Goal: Transaction & Acquisition: Purchase product/service

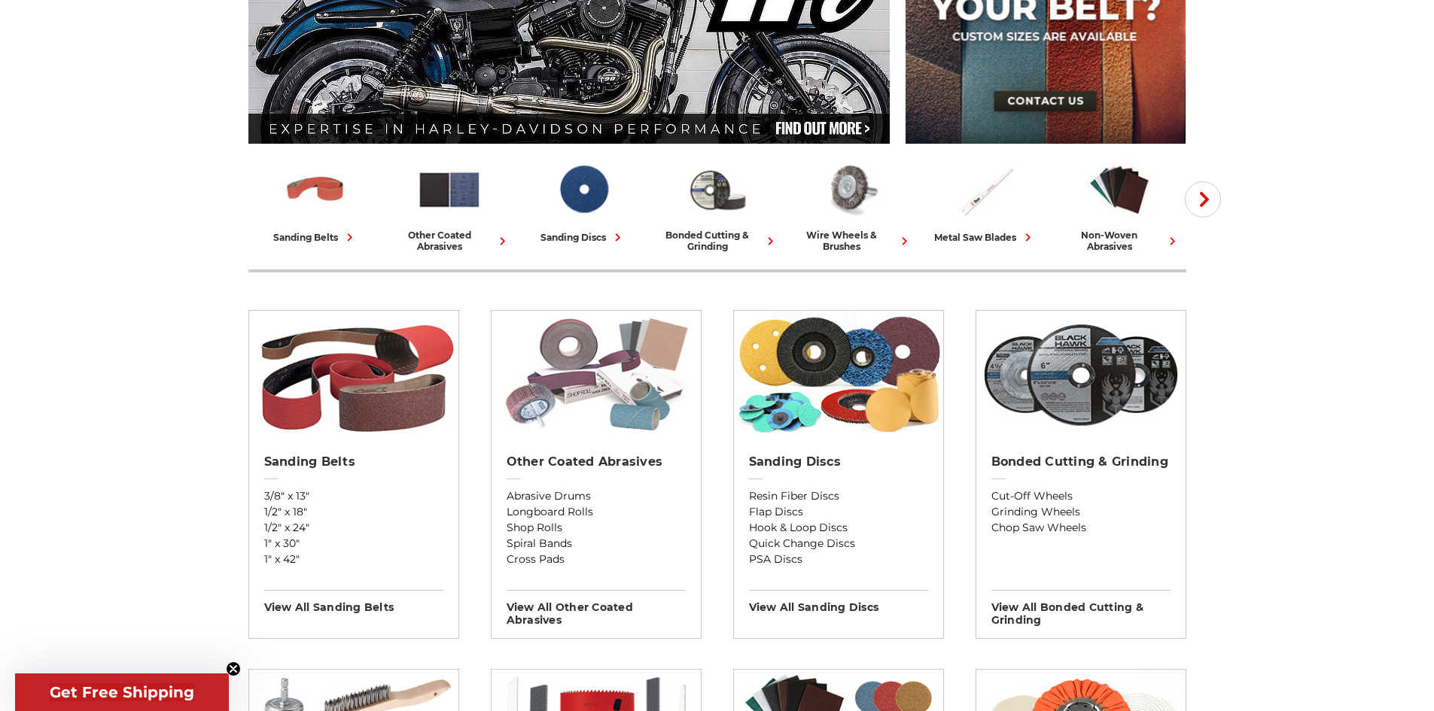
scroll to position [301, 0]
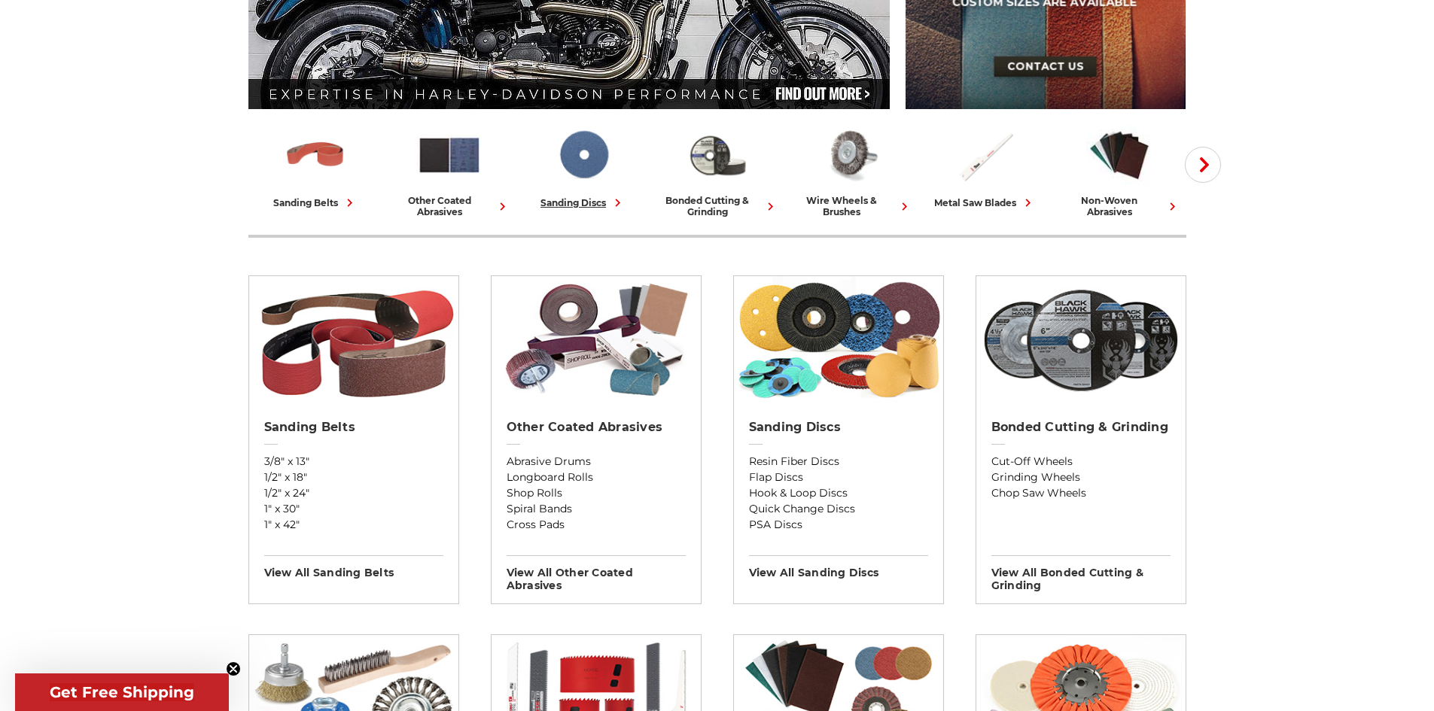
click at [605, 173] on img at bounding box center [583, 155] width 66 height 65
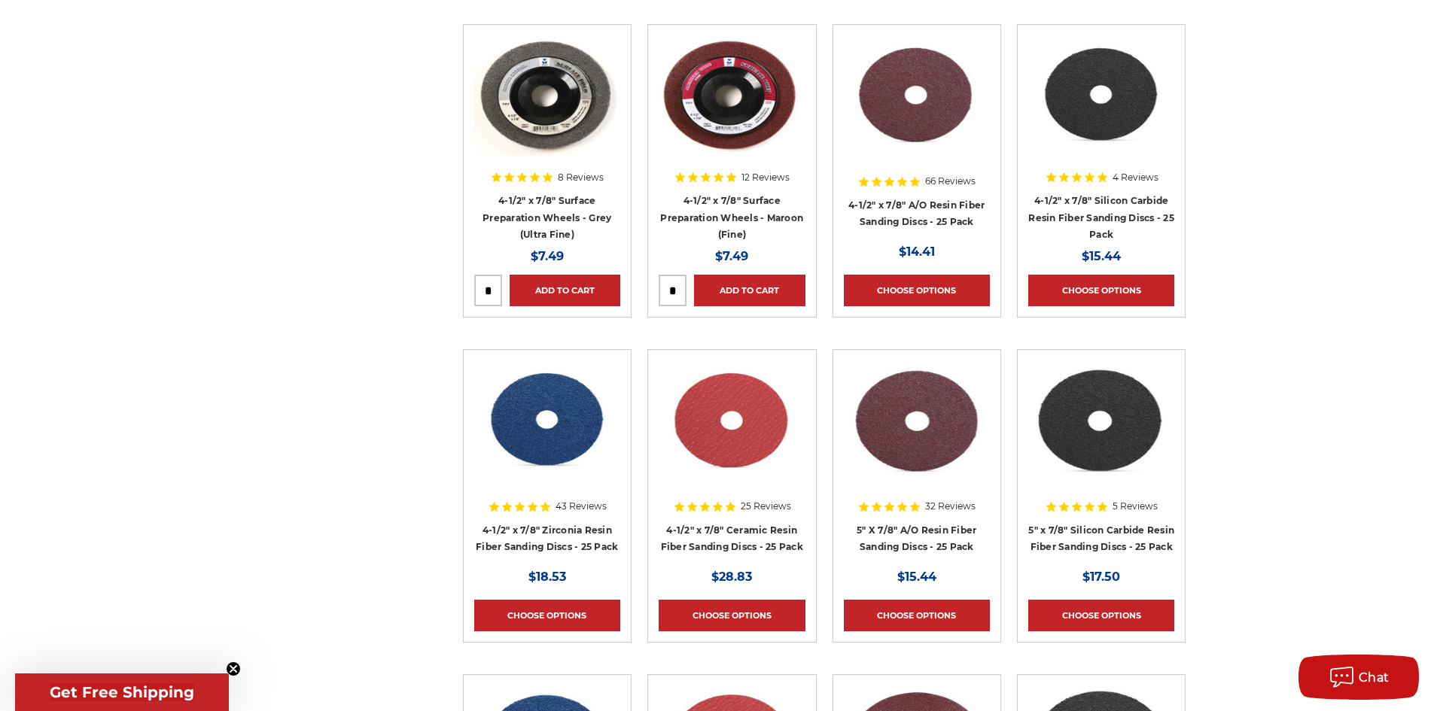
scroll to position [1355, 0]
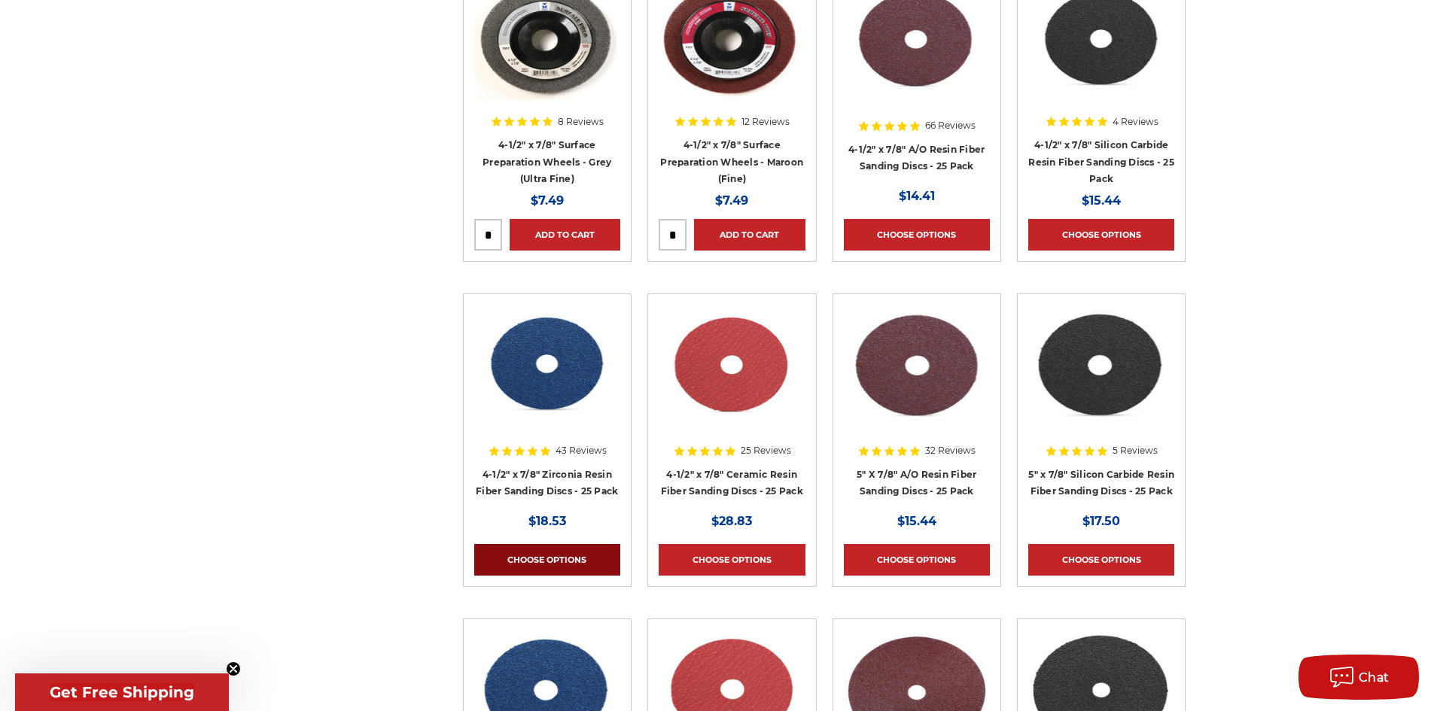
click at [528, 569] on link "Choose Options" at bounding box center [547, 560] width 146 height 32
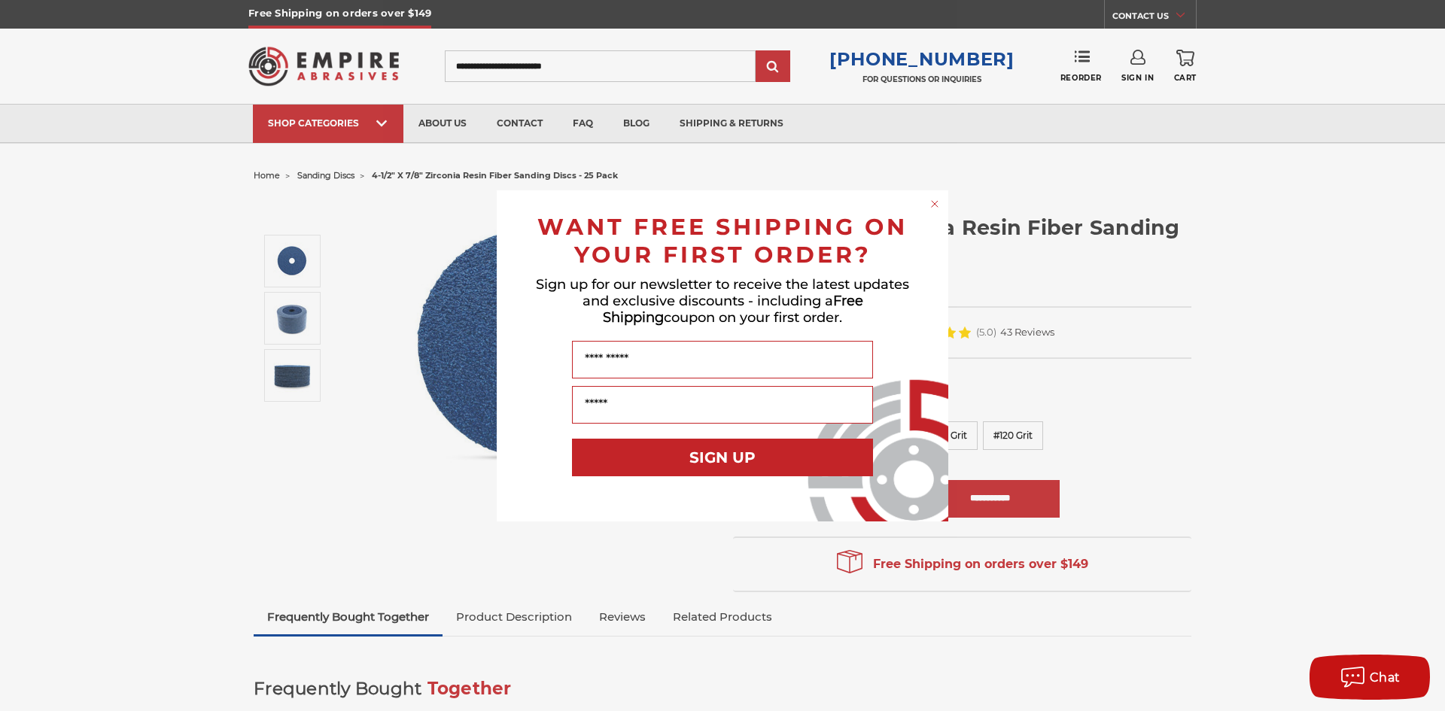
type input "**********"
click at [930, 208] on circle "Close dialog" at bounding box center [935, 203] width 14 height 14
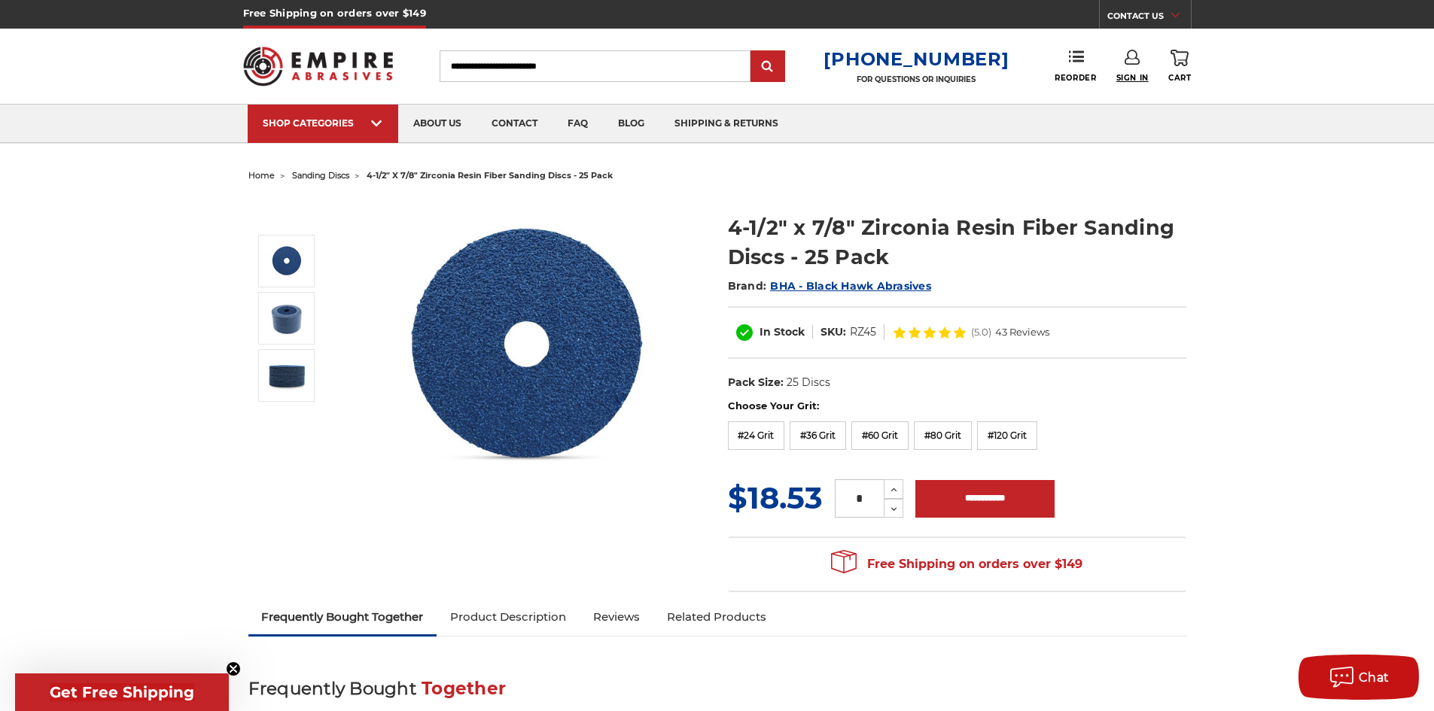
click at [1130, 78] on span "Sign In" at bounding box center [1132, 78] width 32 height 10
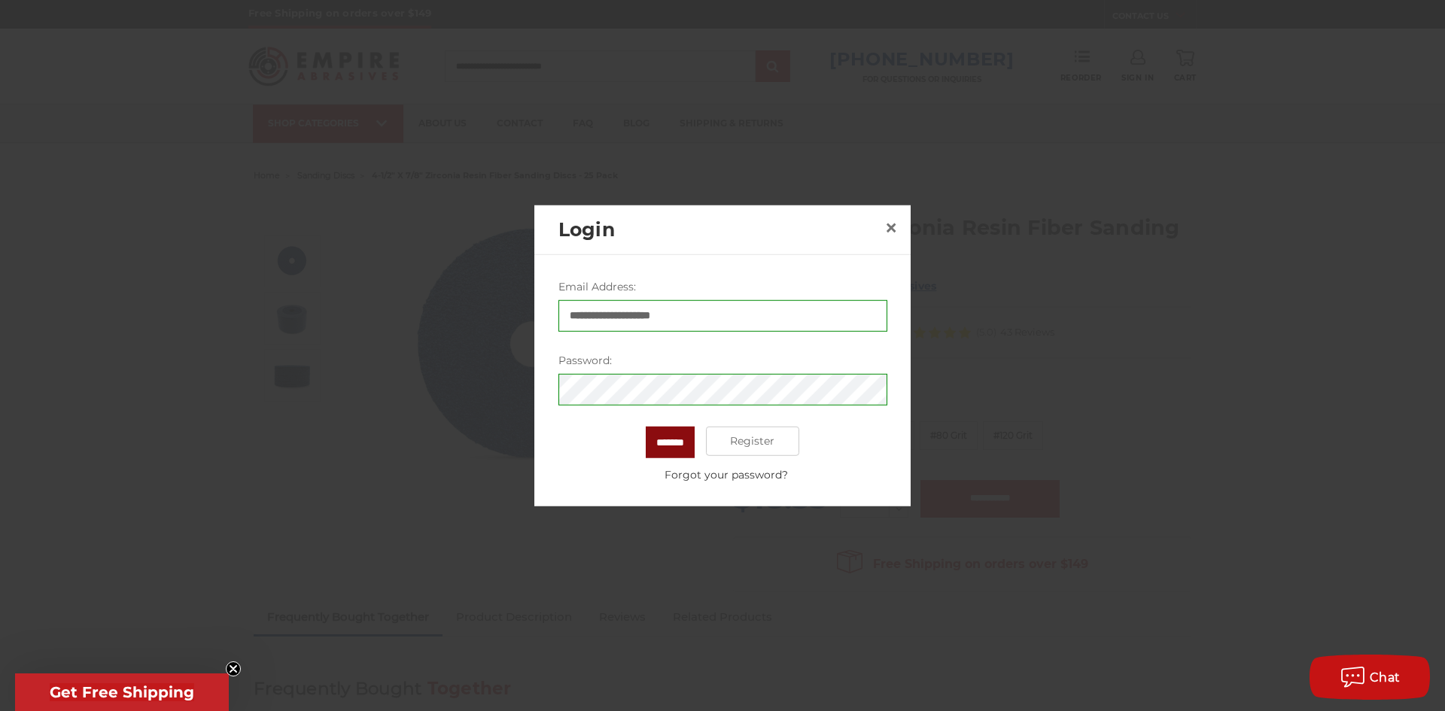
click at [680, 449] on input "*******" at bounding box center [670, 442] width 49 height 32
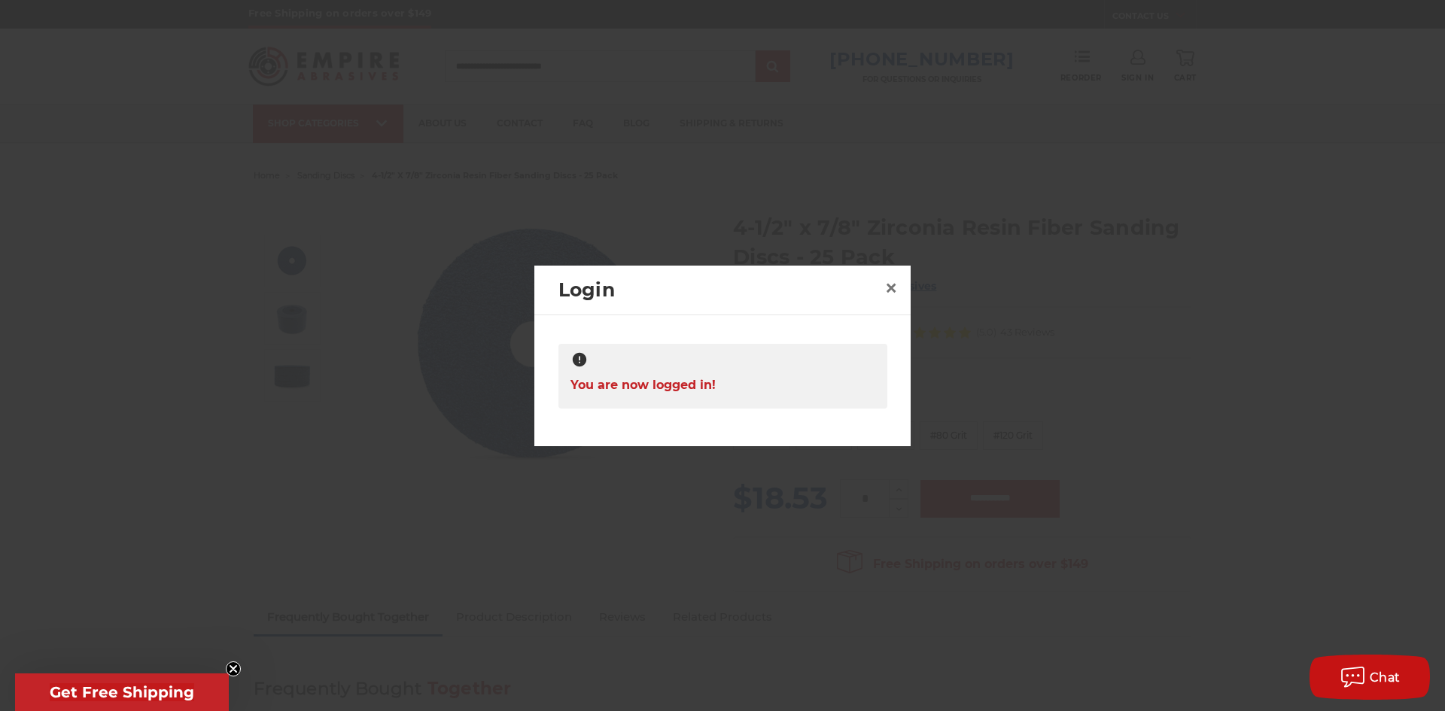
click at [791, 512] on div at bounding box center [722, 355] width 1445 height 711
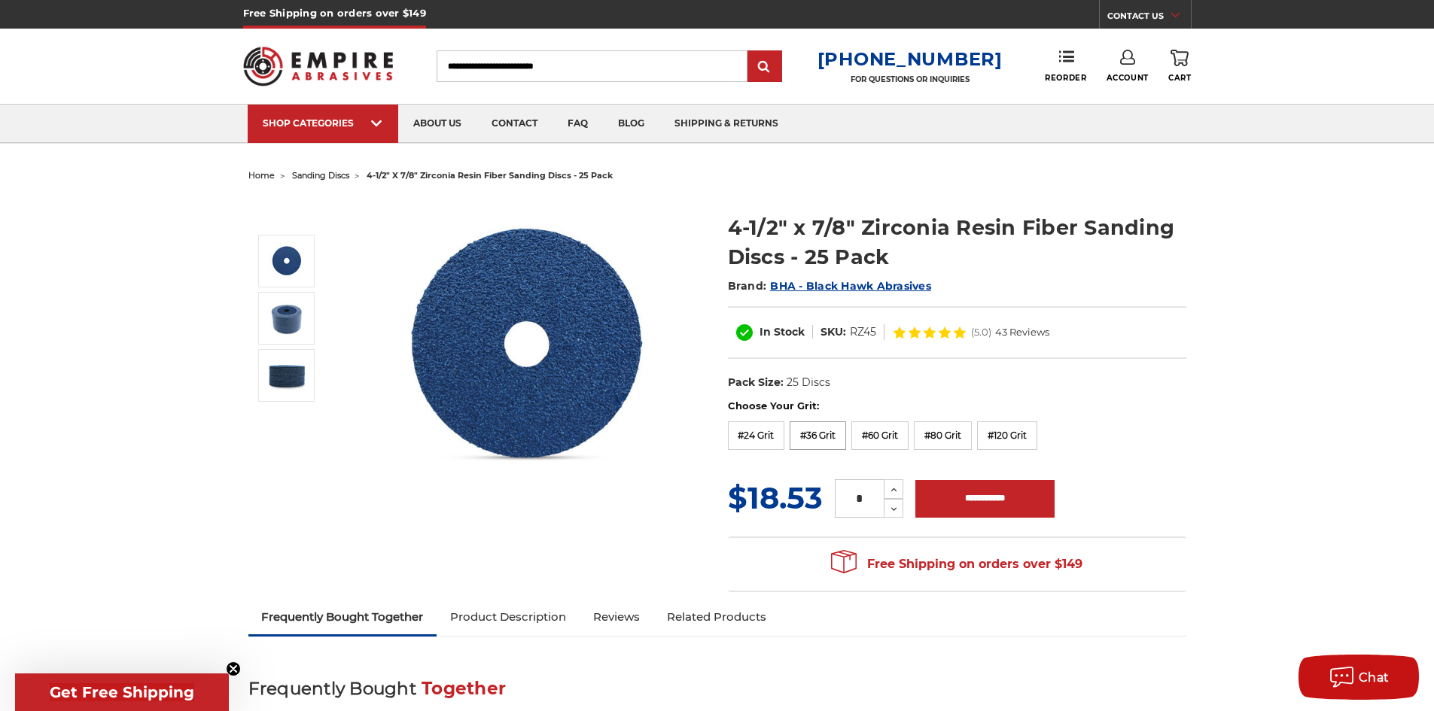
click at [821, 440] on label "#36 Grit" at bounding box center [818, 436] width 56 height 29
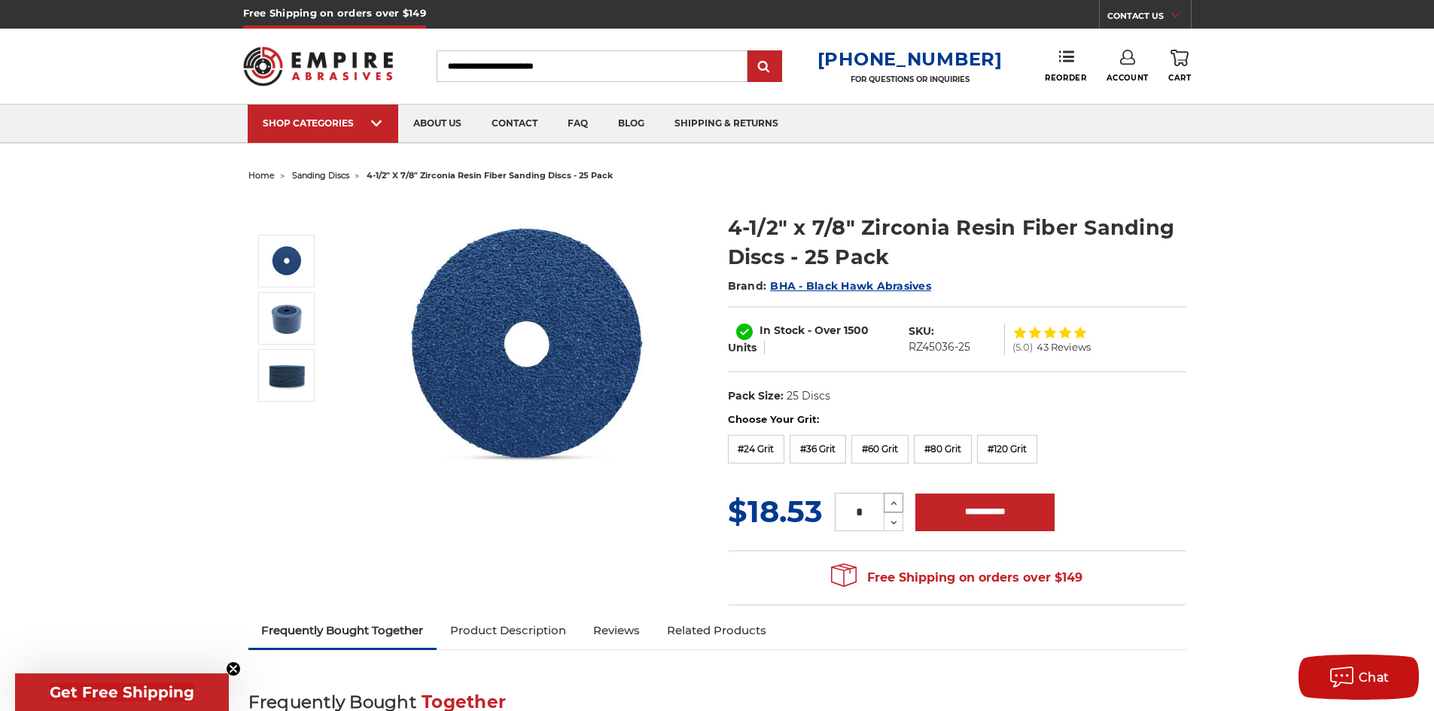
click at [894, 501] on icon at bounding box center [893, 504] width 11 height 14
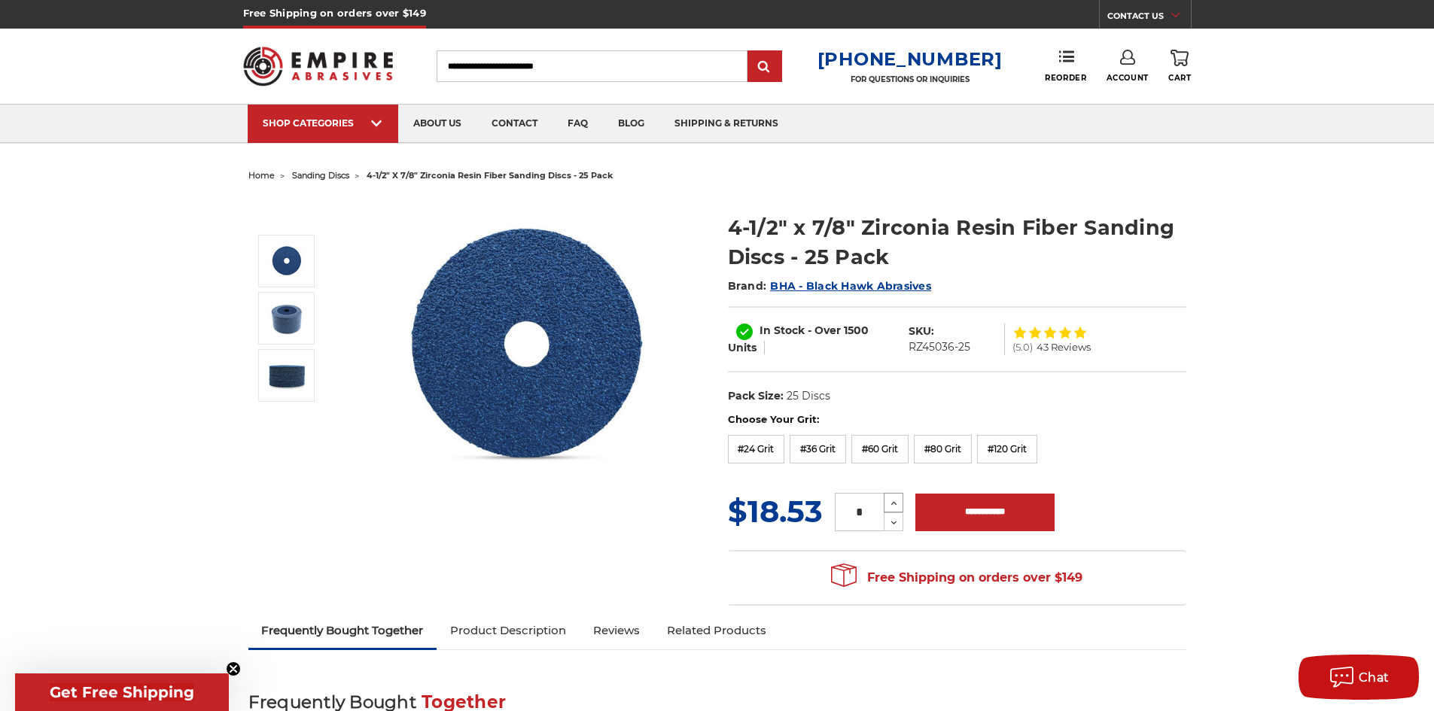
click at [894, 501] on icon at bounding box center [893, 504] width 11 height 14
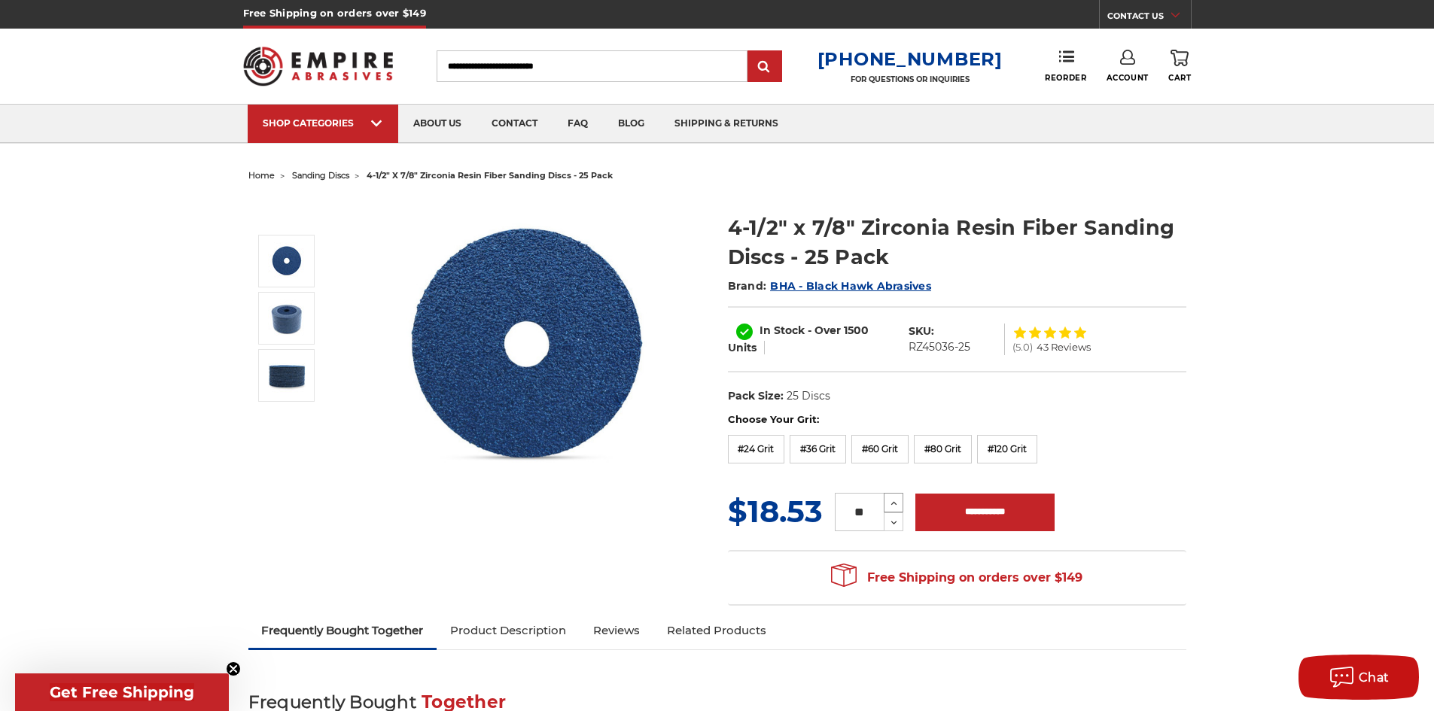
click at [894, 501] on icon at bounding box center [893, 504] width 11 height 14
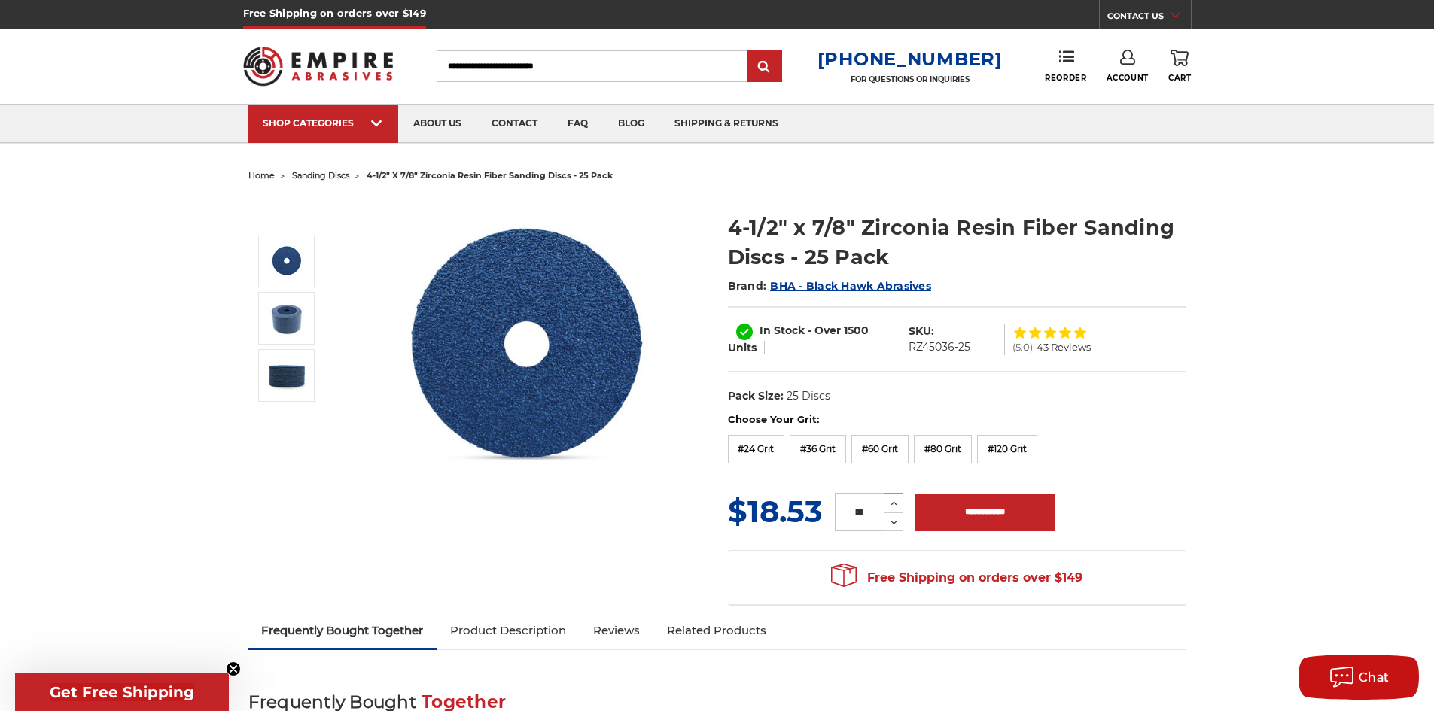
click at [894, 501] on icon at bounding box center [893, 504] width 11 height 14
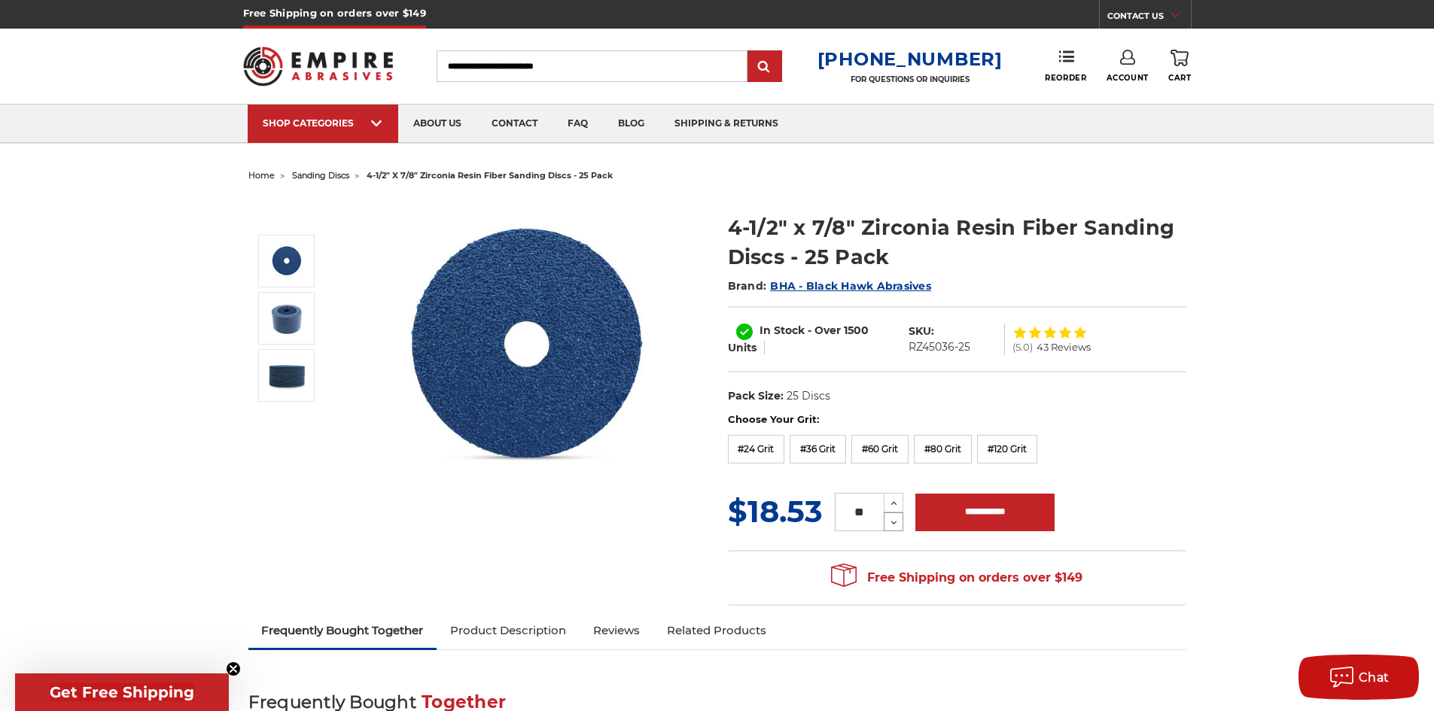
click at [891, 523] on icon at bounding box center [893, 523] width 11 height 14
type input "**"
click at [973, 513] on input "**********" at bounding box center [984, 513] width 139 height 38
type input "**********"
click at [1180, 77] on span "Cart" at bounding box center [1179, 78] width 23 height 10
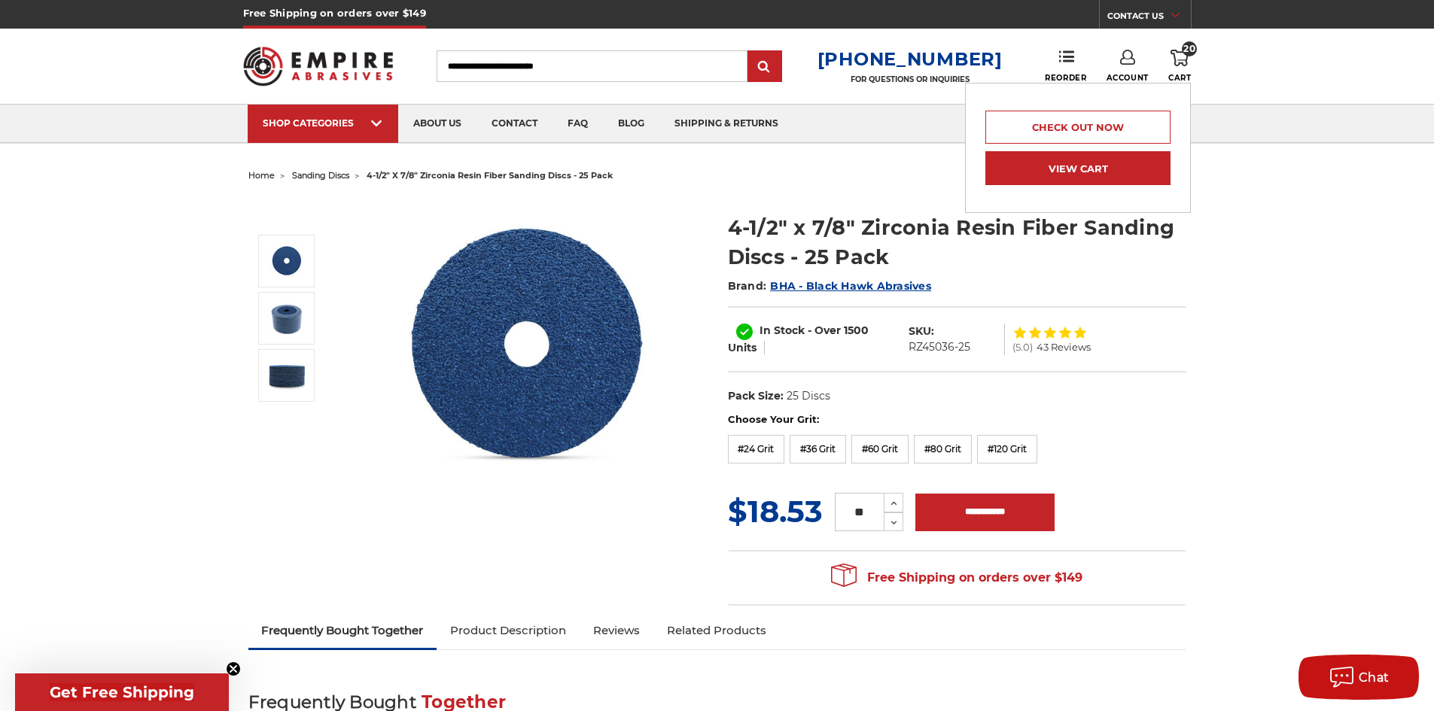
click at [1116, 165] on link "View Cart" at bounding box center [1077, 168] width 185 height 34
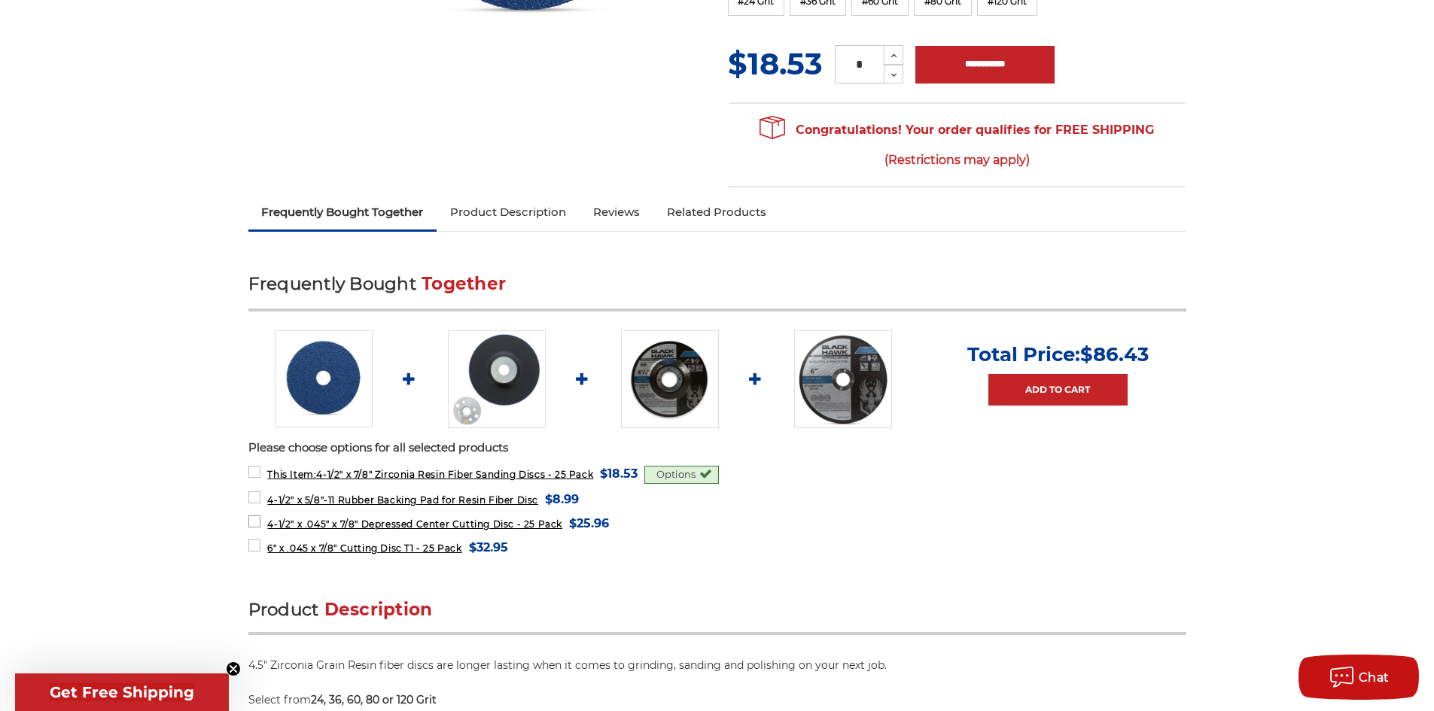
scroll to position [452, 0]
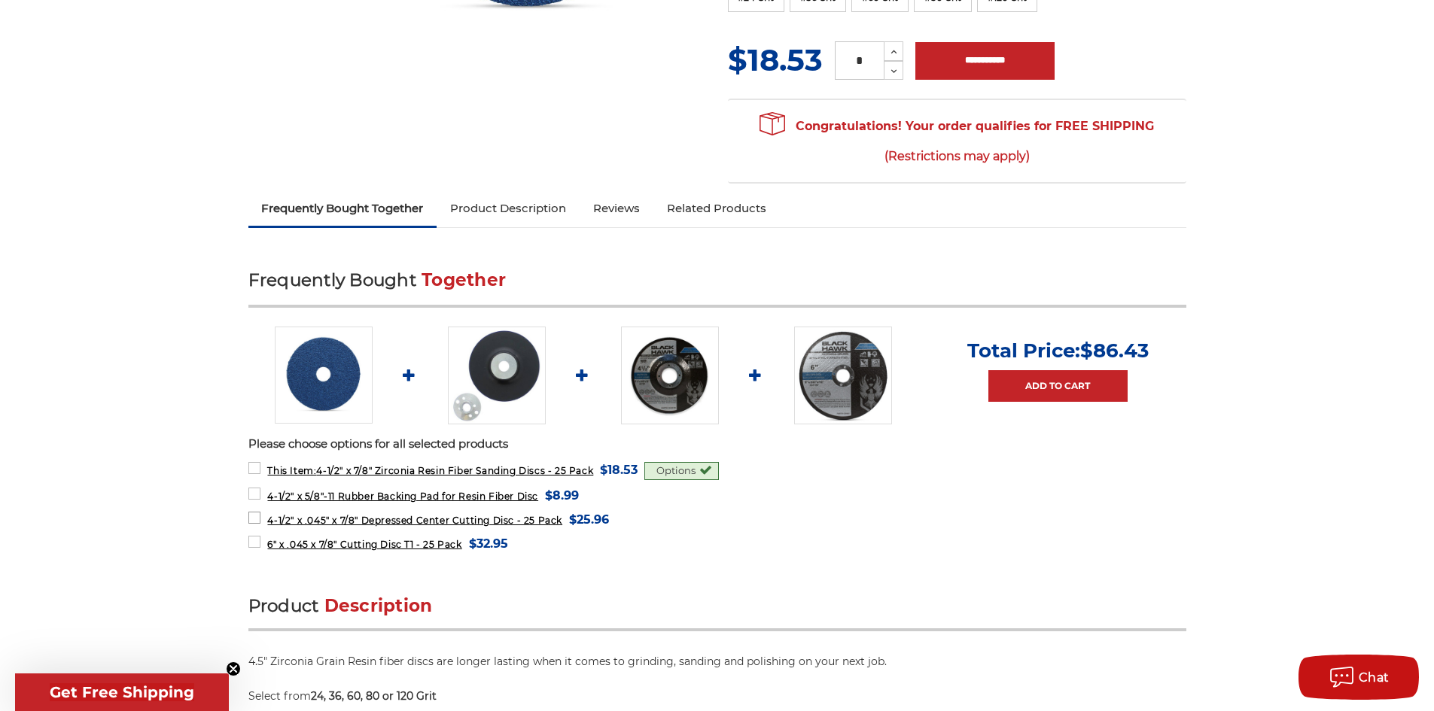
click at [514, 521] on span "4-1/2" x .045" x 7/8" Depressed Center Cutting Disc - 25 Pack" at bounding box center [414, 520] width 295 height 11
click at [489, 522] on span "4-1/2" x .045" x 7/8" Depressed Center Cutting Disc - 25 Pack" at bounding box center [414, 520] width 295 height 11
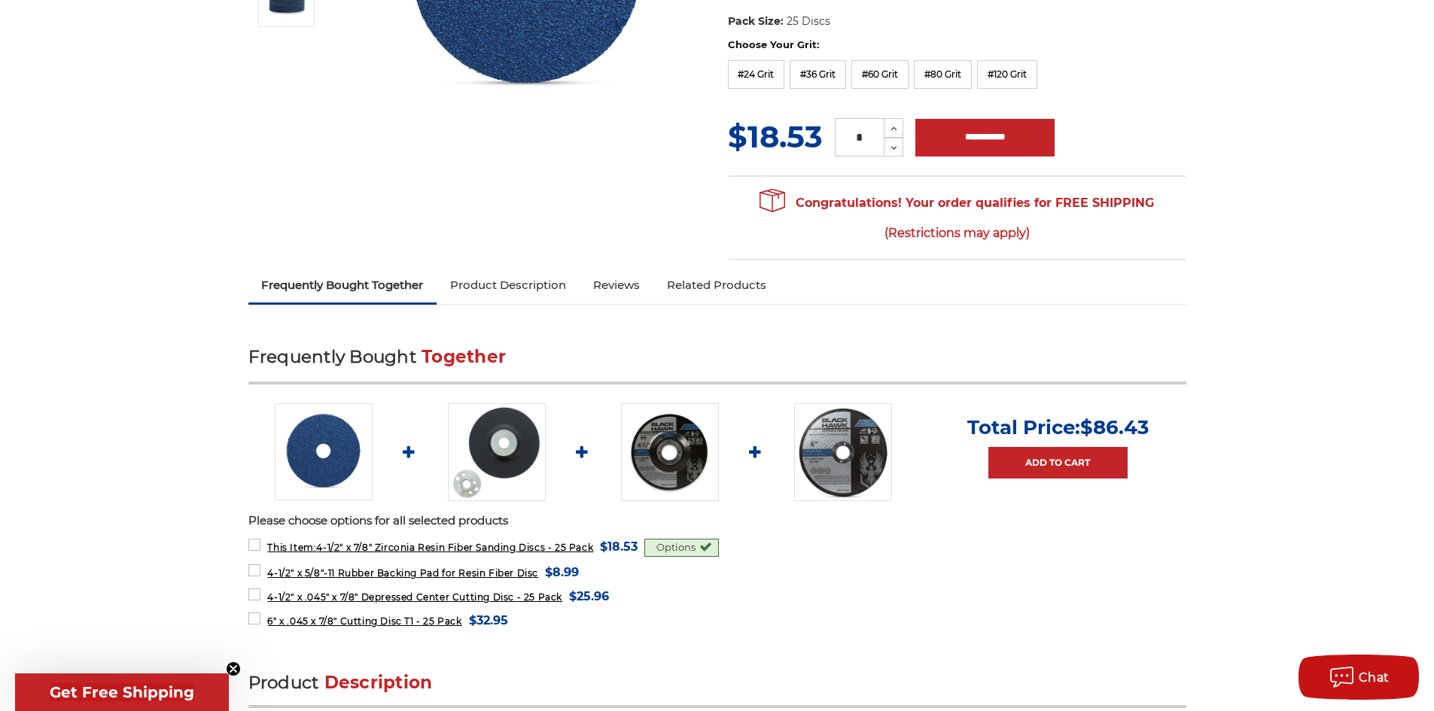
scroll to position [376, 0]
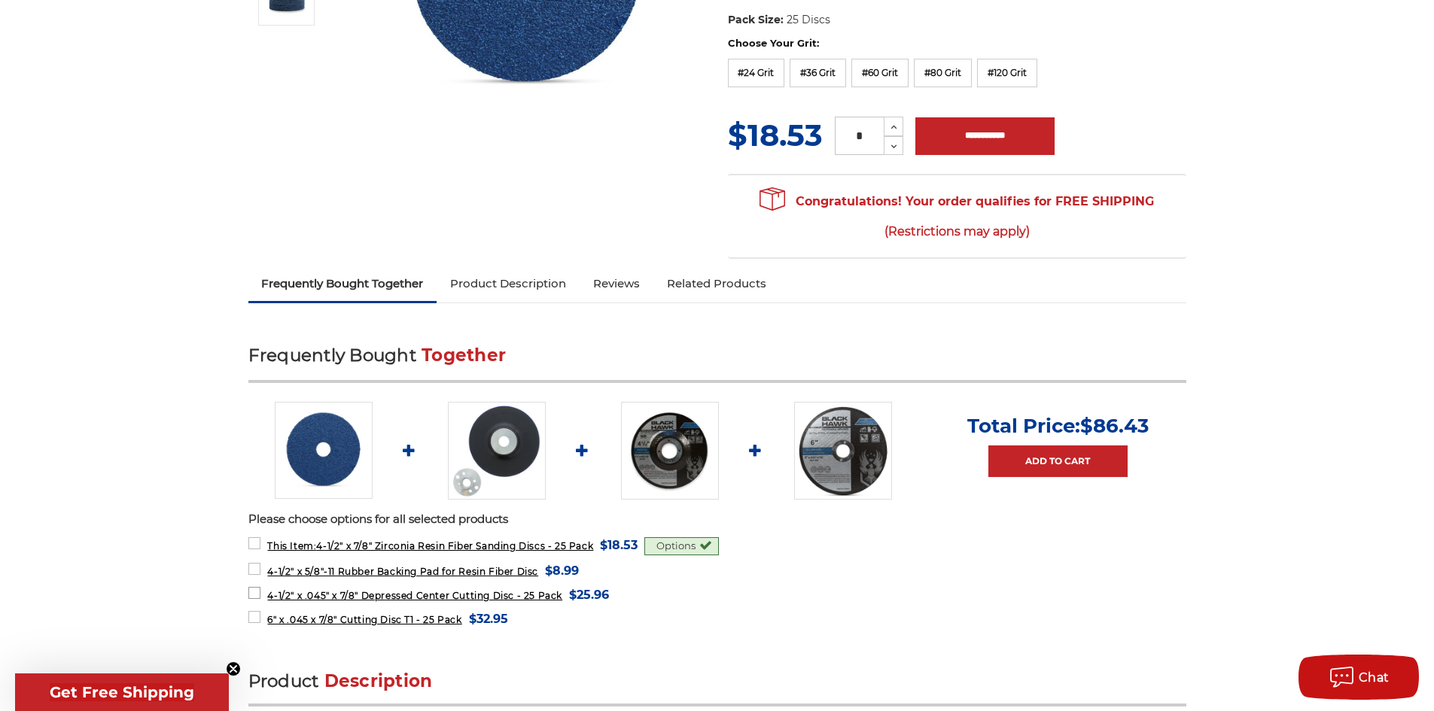
click at [430, 593] on span "4-1/2" x .045" x 7/8" Depressed Center Cutting Disc - 25 Pack" at bounding box center [414, 595] width 295 height 11
click at [291, 595] on span "4-1/2" x .045" x 7/8" Depressed Center Cutting Disc - 25 Pack" at bounding box center [414, 595] width 295 height 11
click at [371, 595] on span "4-1/2" x .045" x 7/8" Depressed Center Cutting Disc - 25 Pack" at bounding box center [414, 595] width 295 height 11
click at [650, 474] on img at bounding box center [670, 451] width 98 height 98
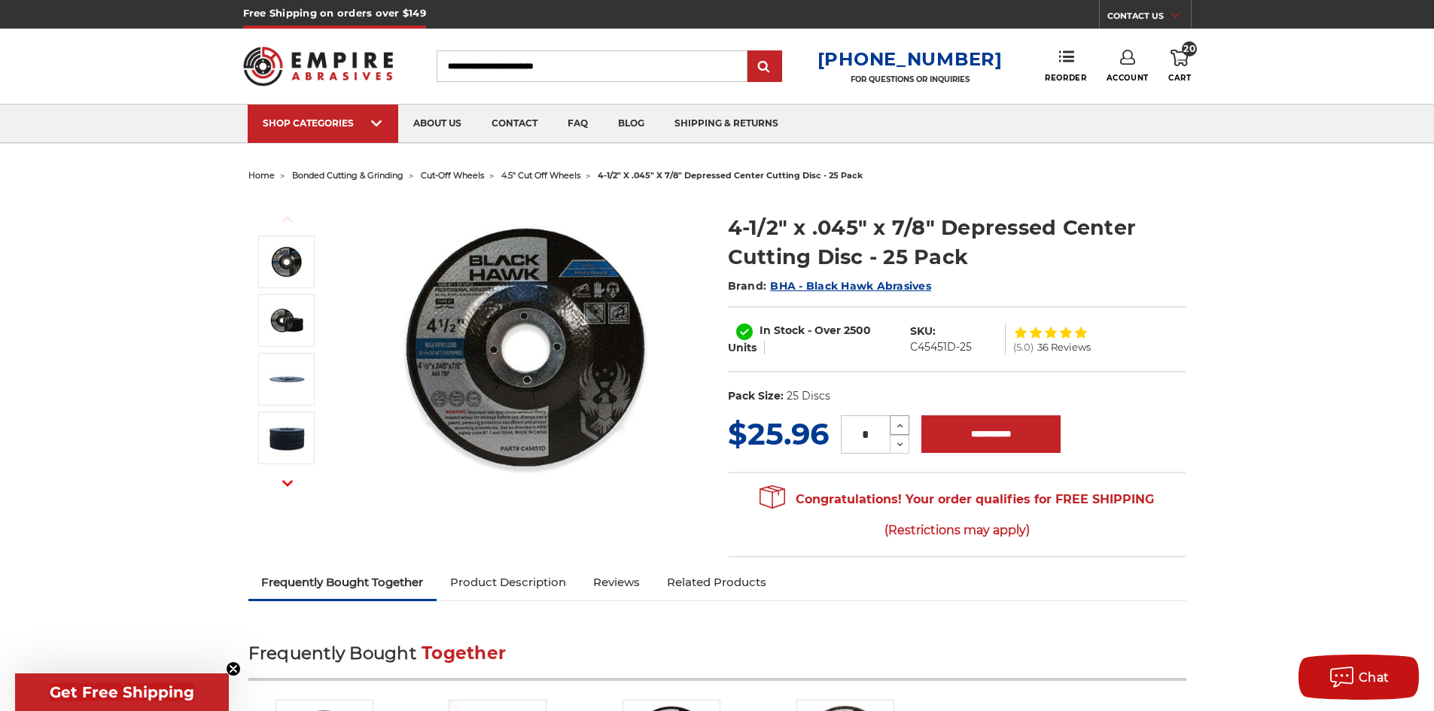
click at [898, 428] on icon at bounding box center [899, 426] width 11 height 14
click at [898, 444] on use at bounding box center [900, 445] width 6 height 4
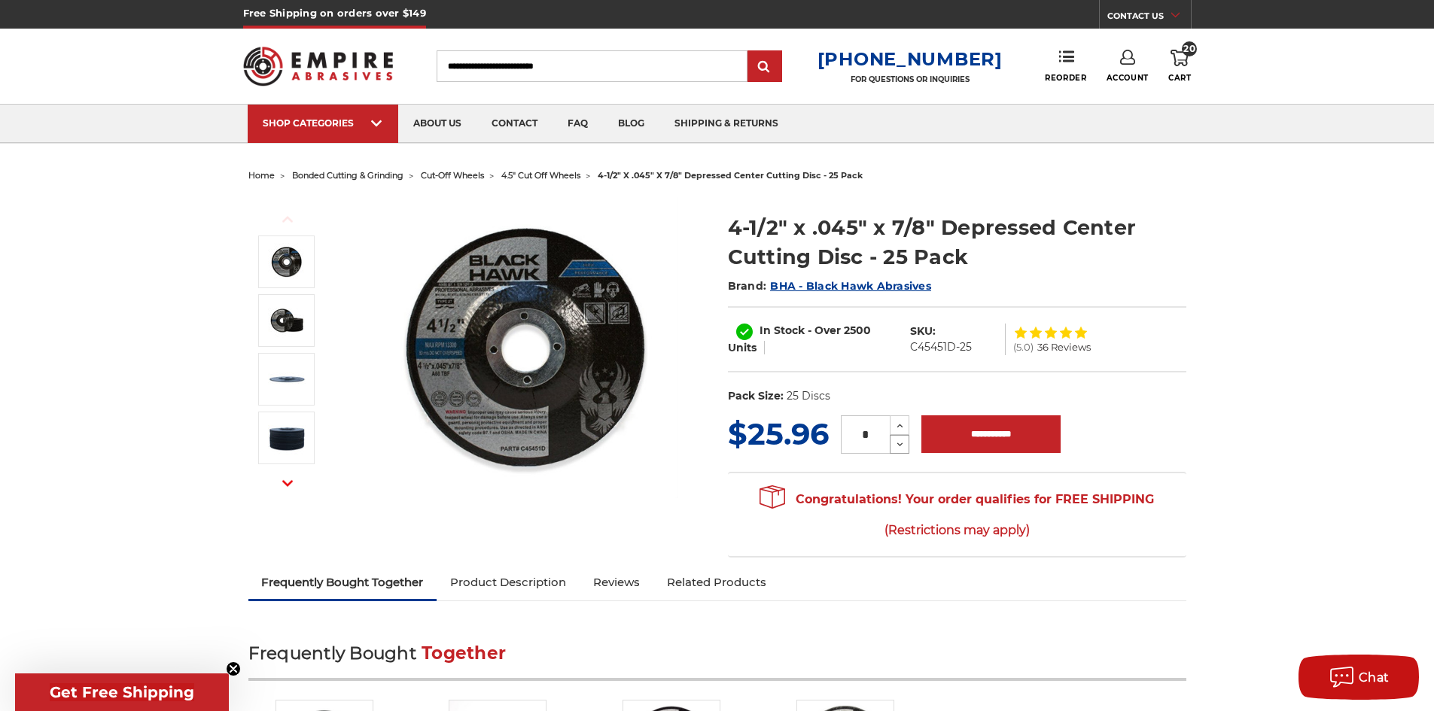
type input "*"
click at [991, 437] on input "**********" at bounding box center [990, 435] width 139 height 38
type input "**********"
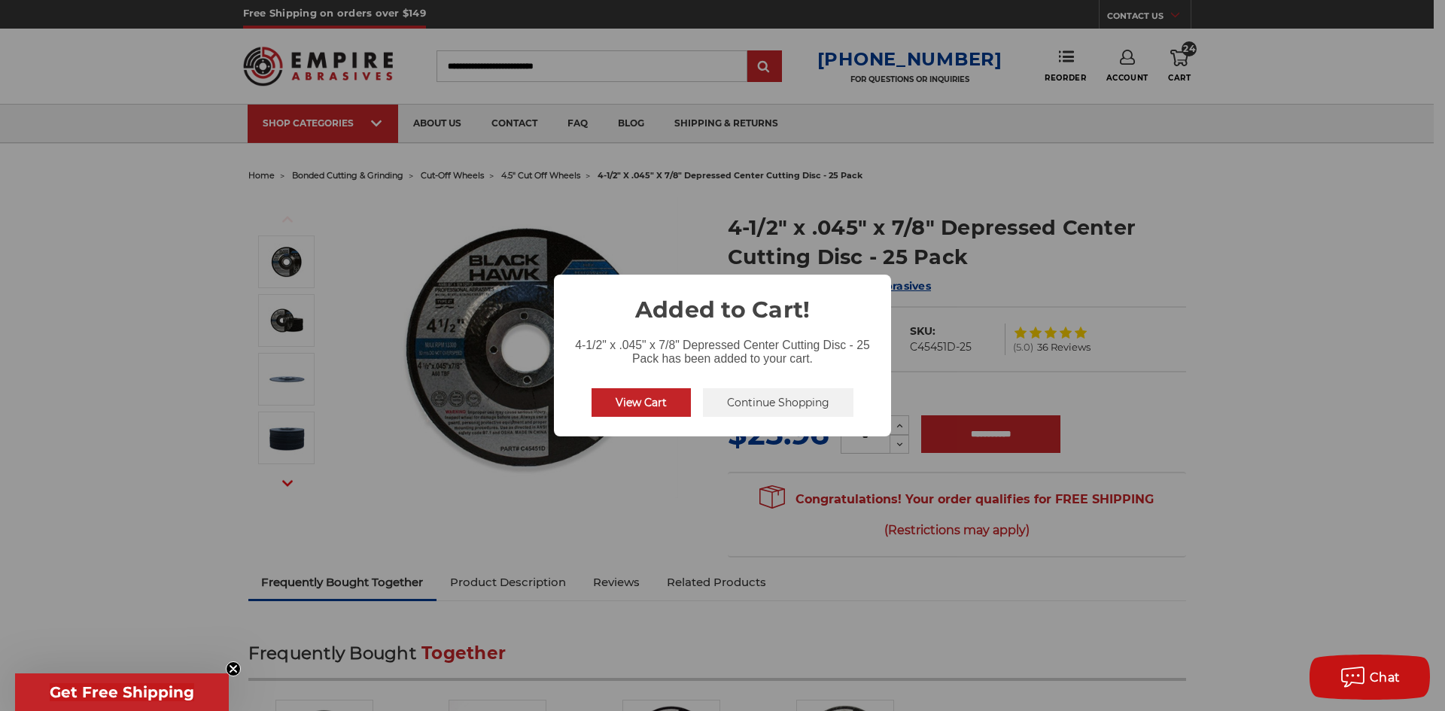
click at [747, 400] on button "Continue Shopping" at bounding box center [778, 402] width 151 height 29
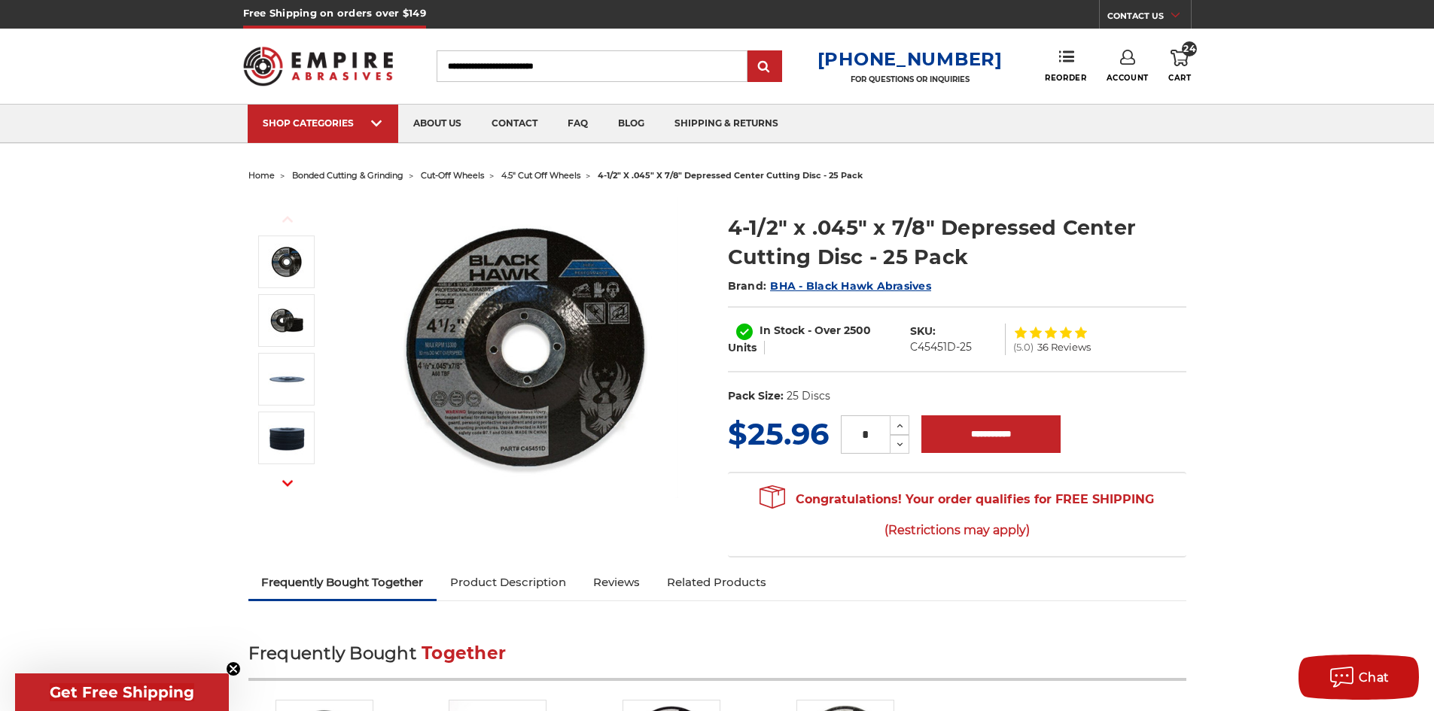
click at [507, 70] on input "Search" at bounding box center [592, 66] width 311 height 32
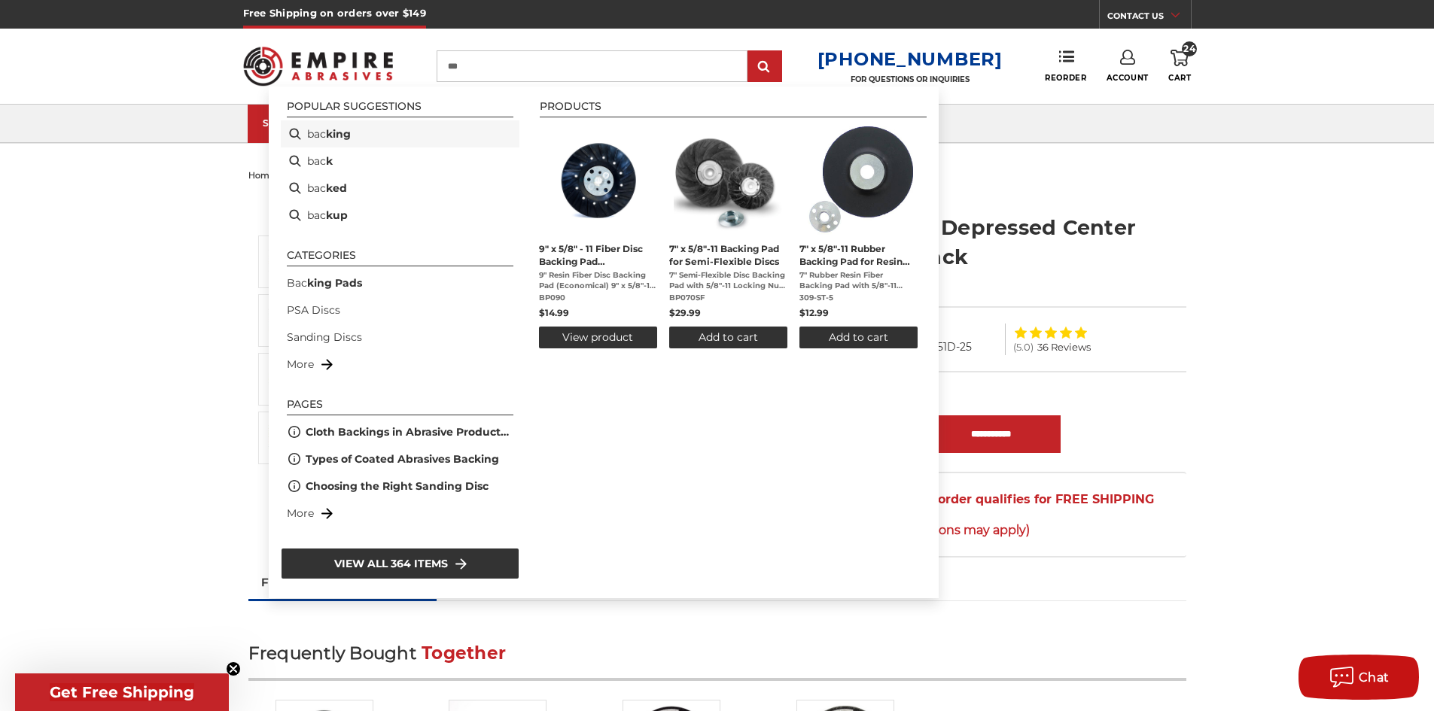
click at [321, 136] on li "bac king" at bounding box center [400, 133] width 239 height 27
type input "*******"
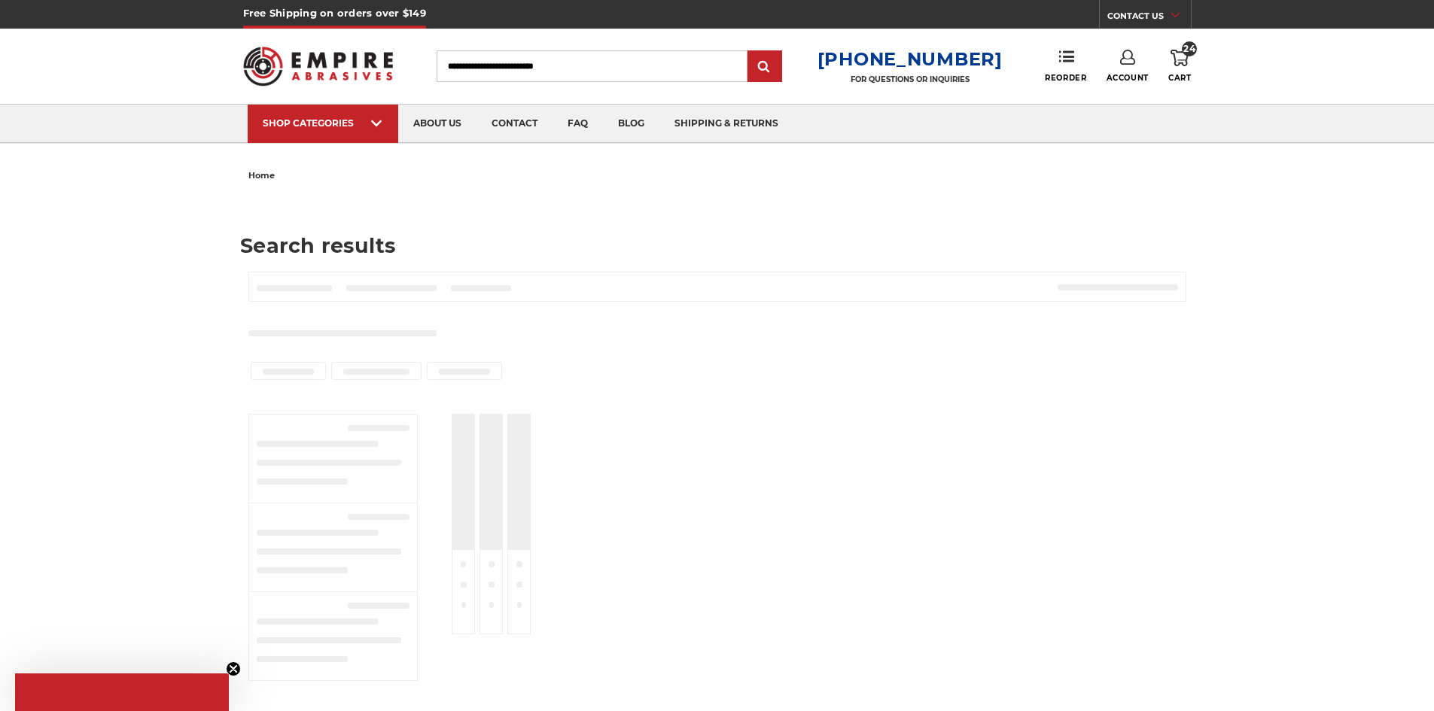
type input "*******"
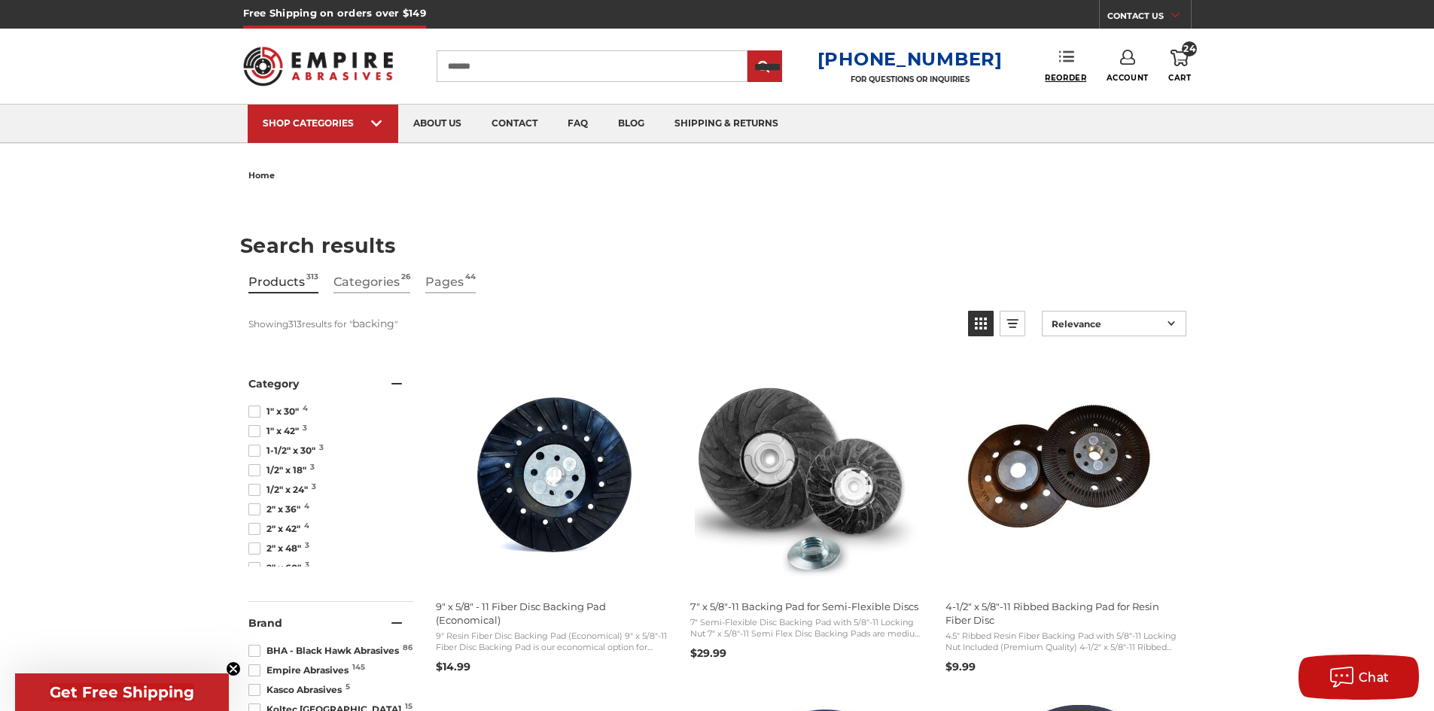
click at [1059, 78] on span "Reorder" at bounding box center [1065, 78] width 41 height 10
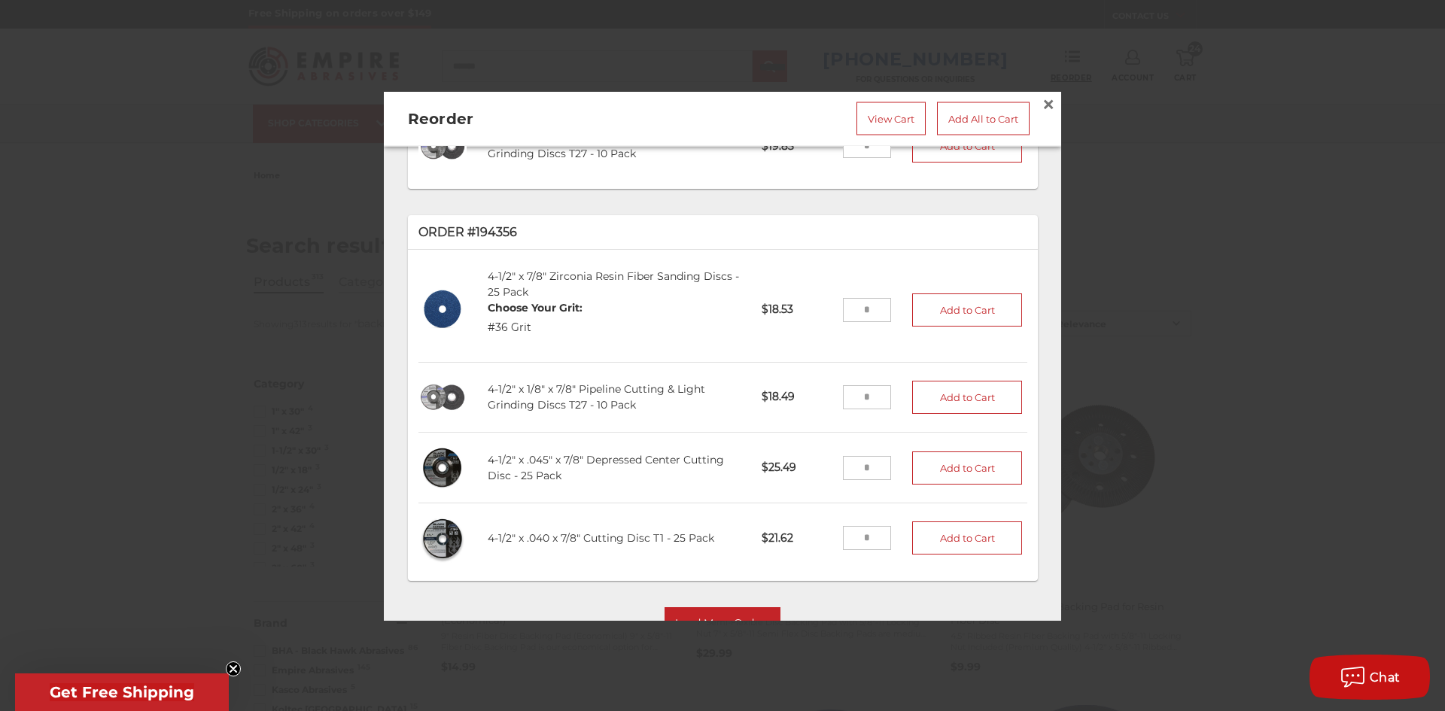
scroll to position [569, 0]
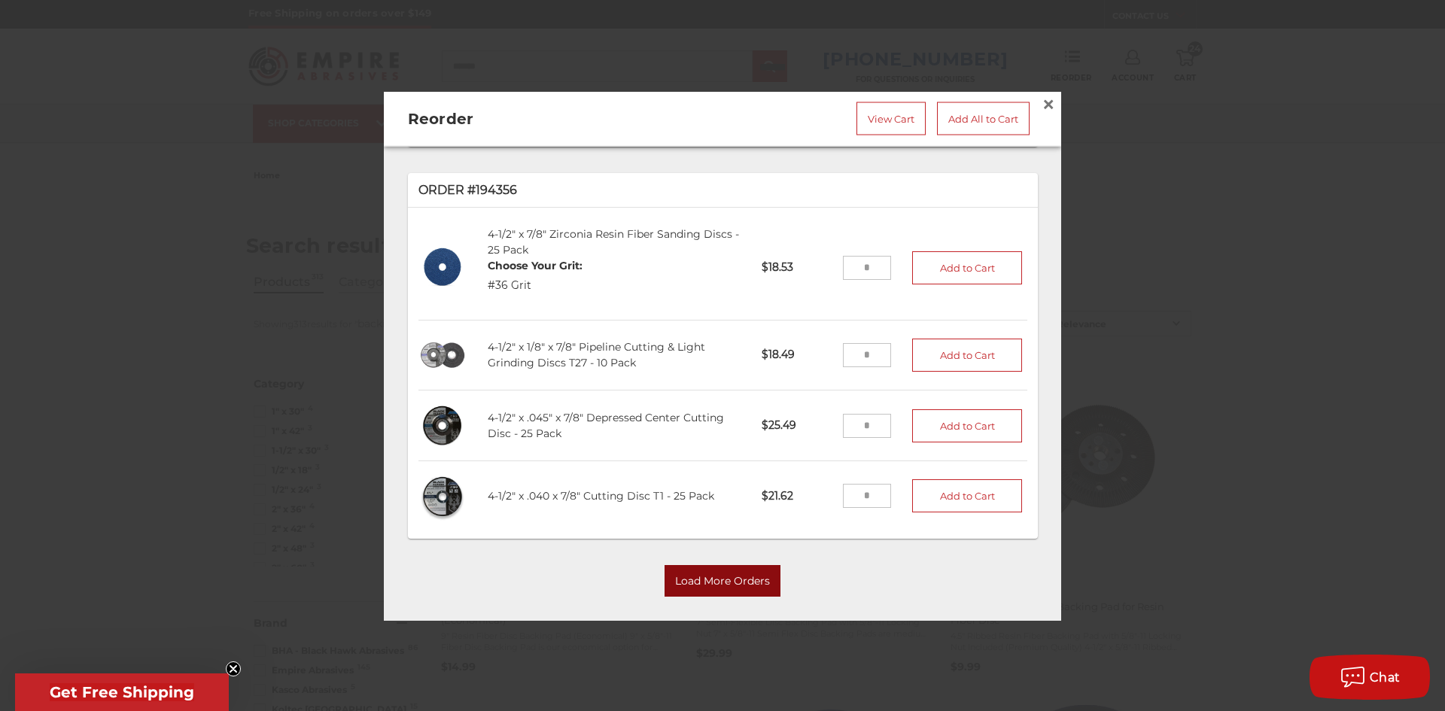
click at [711, 566] on button "Load More Orders" at bounding box center [723, 582] width 116 height 32
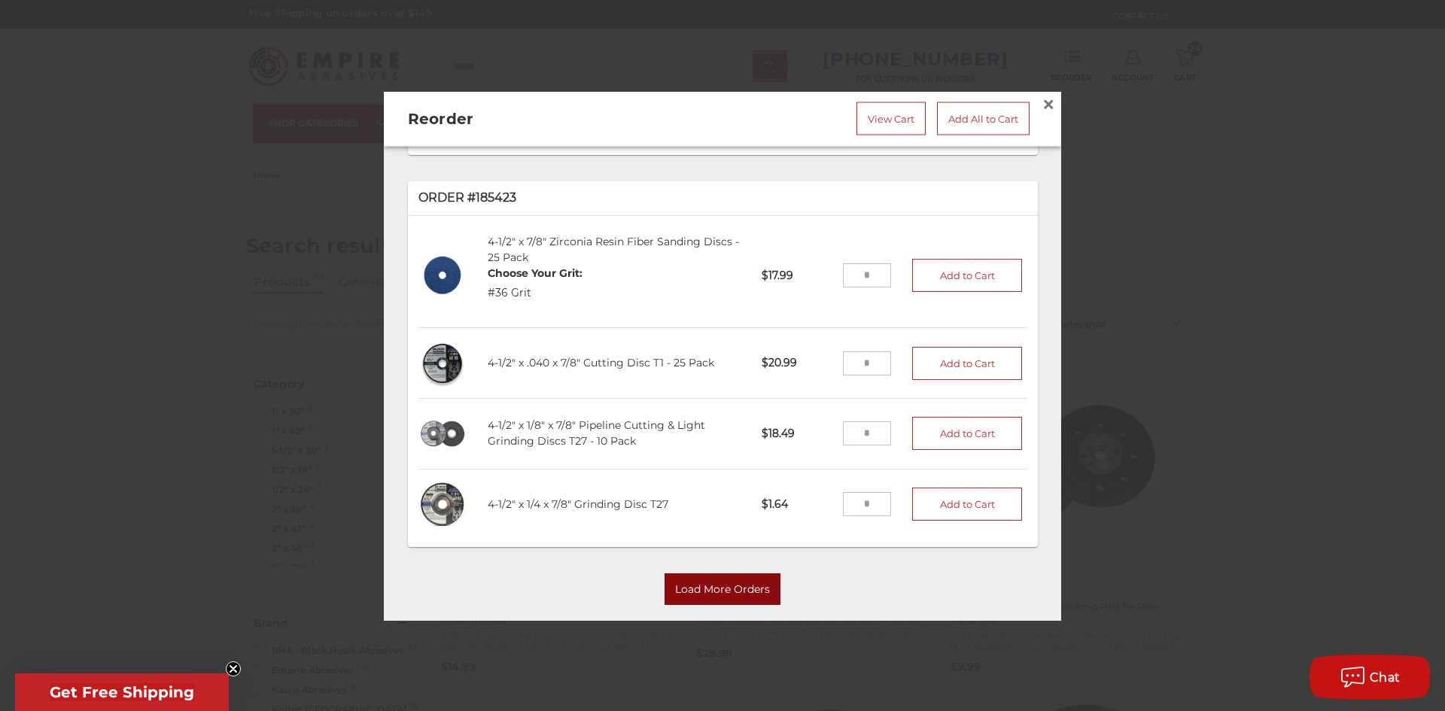
scroll to position [2296, 0]
click at [735, 573] on button "Load More Orders" at bounding box center [723, 589] width 116 height 32
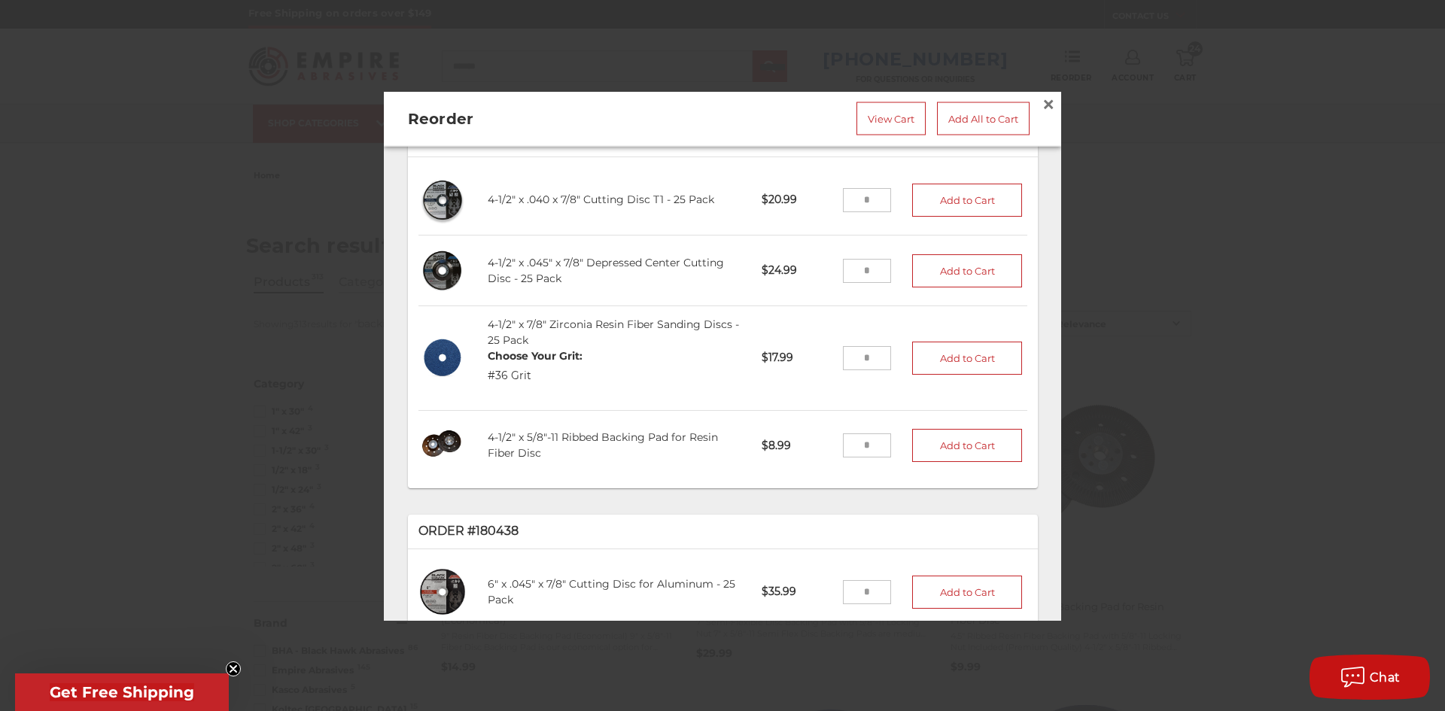
scroll to position [2748, 0]
click at [434, 420] on img at bounding box center [443, 444] width 49 height 48
click at [442, 420] on img at bounding box center [443, 444] width 49 height 48
click at [559, 420] on div "4-1/2" x 5/8"-11 Ribbed Backing Pad for Resin Fiber Disc" at bounding box center [614, 445] width 274 height 53
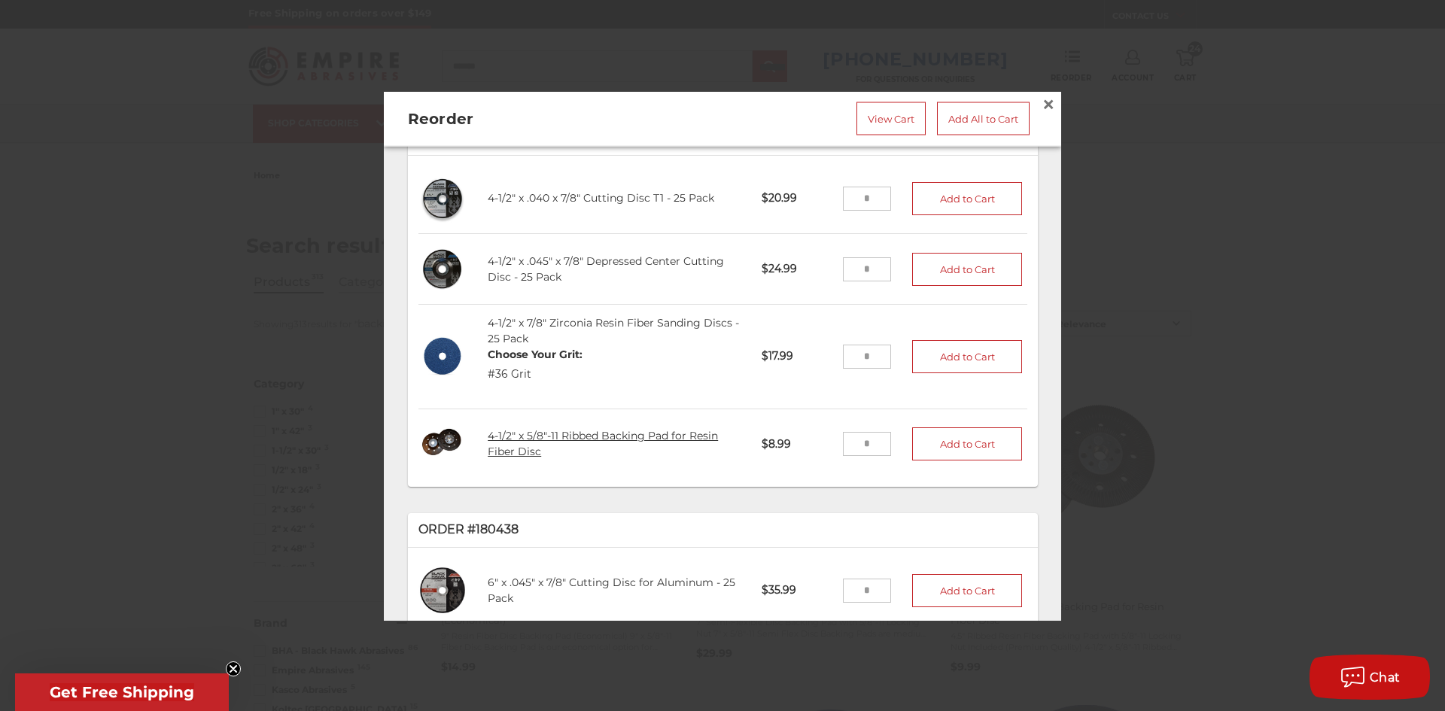
click at [558, 430] on link "4-1/2" x 5/8"-11 Ribbed Backing Pad for Resin Fiber Disc" at bounding box center [603, 444] width 230 height 29
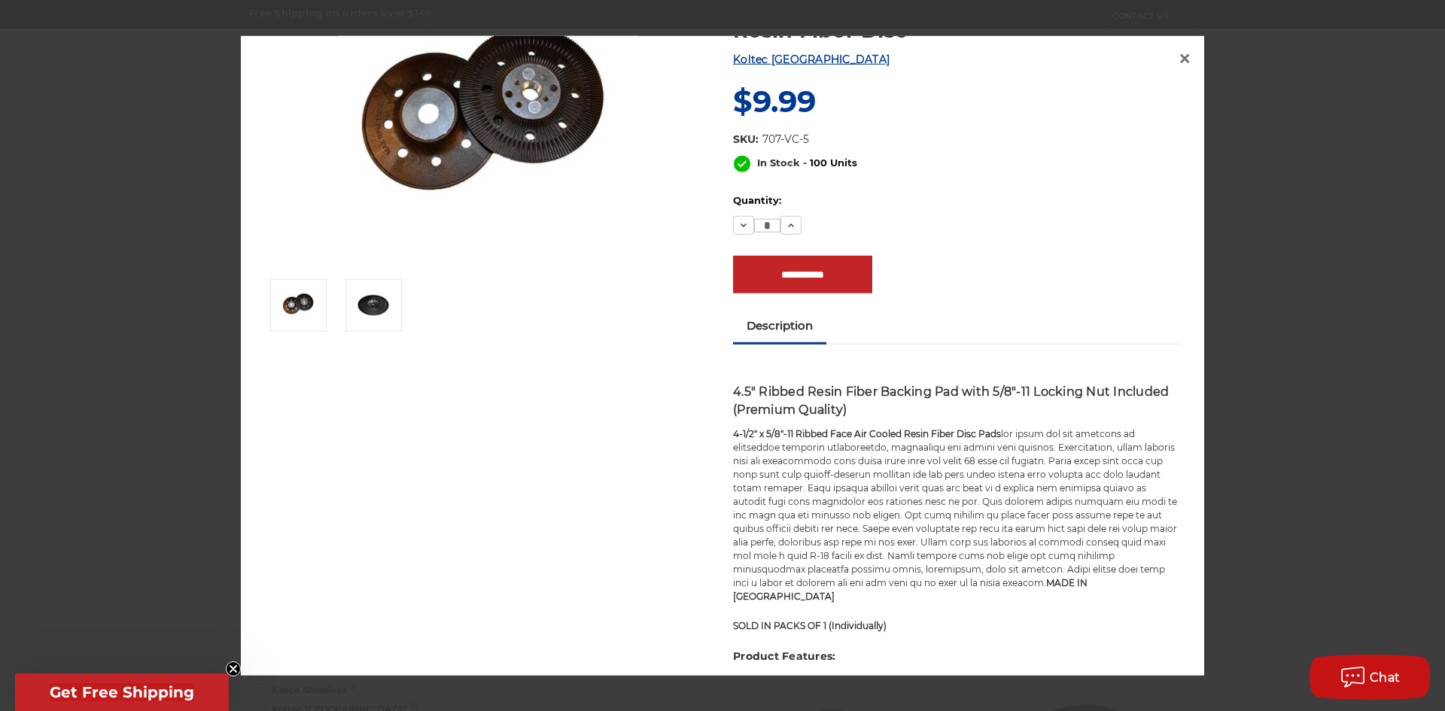
scroll to position [0, 0]
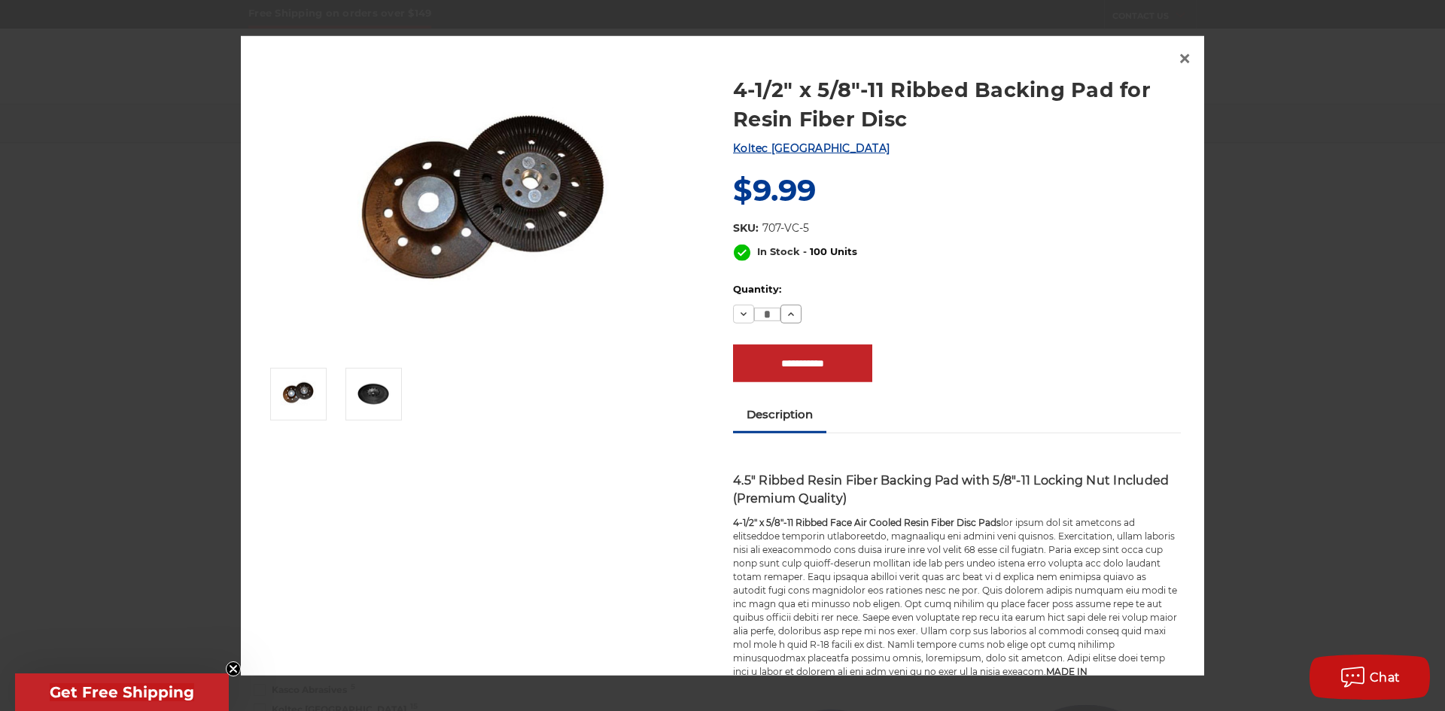
click at [785, 317] on icon at bounding box center [791, 314] width 12 height 12
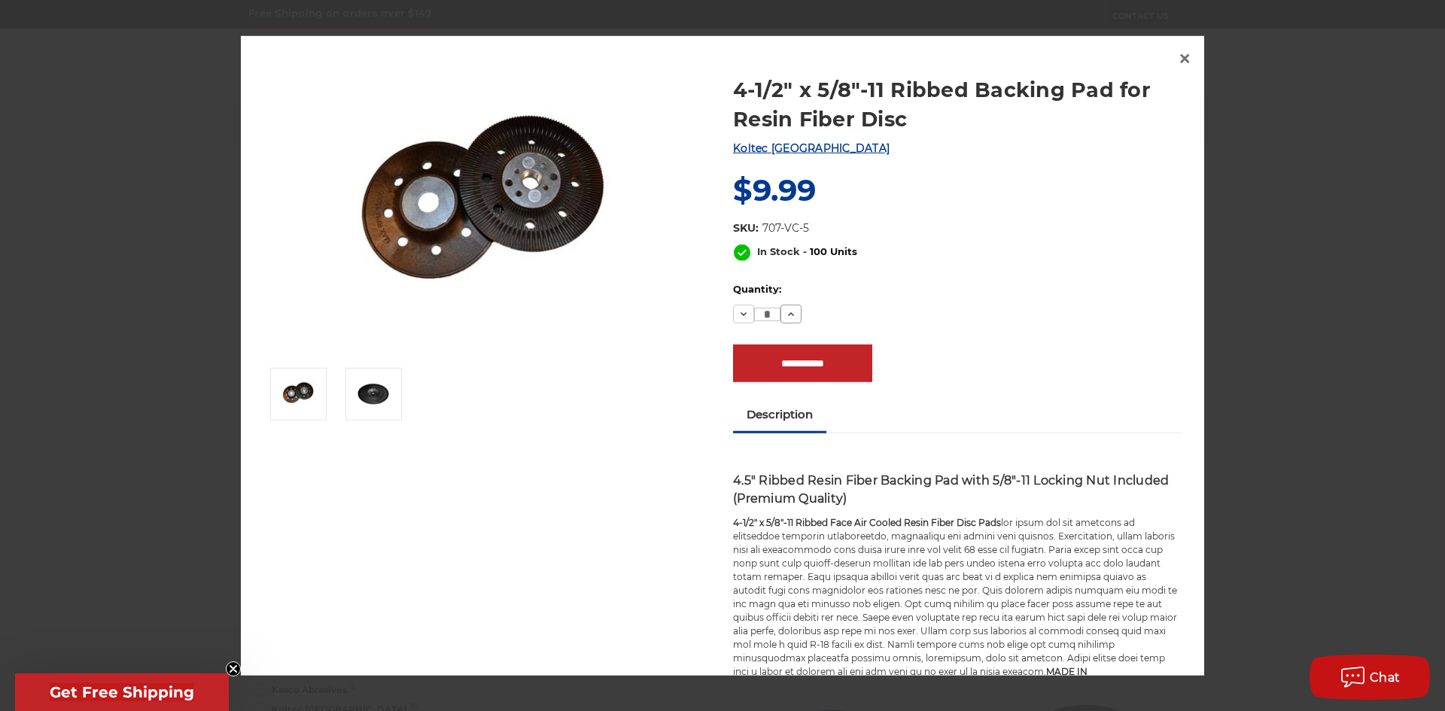
click at [785, 317] on icon at bounding box center [791, 314] width 12 height 12
type input "*"
click at [786, 370] on input "**********" at bounding box center [802, 363] width 139 height 38
type input "**********"
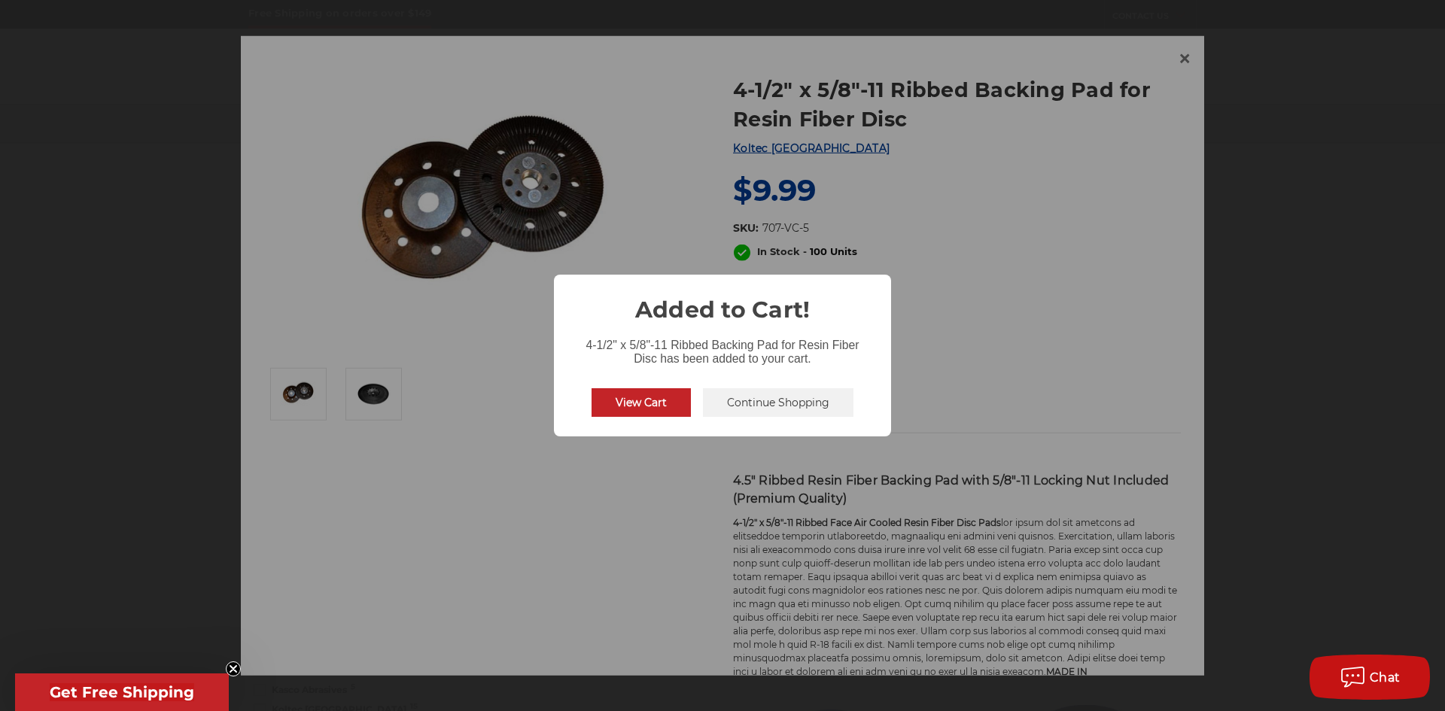
click at [672, 404] on button "View Cart" at bounding box center [641, 402] width 99 height 29
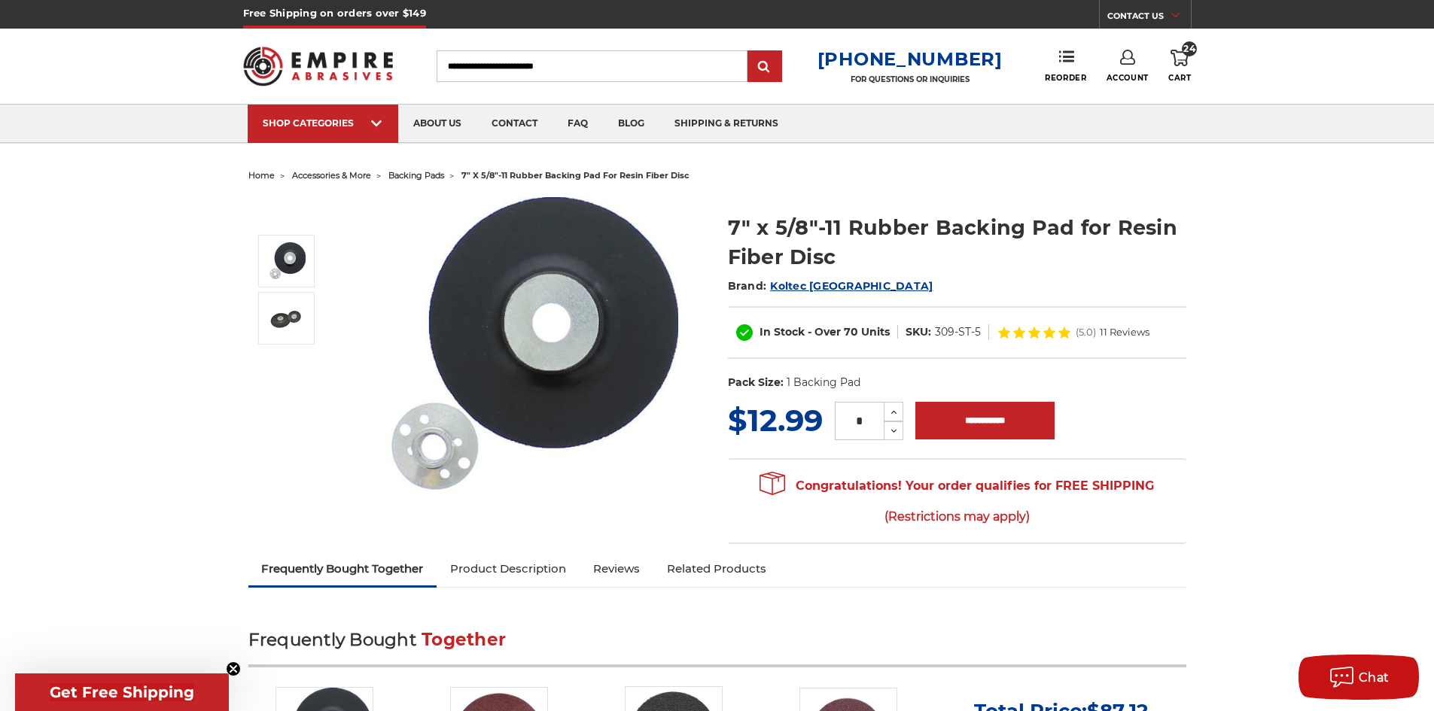
click at [1184, 62] on icon at bounding box center [1180, 58] width 18 height 17
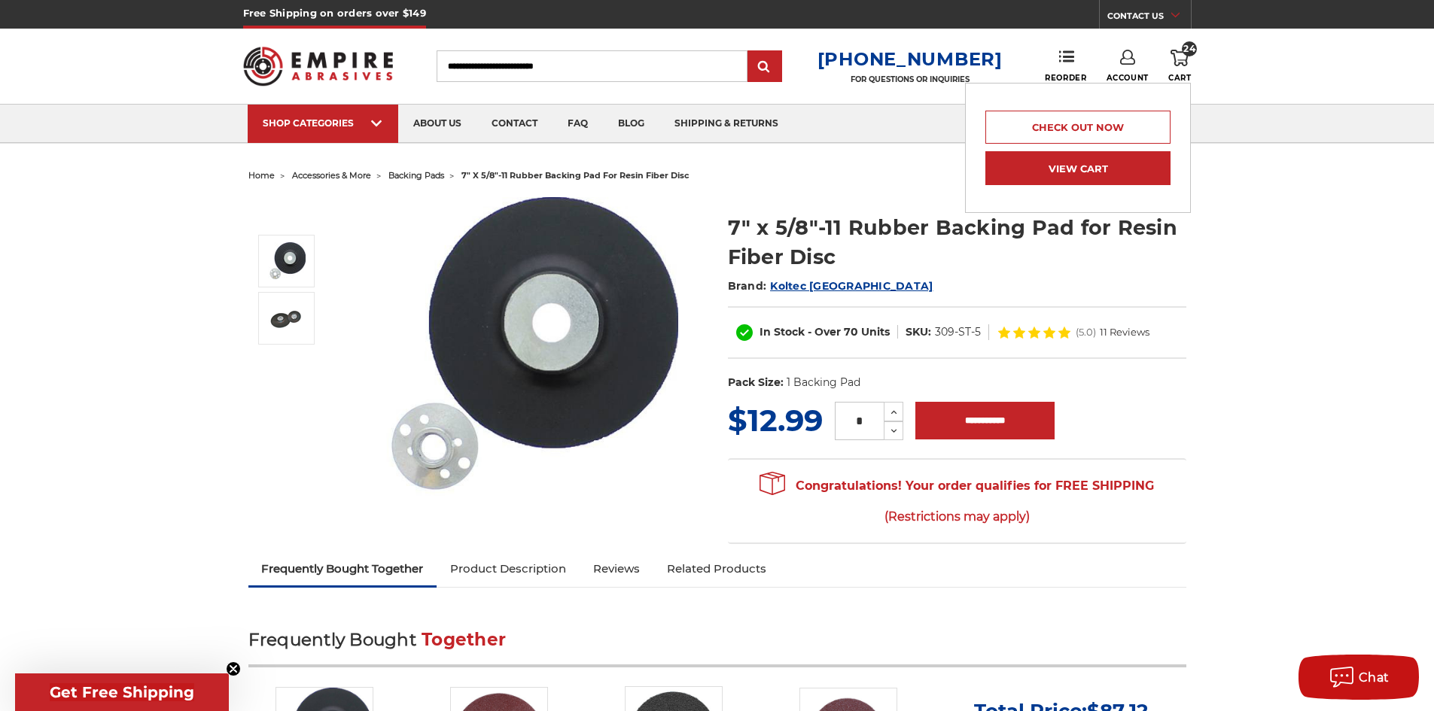
click at [1084, 173] on link "View Cart" at bounding box center [1077, 168] width 185 height 34
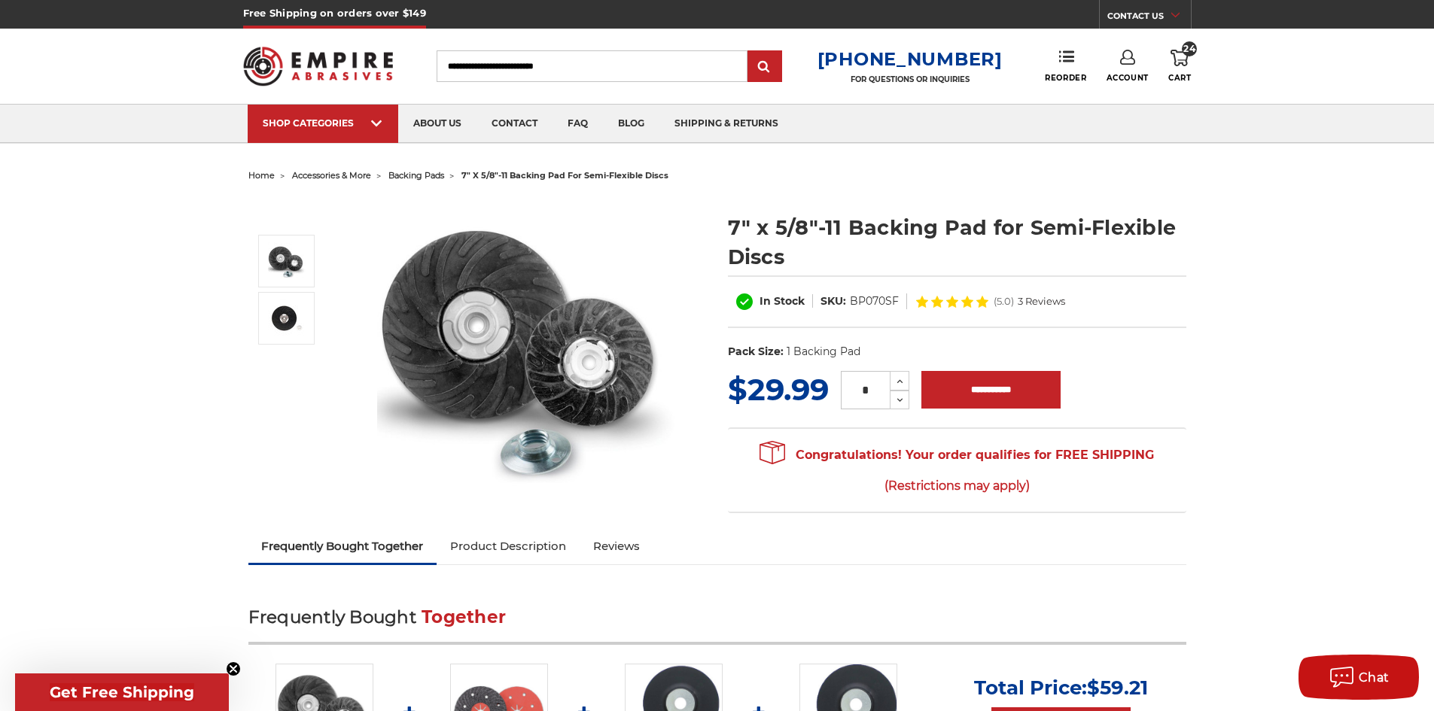
click at [338, 69] on img at bounding box center [318, 66] width 151 height 59
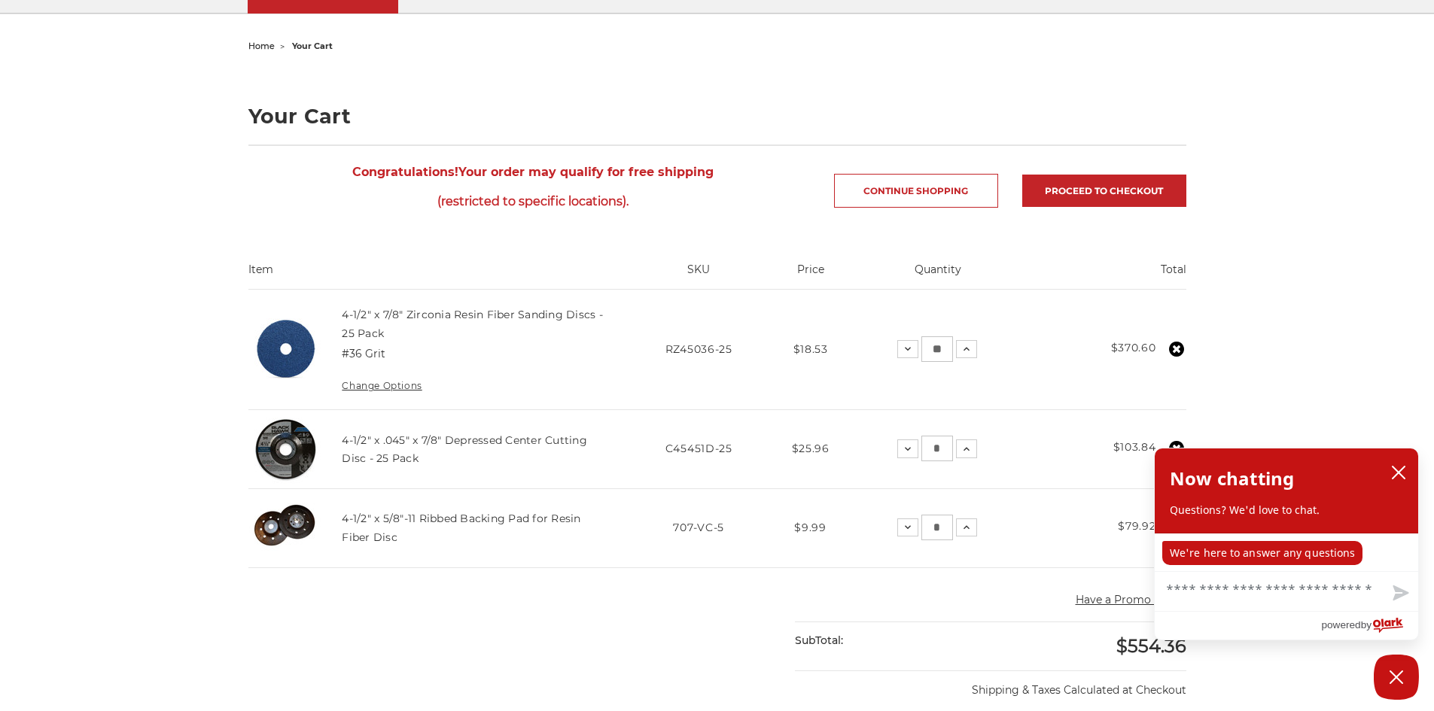
scroll to position [151, 0]
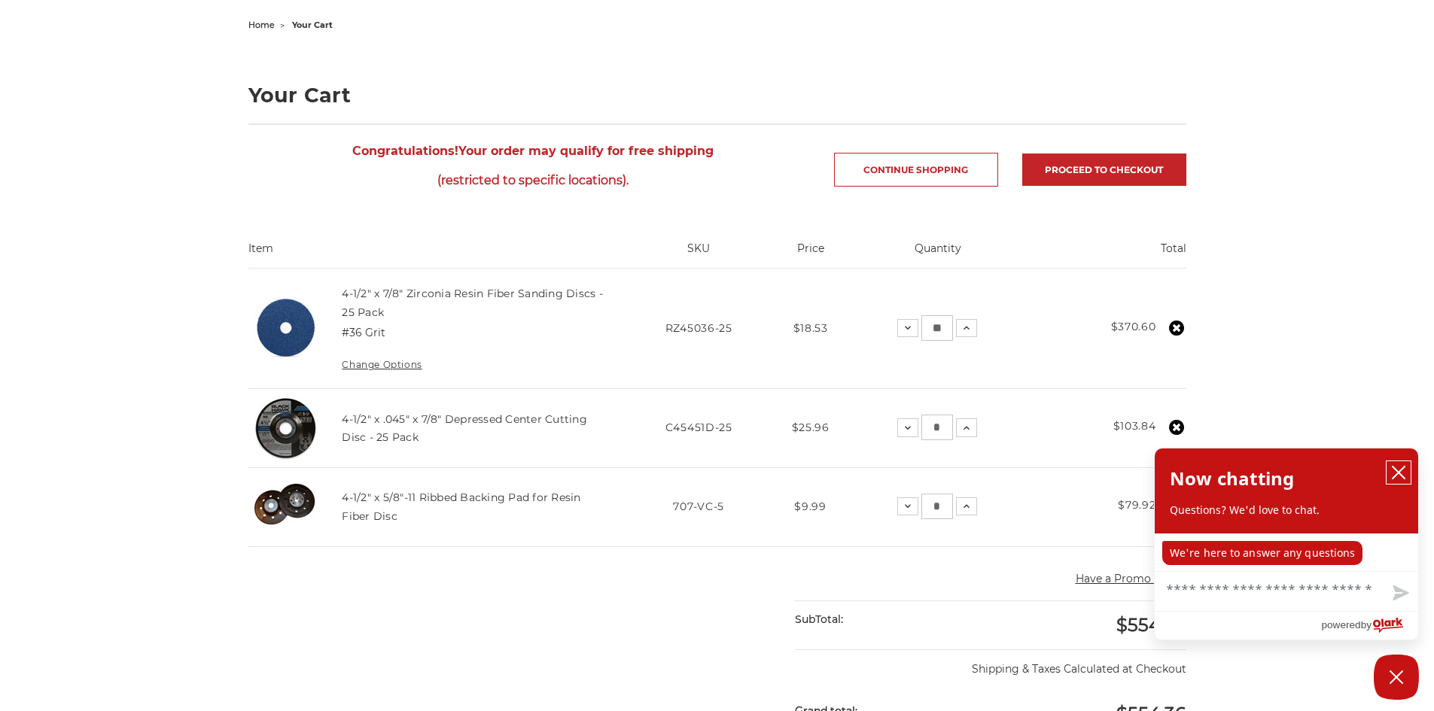
click at [1394, 476] on icon "close chatbox" at bounding box center [1398, 472] width 15 height 15
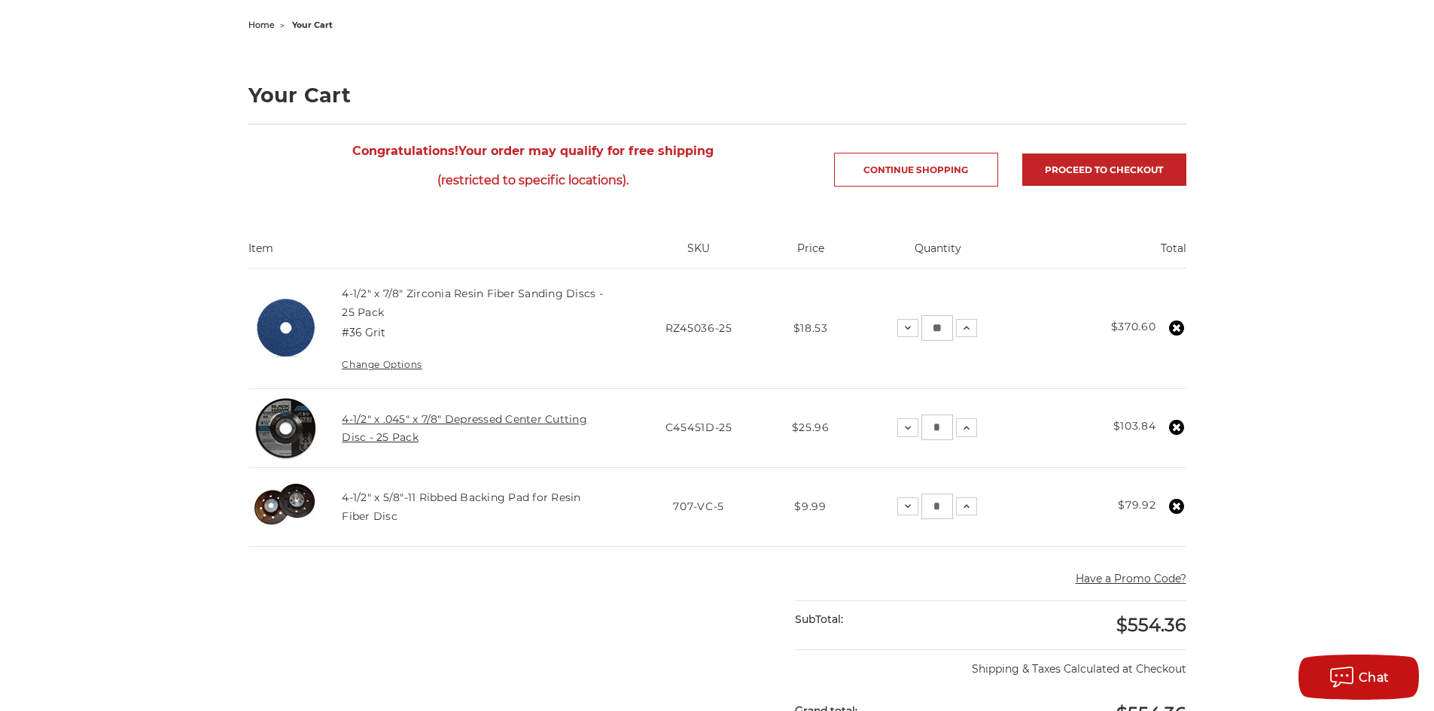
click at [434, 422] on link "4-1/2" x .045" x 7/8" Depressed Center Cutting Disc - 25 Pack" at bounding box center [464, 429] width 245 height 32
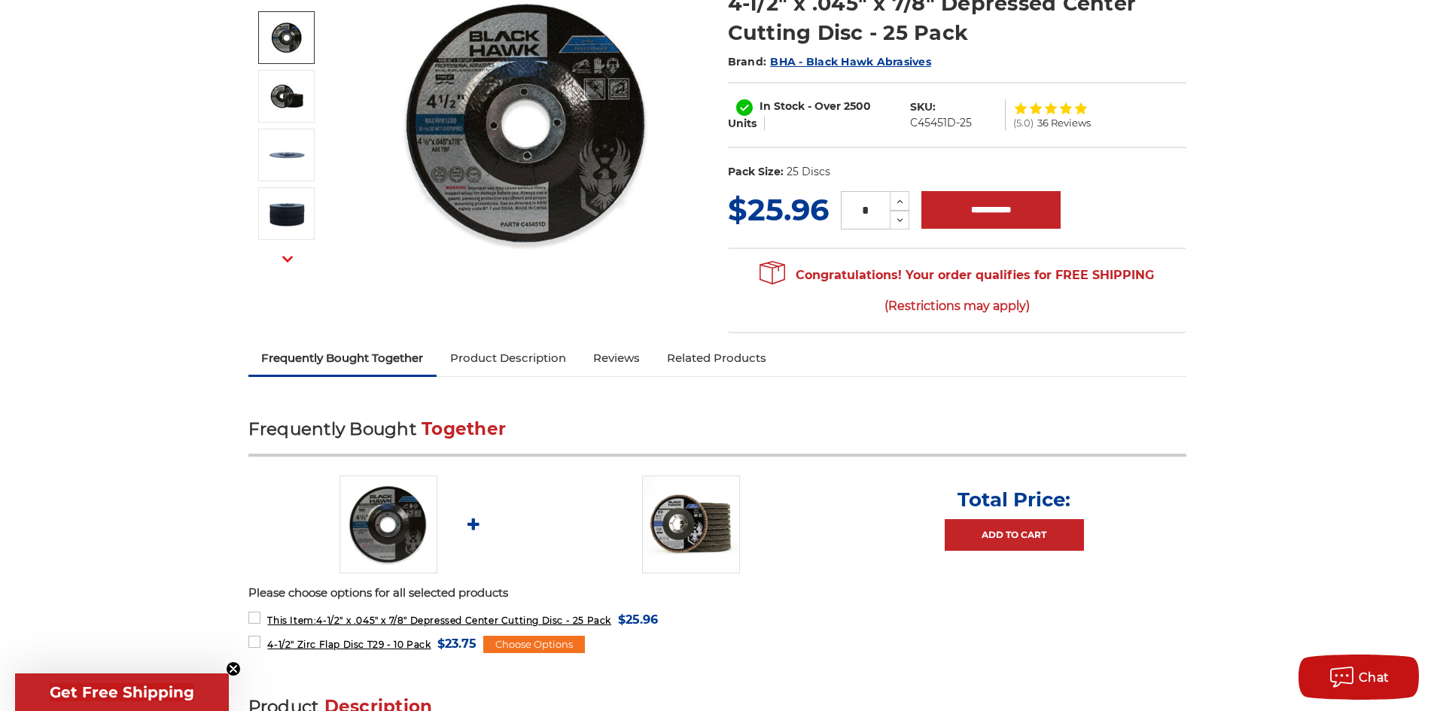
scroll to position [226, 0]
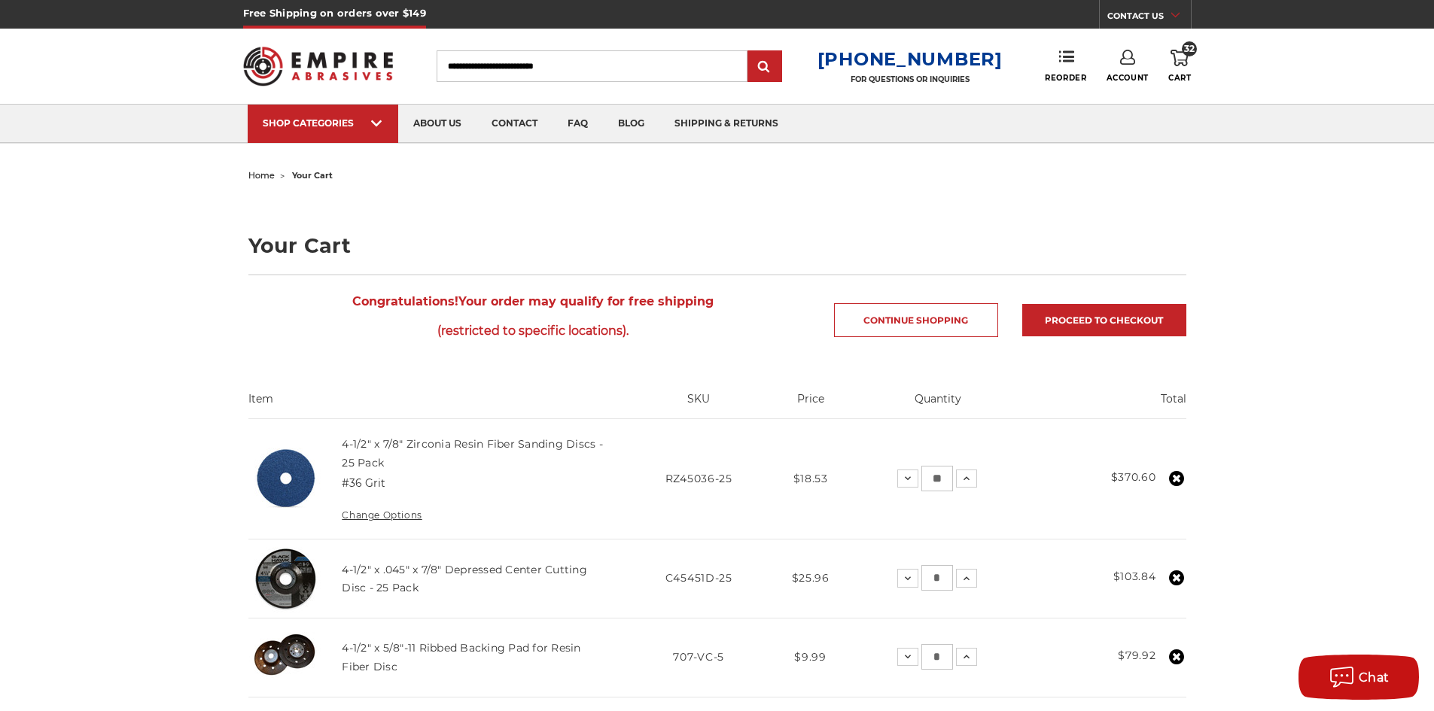
click at [319, 63] on img at bounding box center [318, 66] width 151 height 59
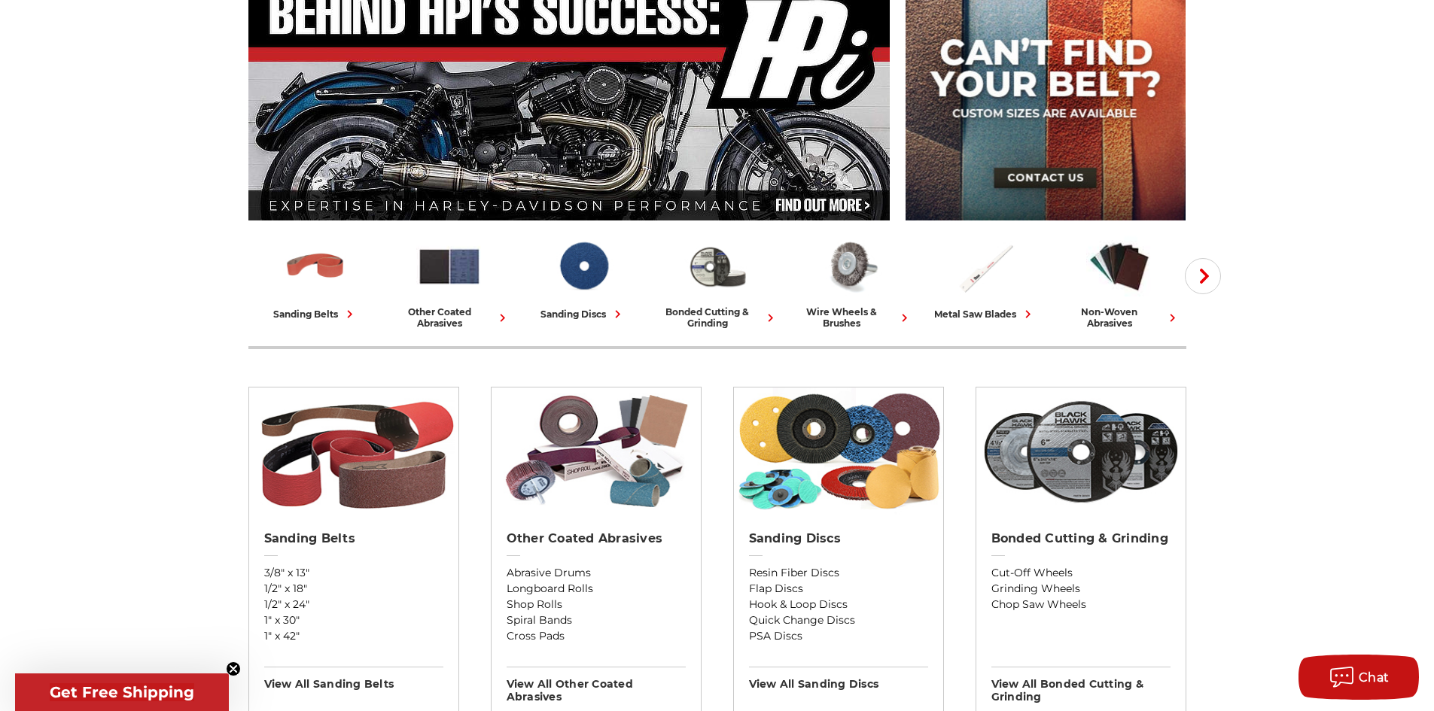
scroll to position [301, 0]
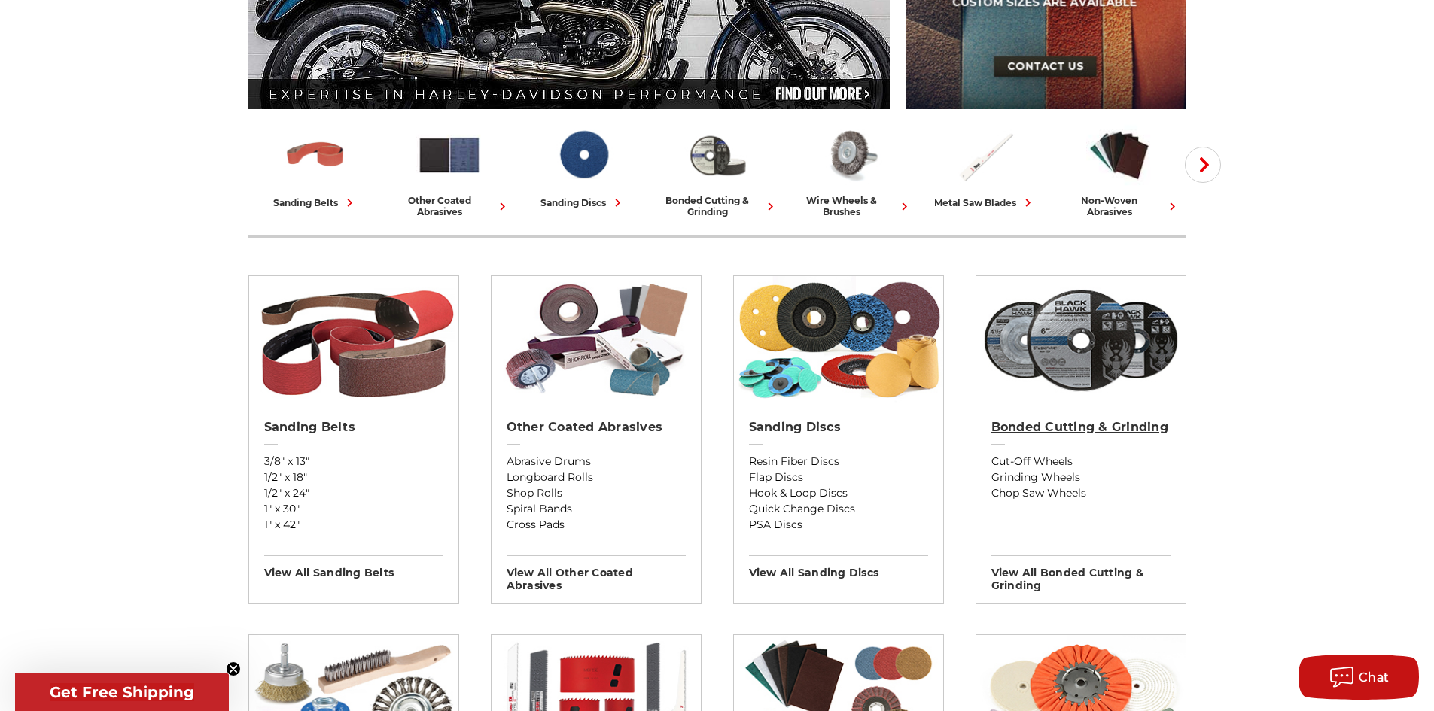
click at [1108, 432] on h2 "Bonded Cutting & Grinding" at bounding box center [1080, 427] width 179 height 15
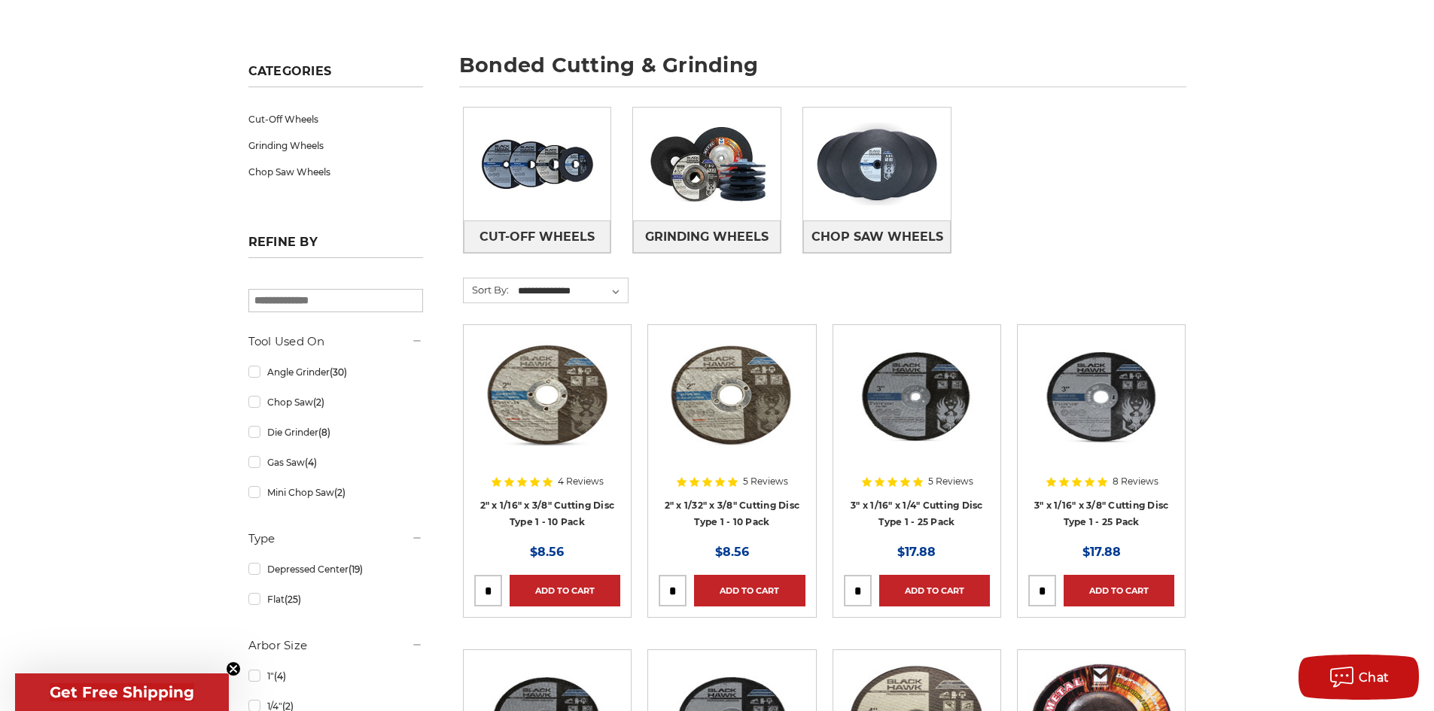
scroll to position [151, 0]
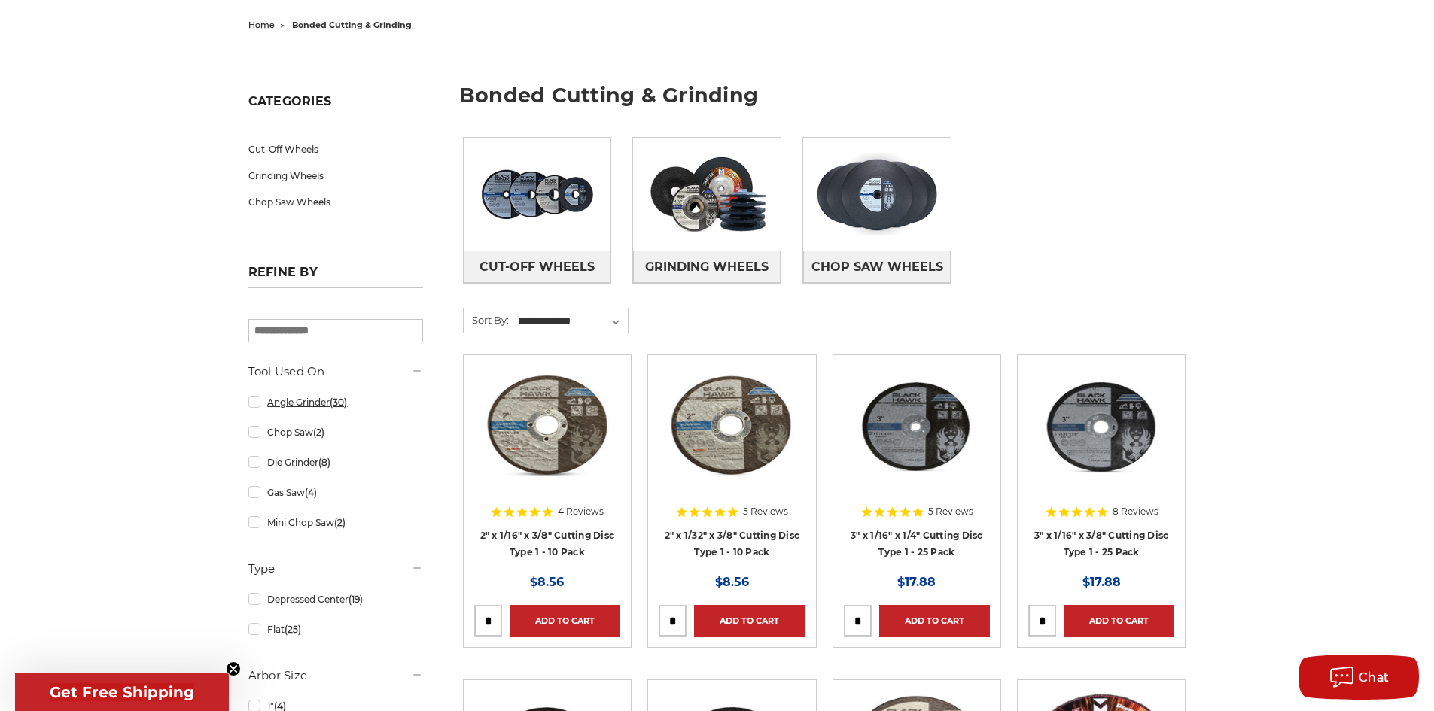
click at [257, 409] on link "Angle Grinder (30)" at bounding box center [335, 402] width 175 height 26
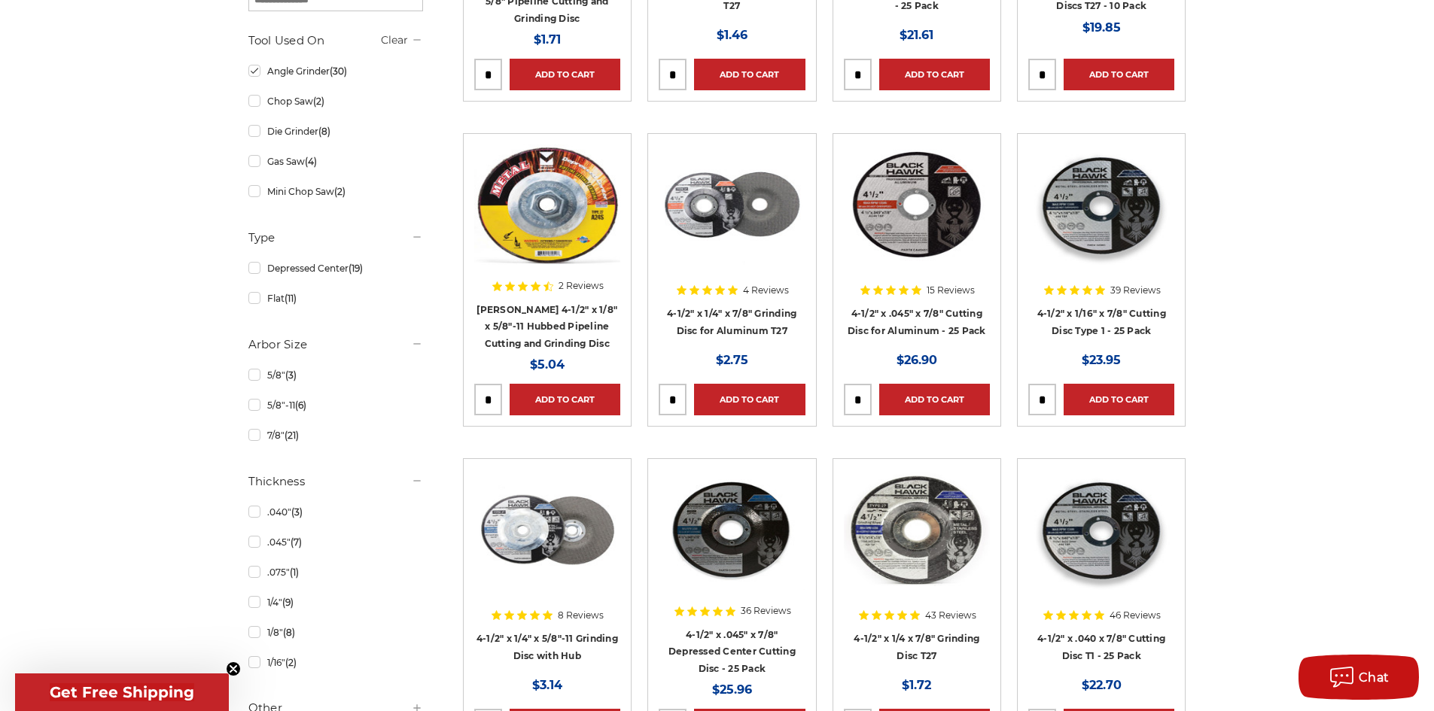
scroll to position [527, 0]
click at [255, 437] on link "7/8" (21)" at bounding box center [335, 435] width 175 height 26
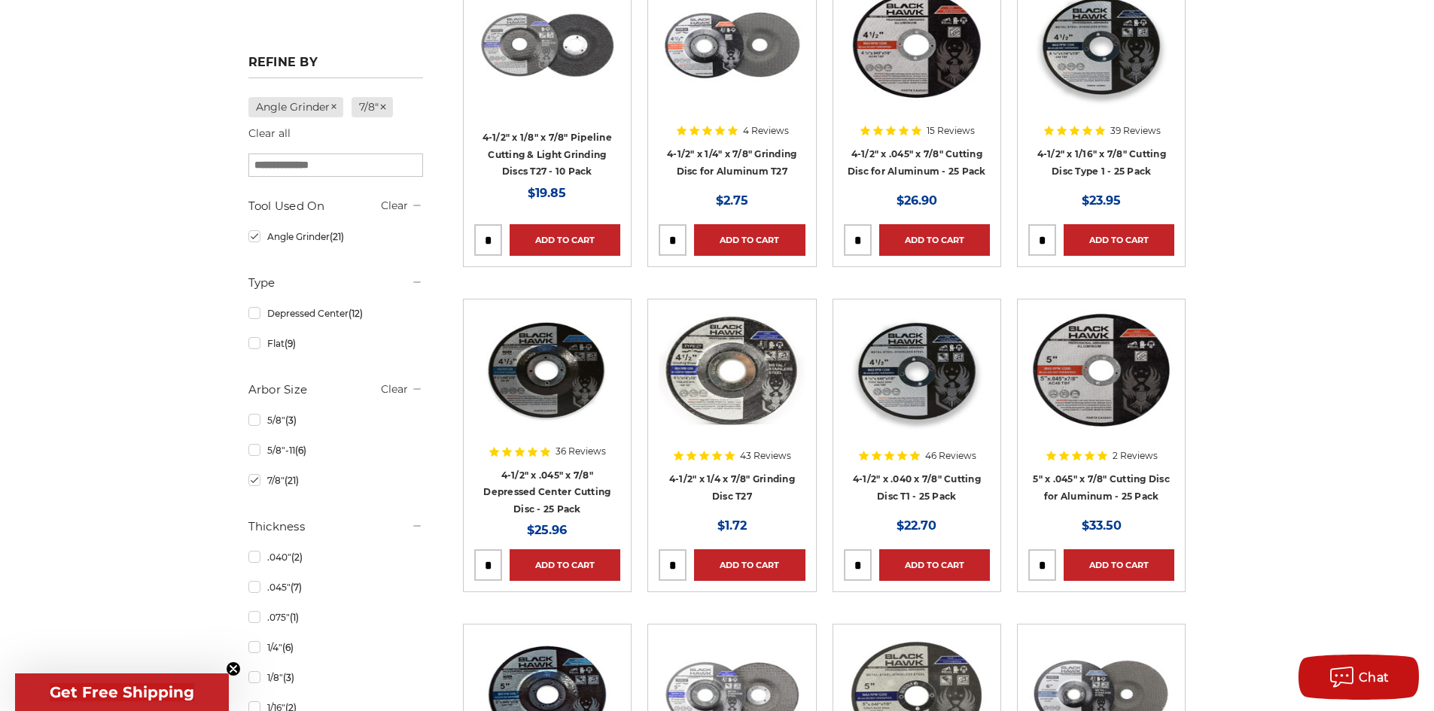
scroll to position [527, 0]
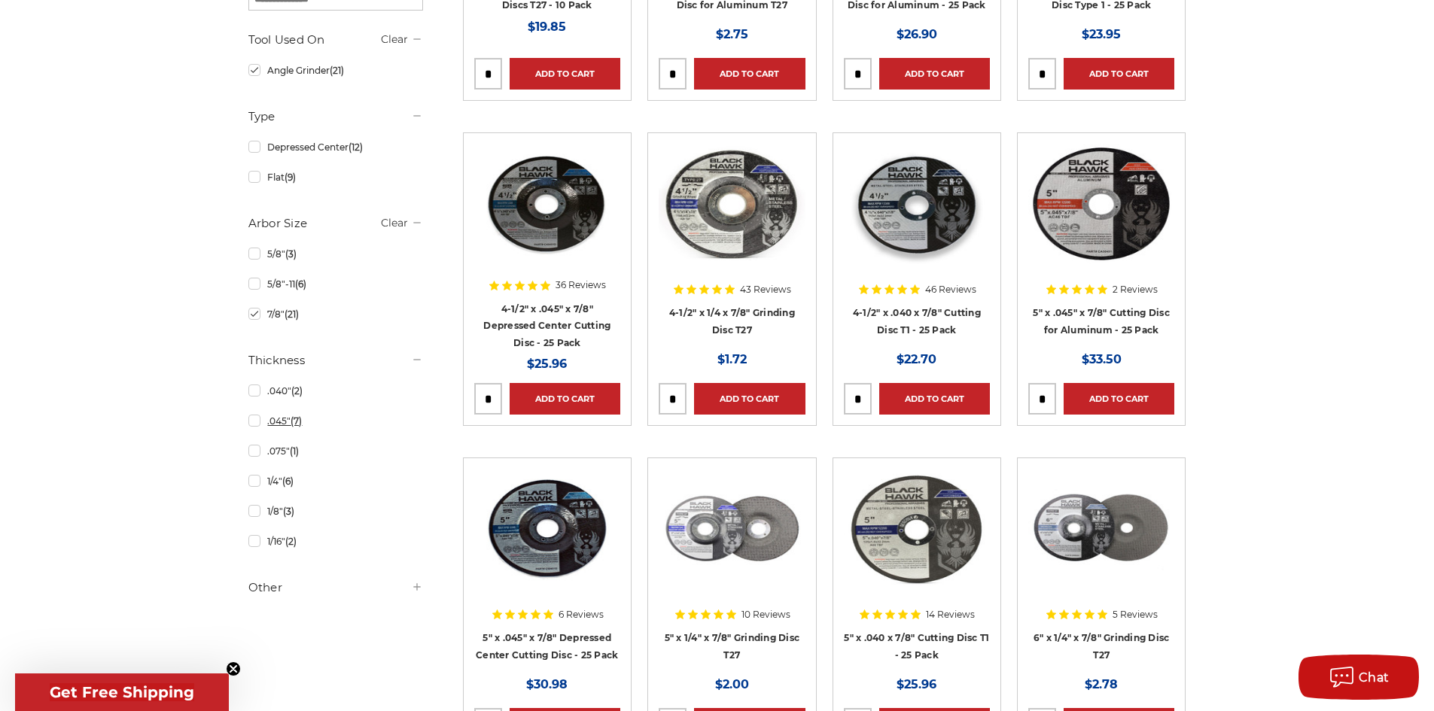
click at [253, 427] on link ".045" (7)" at bounding box center [335, 421] width 175 height 26
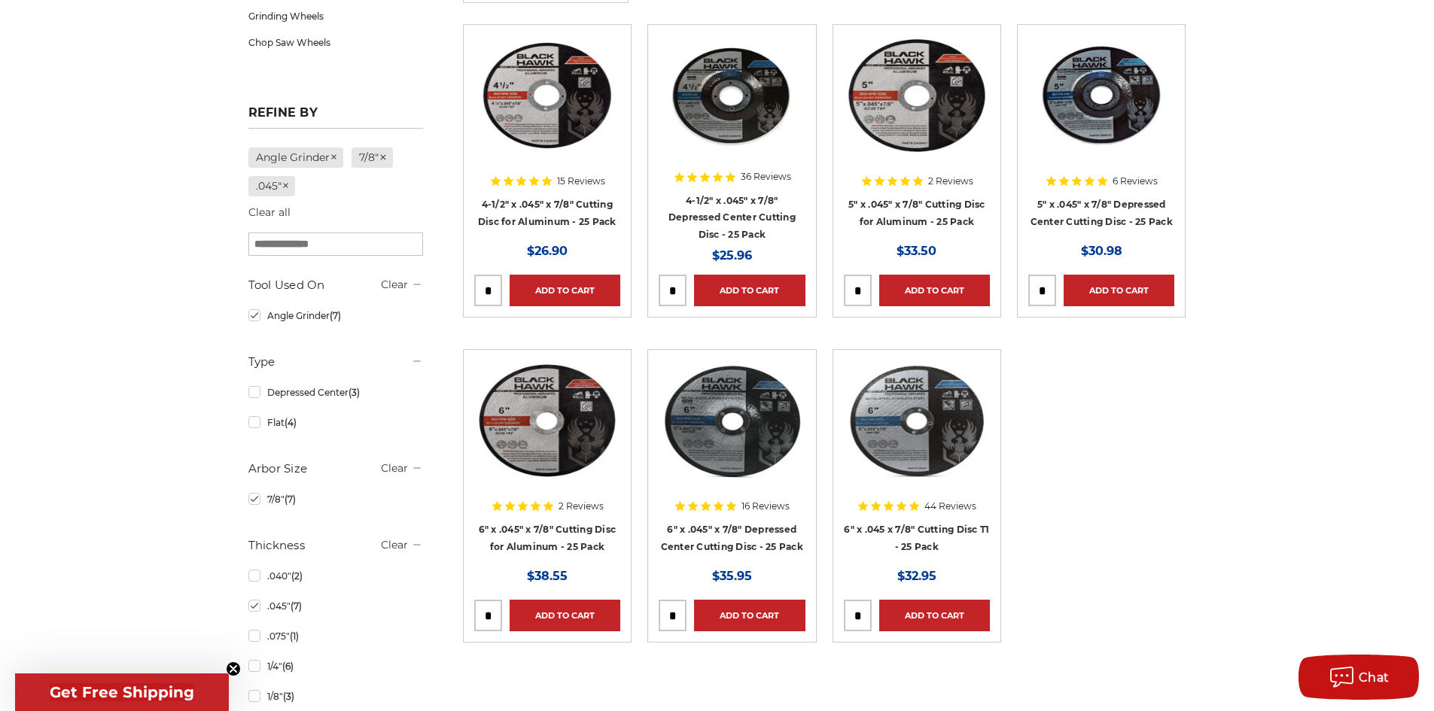
scroll to position [452, 0]
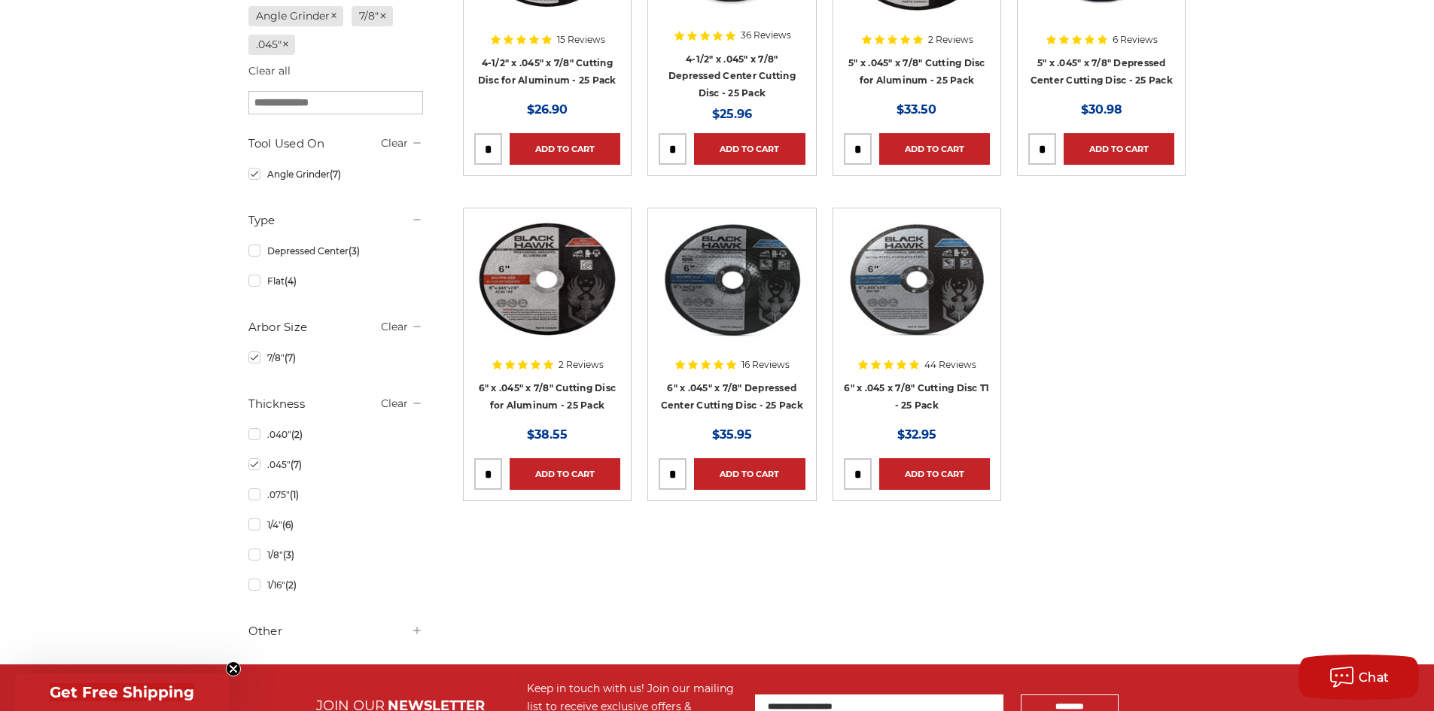
click at [745, 397] on div at bounding box center [732, 315] width 146 height 193
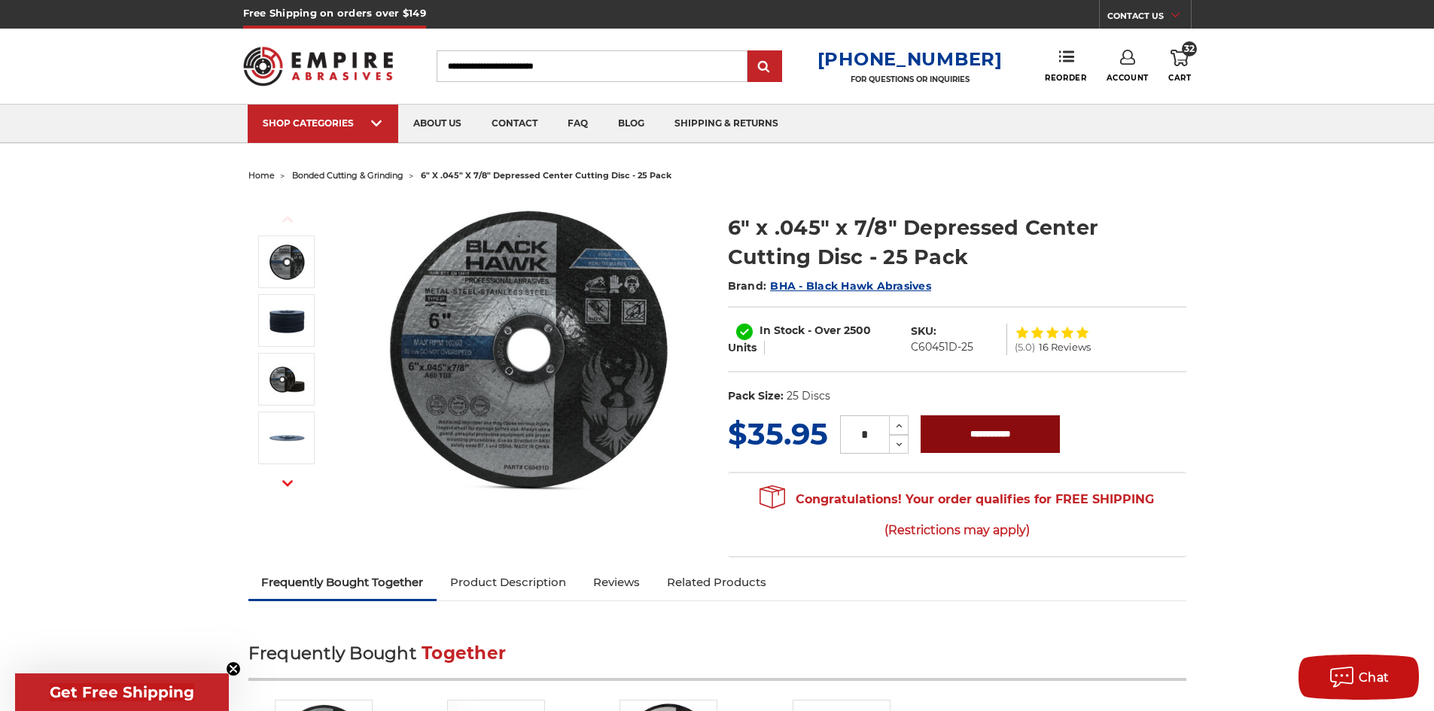
click at [988, 438] on input "**********" at bounding box center [990, 435] width 139 height 38
type input "**********"
click at [1183, 57] on icon at bounding box center [1180, 58] width 18 height 17
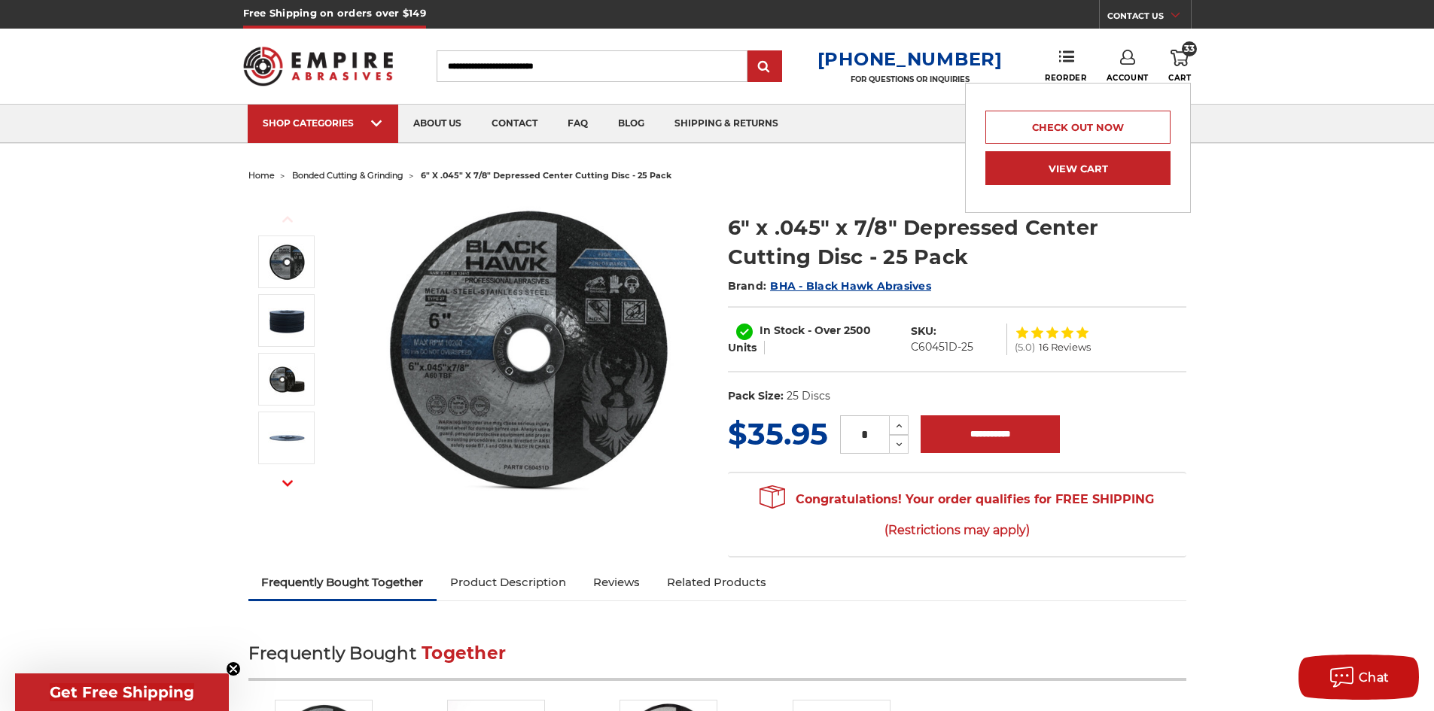
click at [1072, 180] on link "View Cart" at bounding box center [1077, 168] width 185 height 34
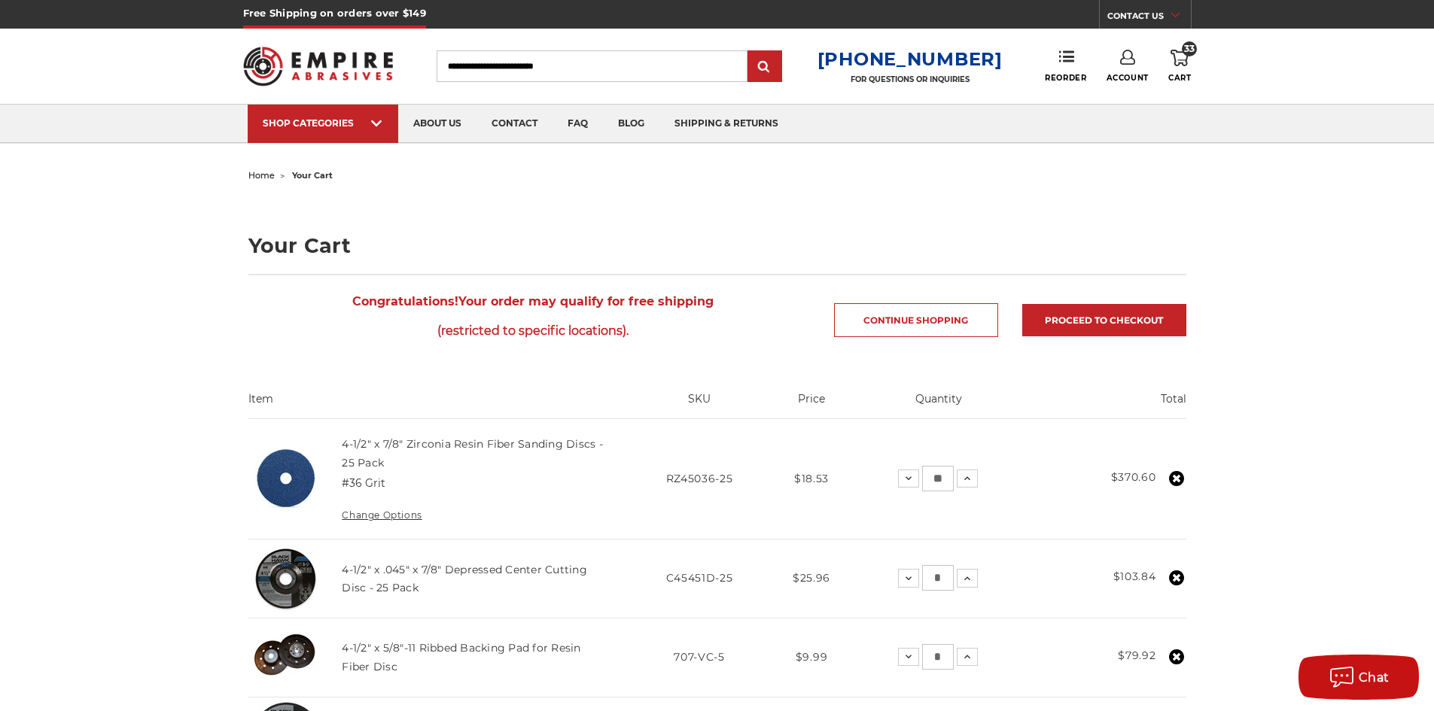
click at [340, 66] on img at bounding box center [318, 66] width 151 height 59
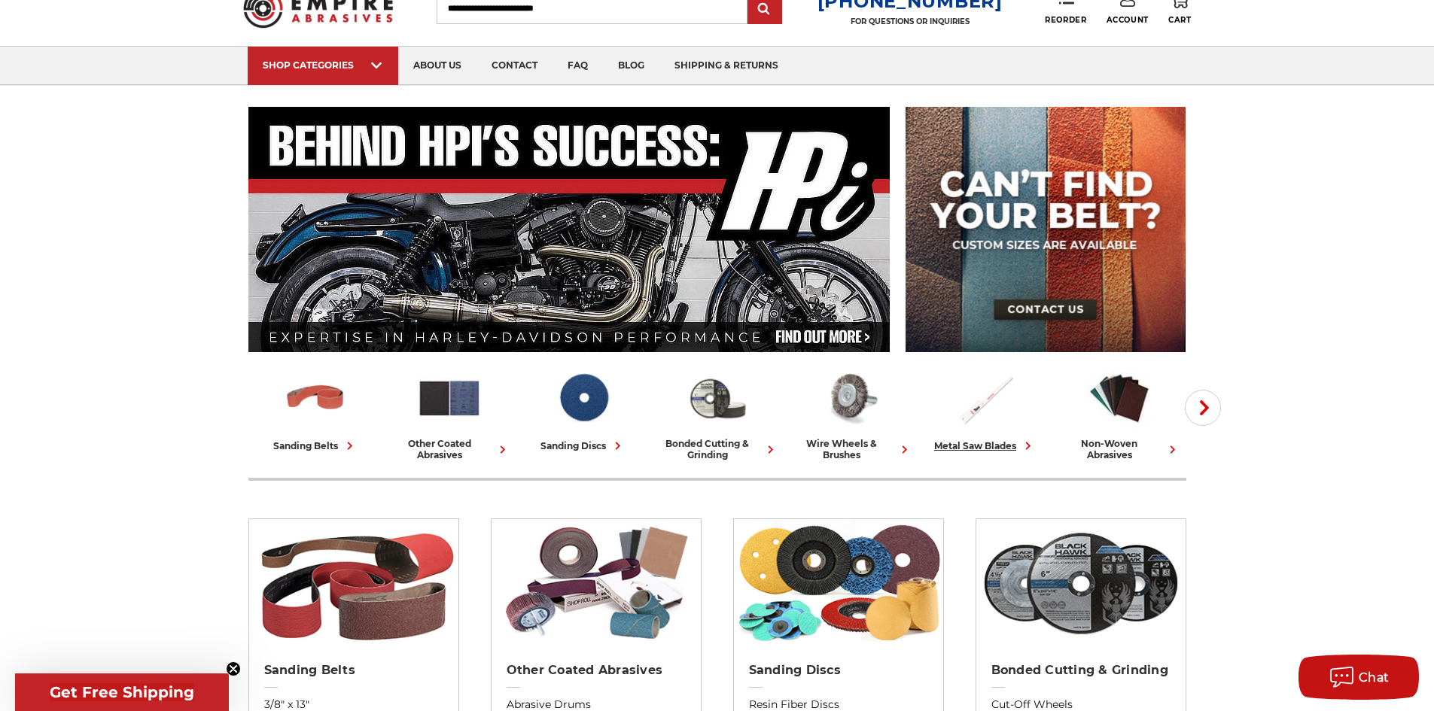
scroll to position [301, 0]
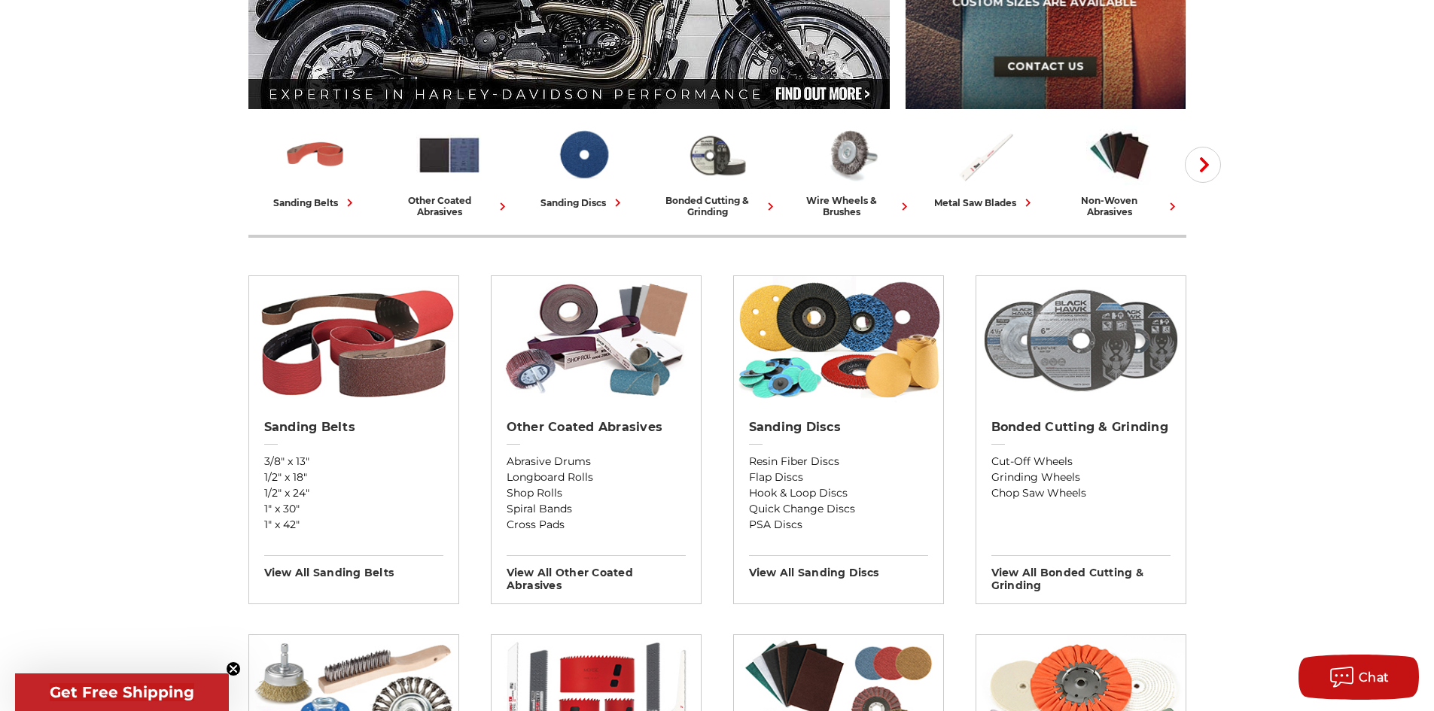
click at [1077, 375] on img at bounding box center [1080, 340] width 209 height 128
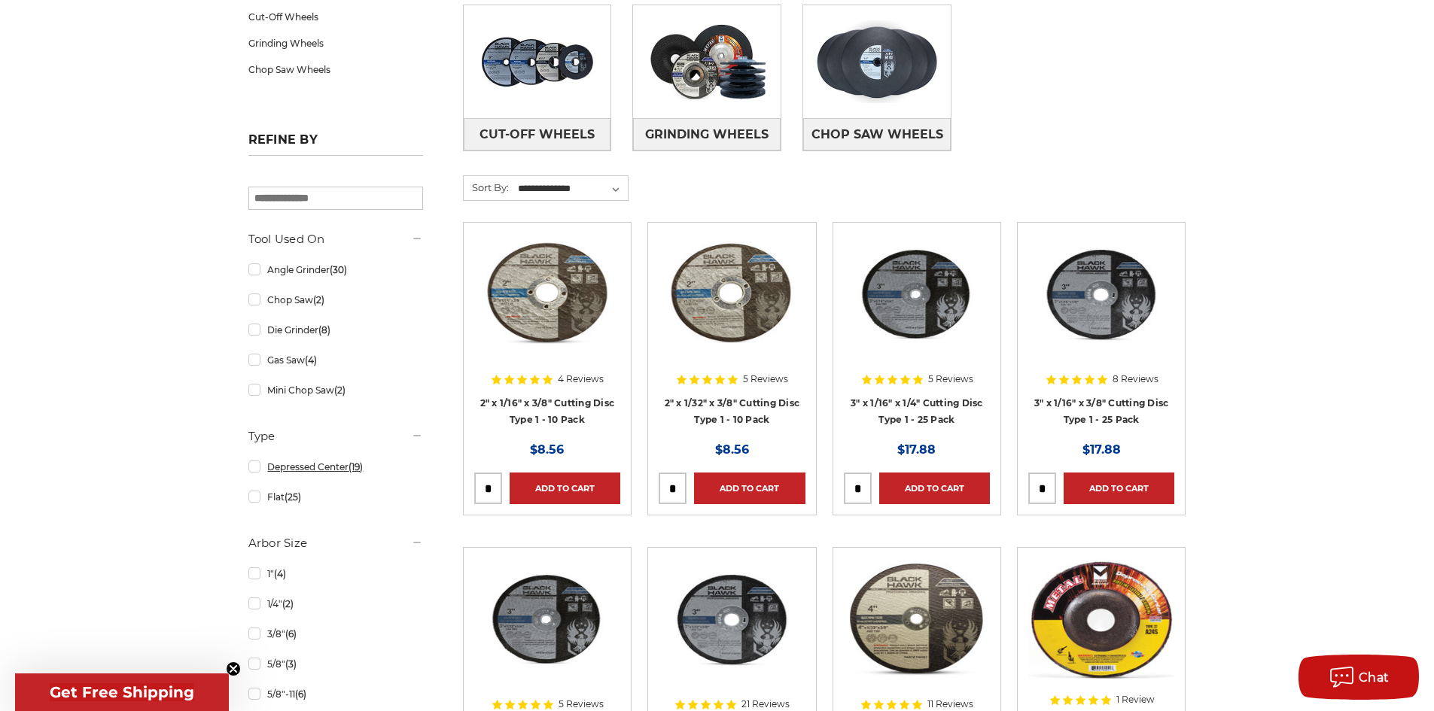
scroll to position [226, 0]
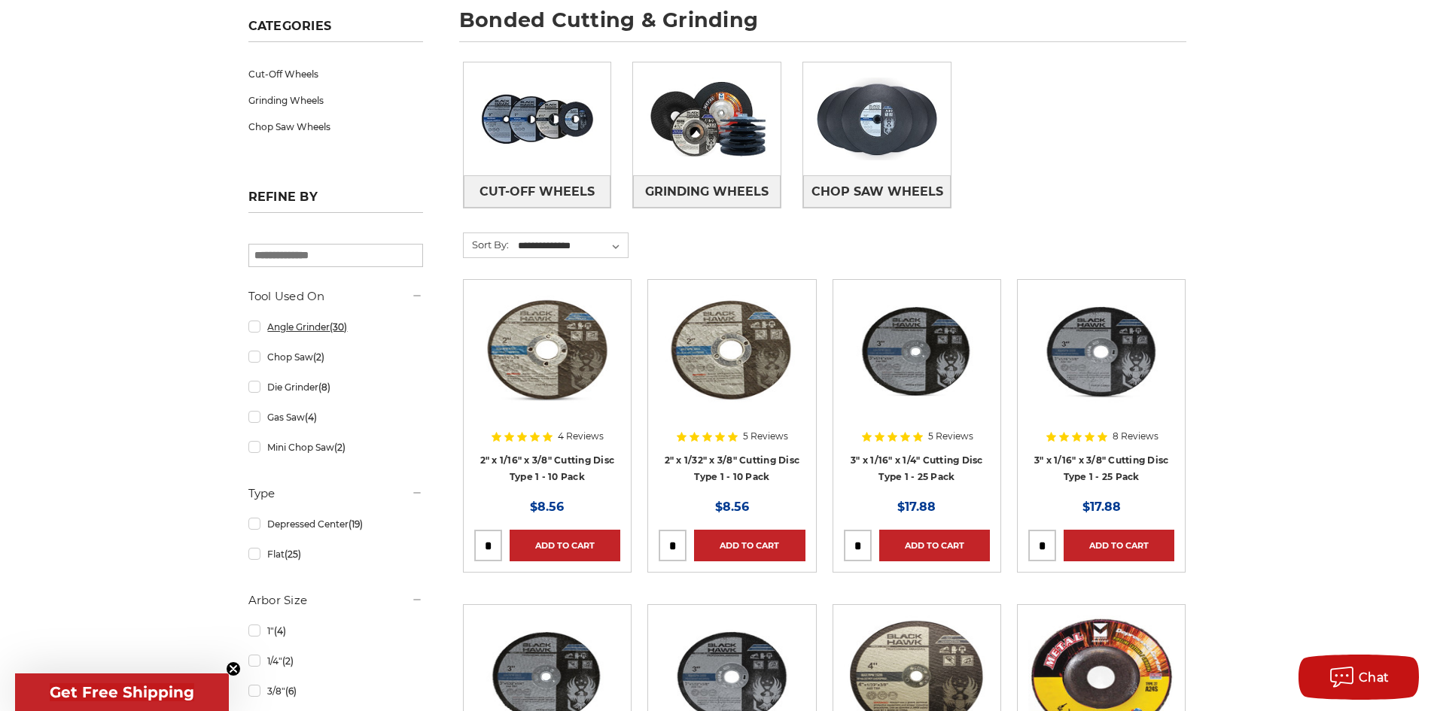
click at [256, 339] on link "Angle Grinder (30)" at bounding box center [335, 327] width 175 height 26
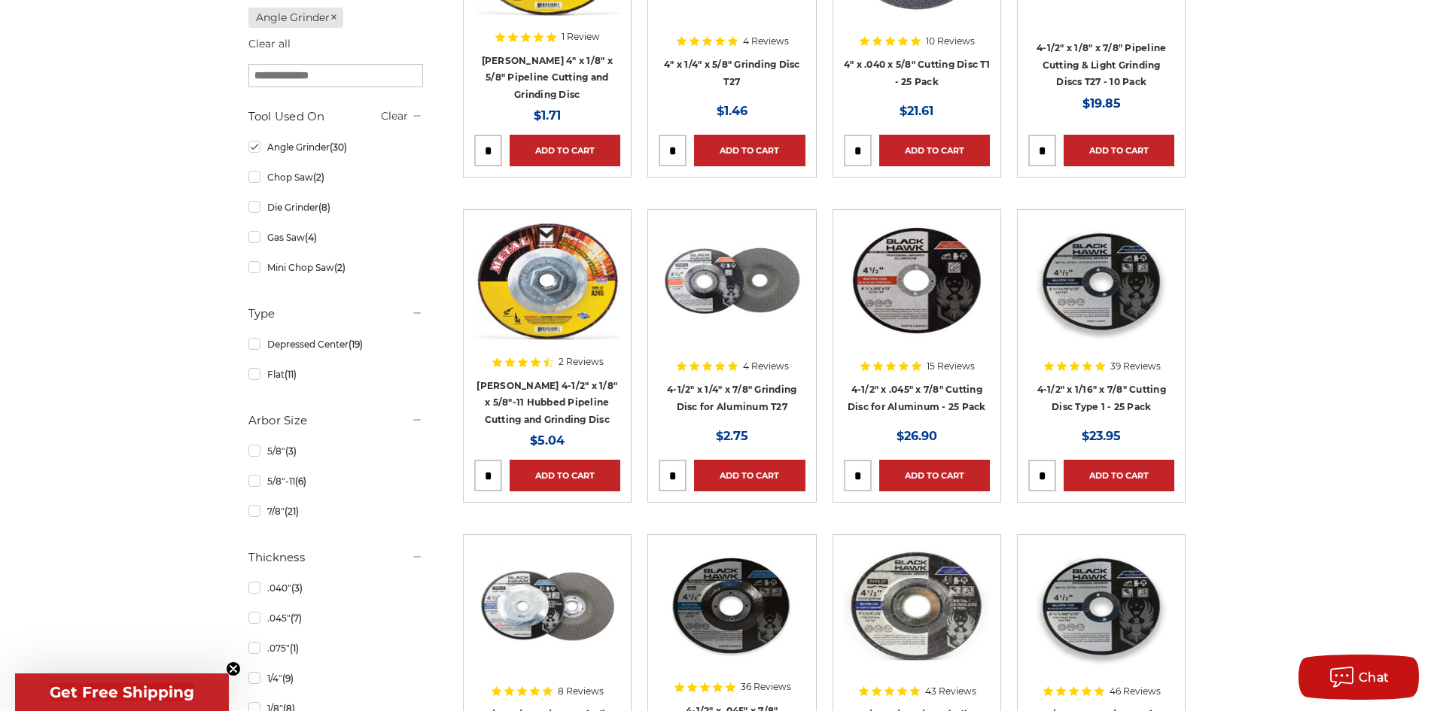
scroll to position [452, 0]
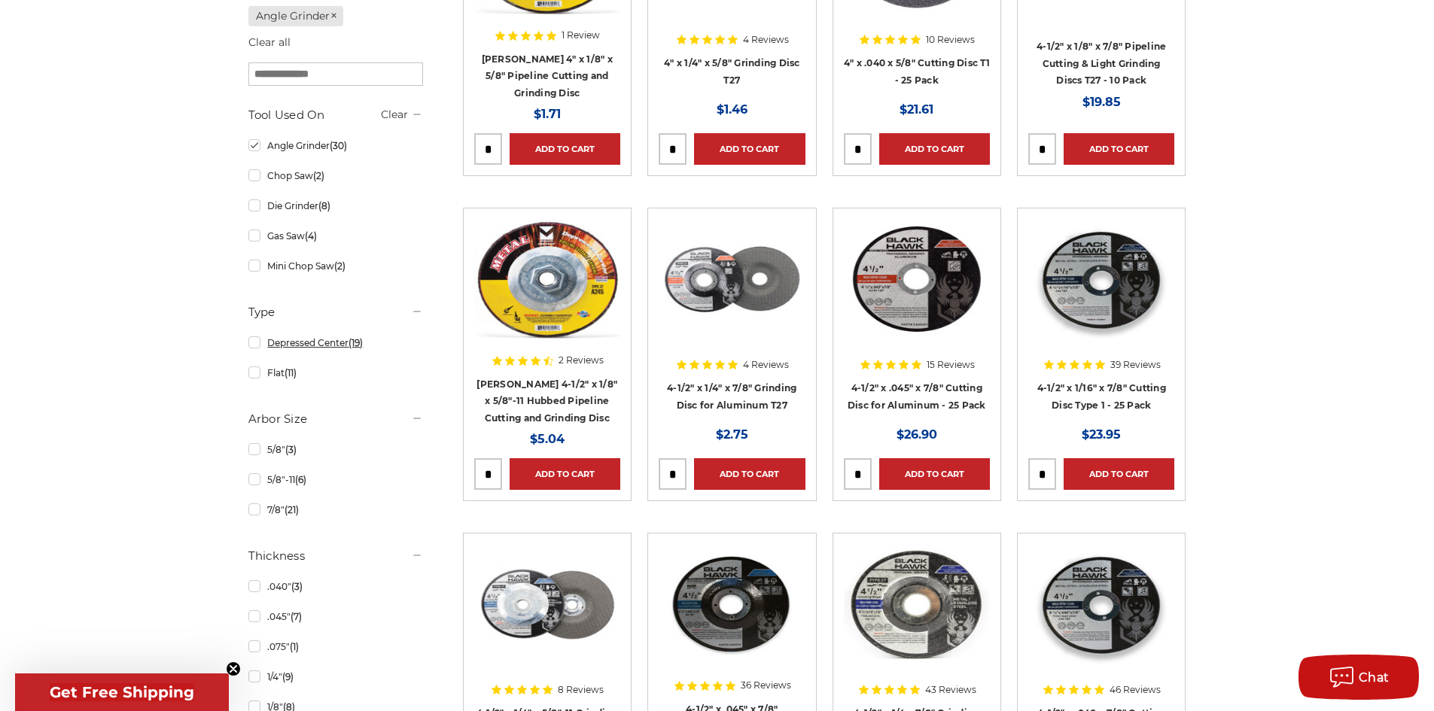
click at [264, 348] on link "Depressed Center (19)" at bounding box center [335, 343] width 175 height 26
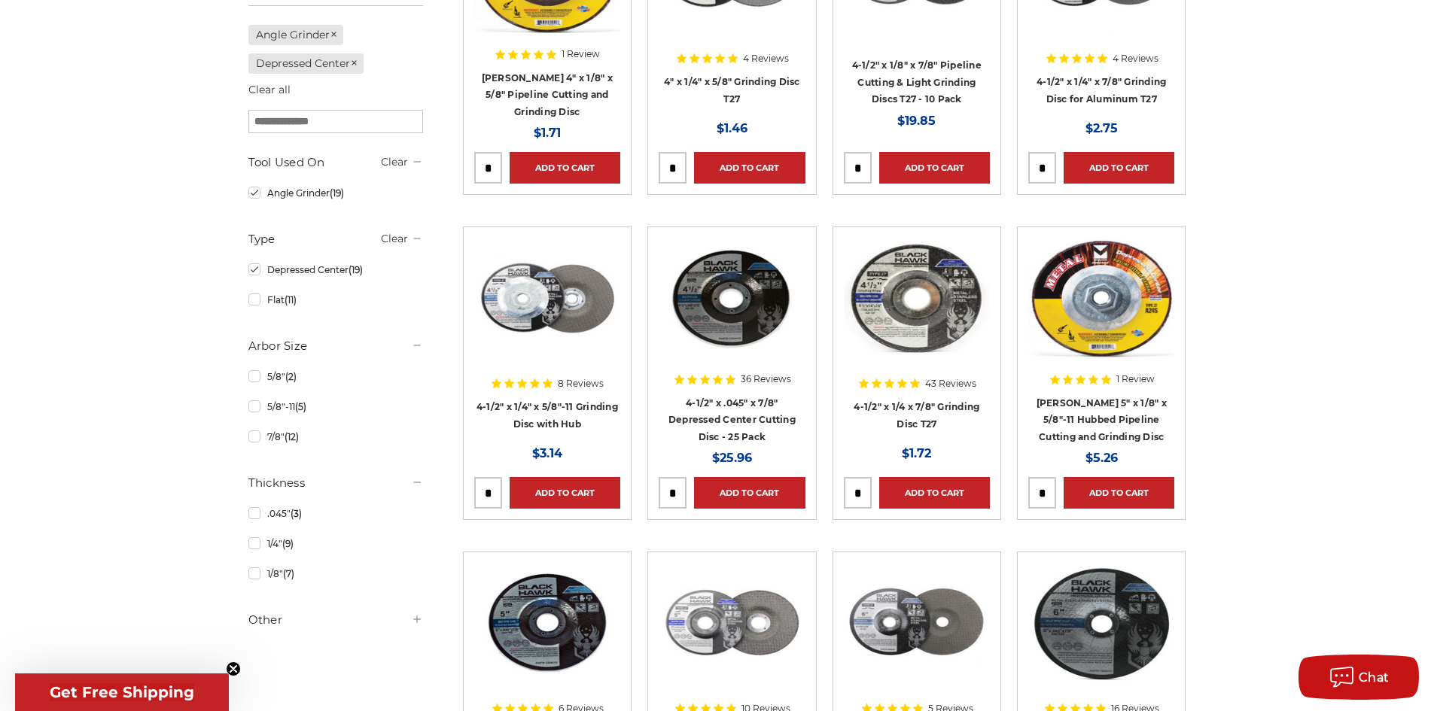
scroll to position [452, 0]
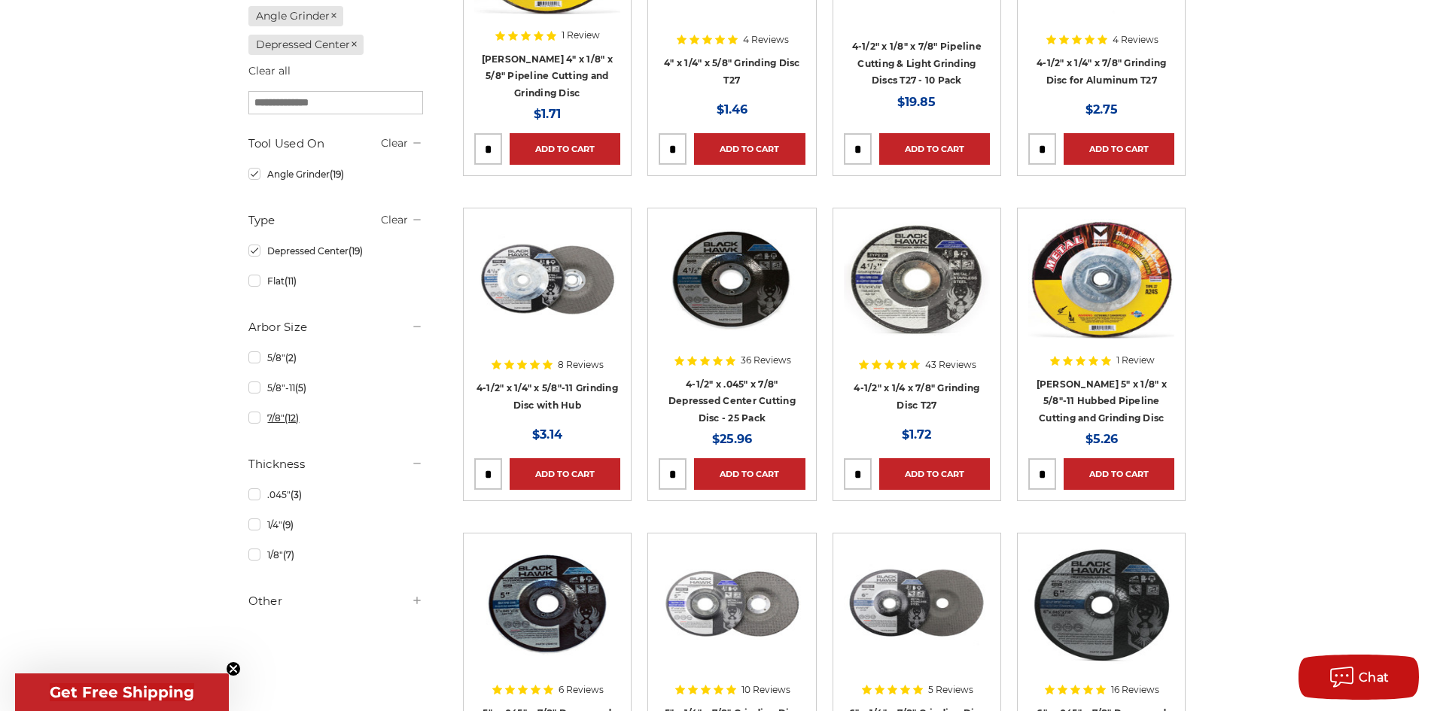
click at [260, 422] on link "7/8" (12)" at bounding box center [335, 418] width 175 height 26
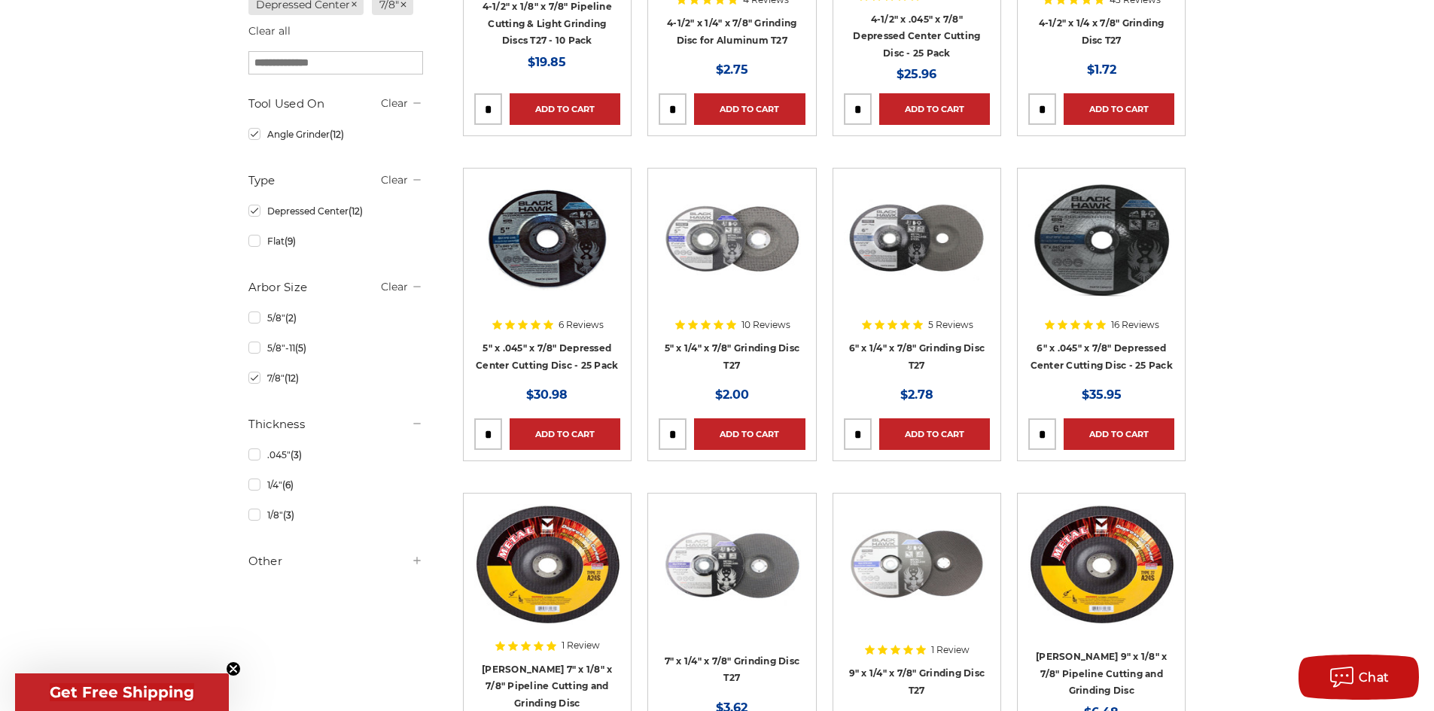
scroll to position [527, 0]
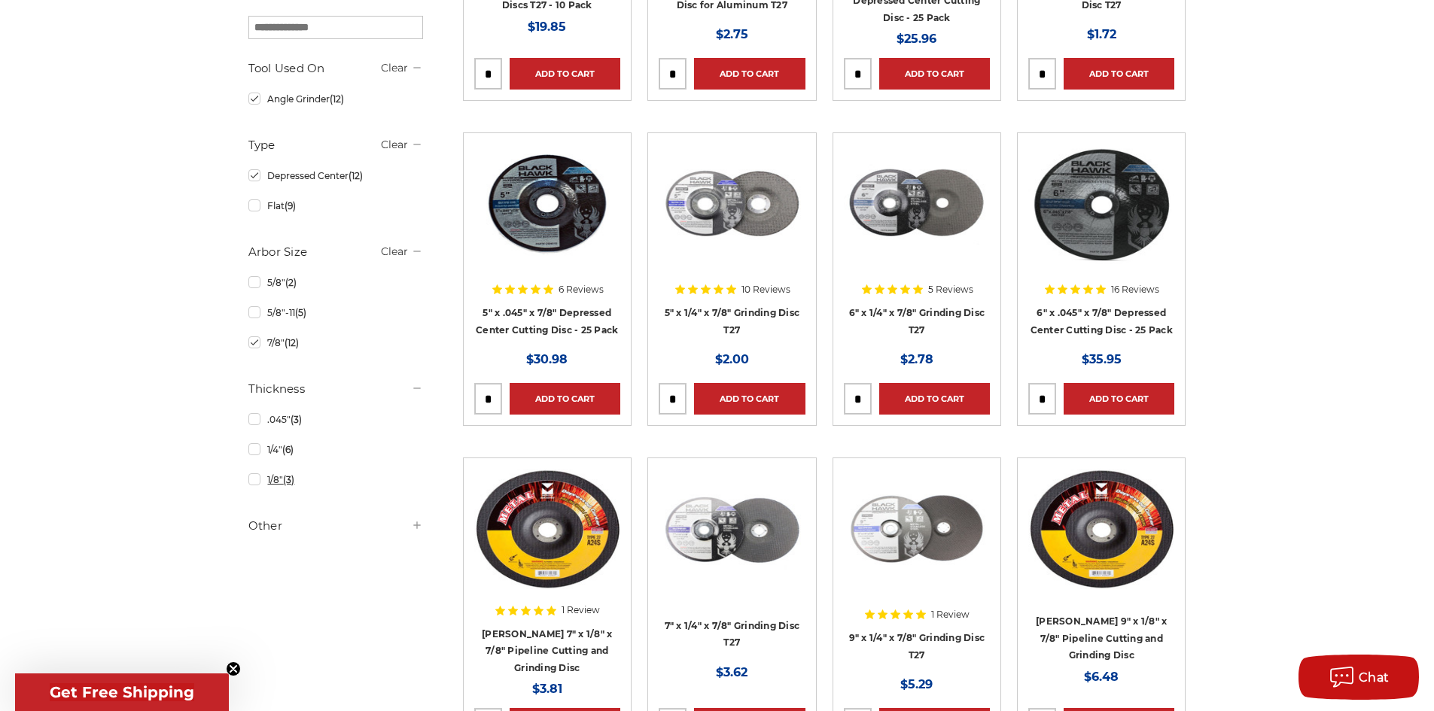
click at [256, 483] on link "1/8" (3)" at bounding box center [335, 480] width 175 height 26
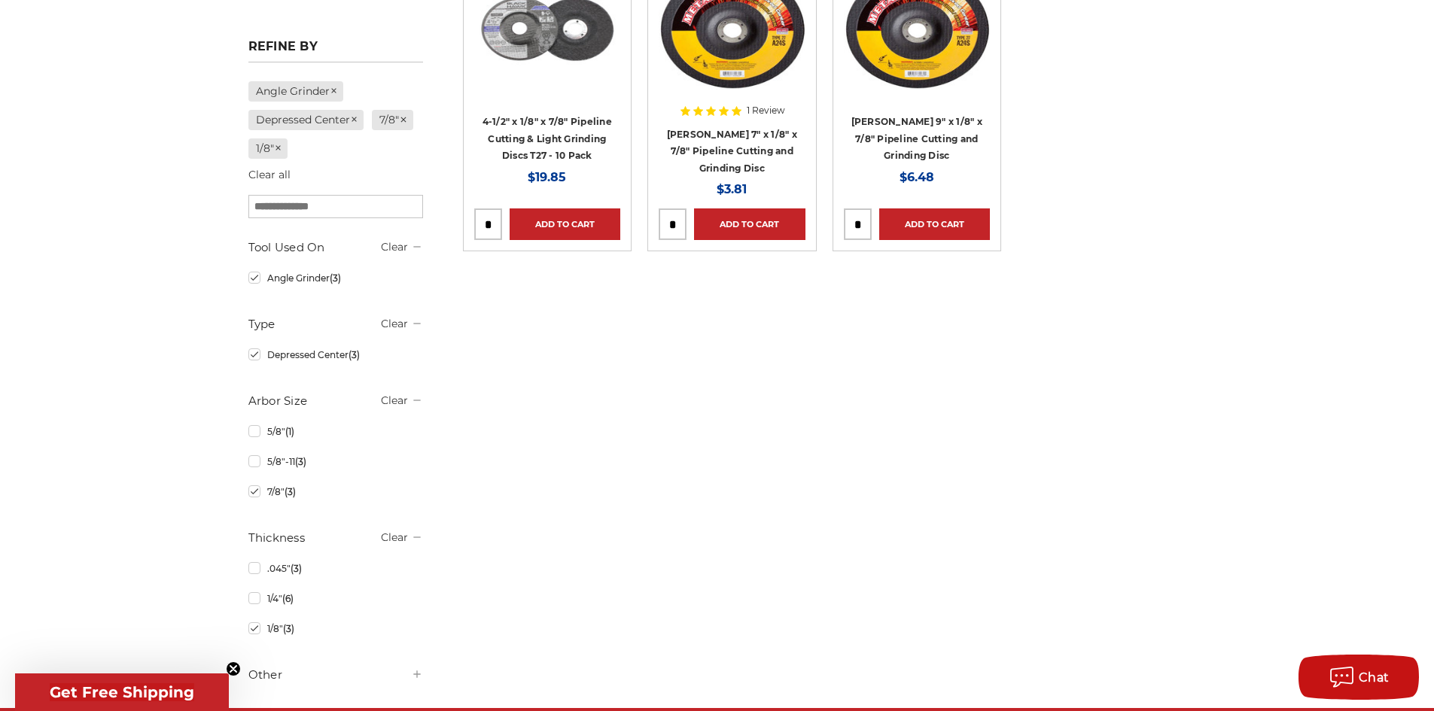
scroll to position [452, 0]
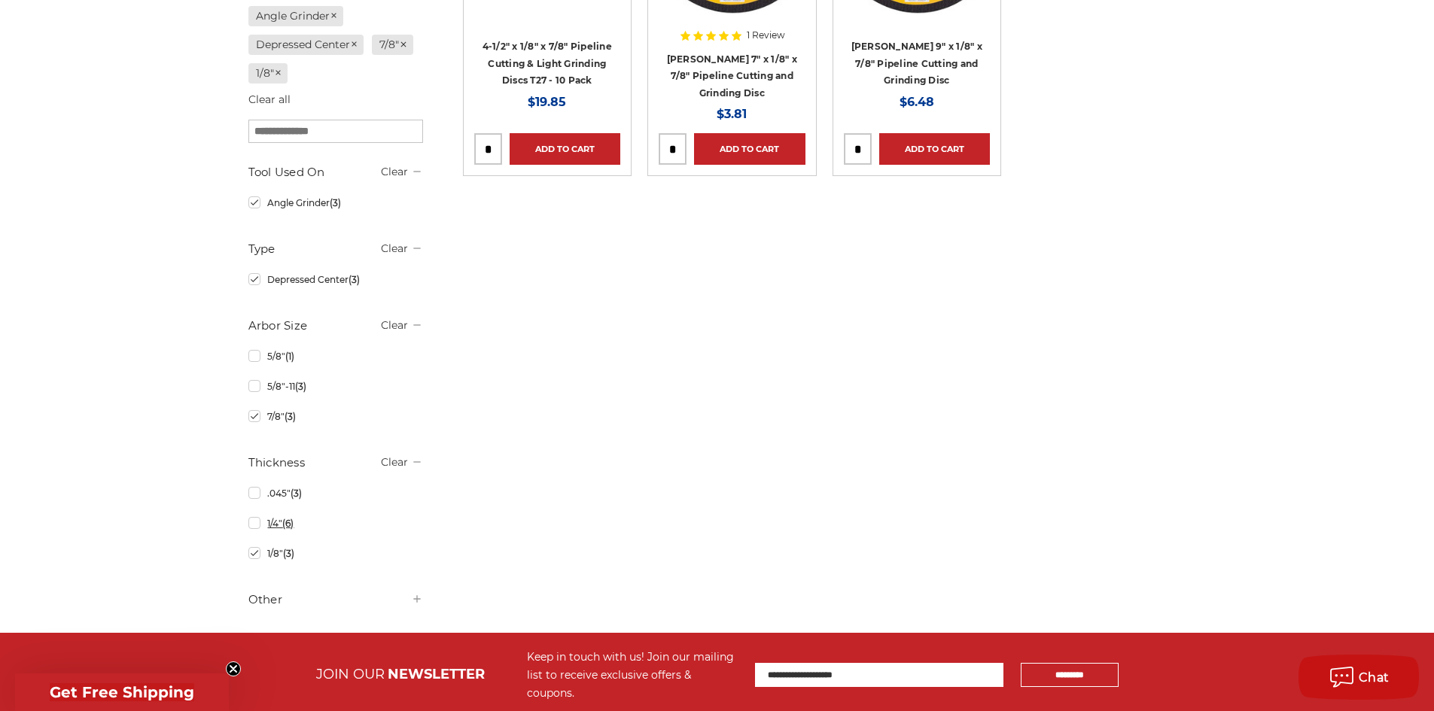
click at [252, 530] on link "1/4" (6)" at bounding box center [335, 523] width 175 height 26
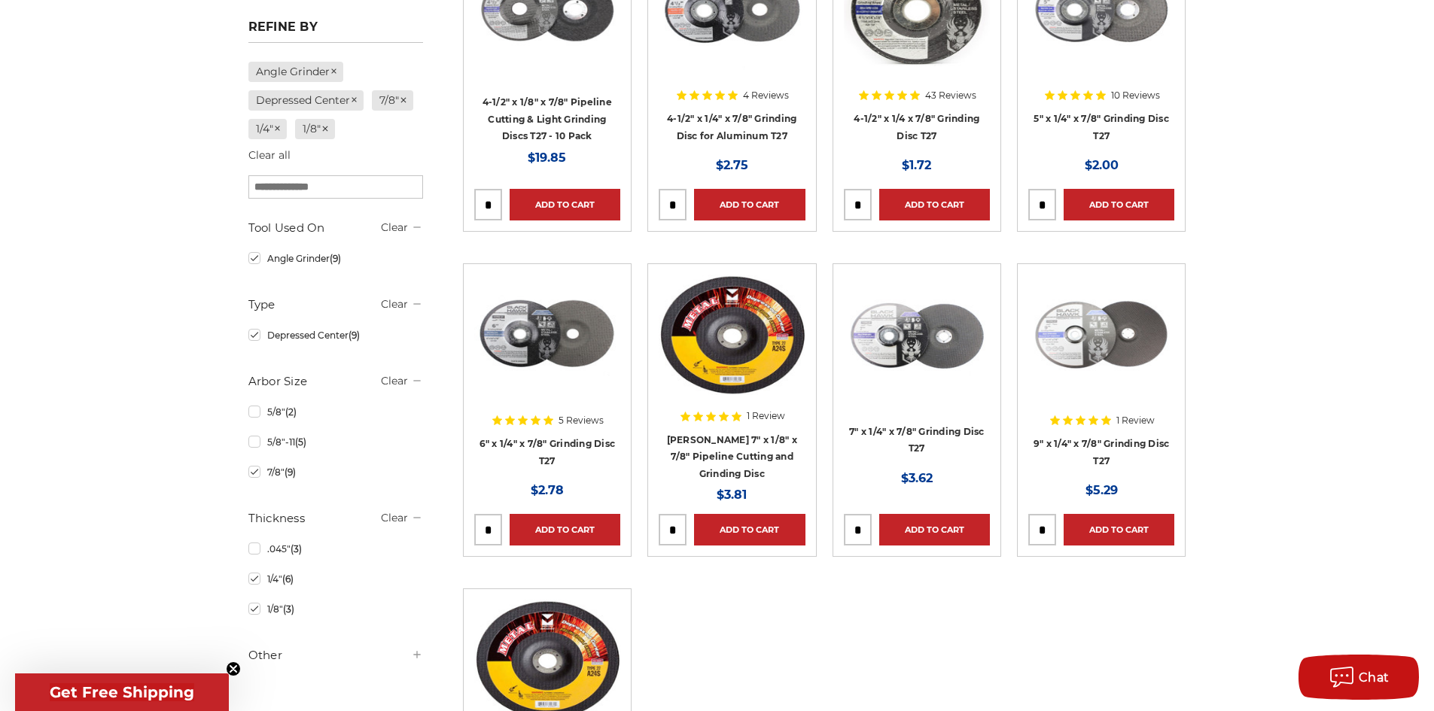
scroll to position [452, 0]
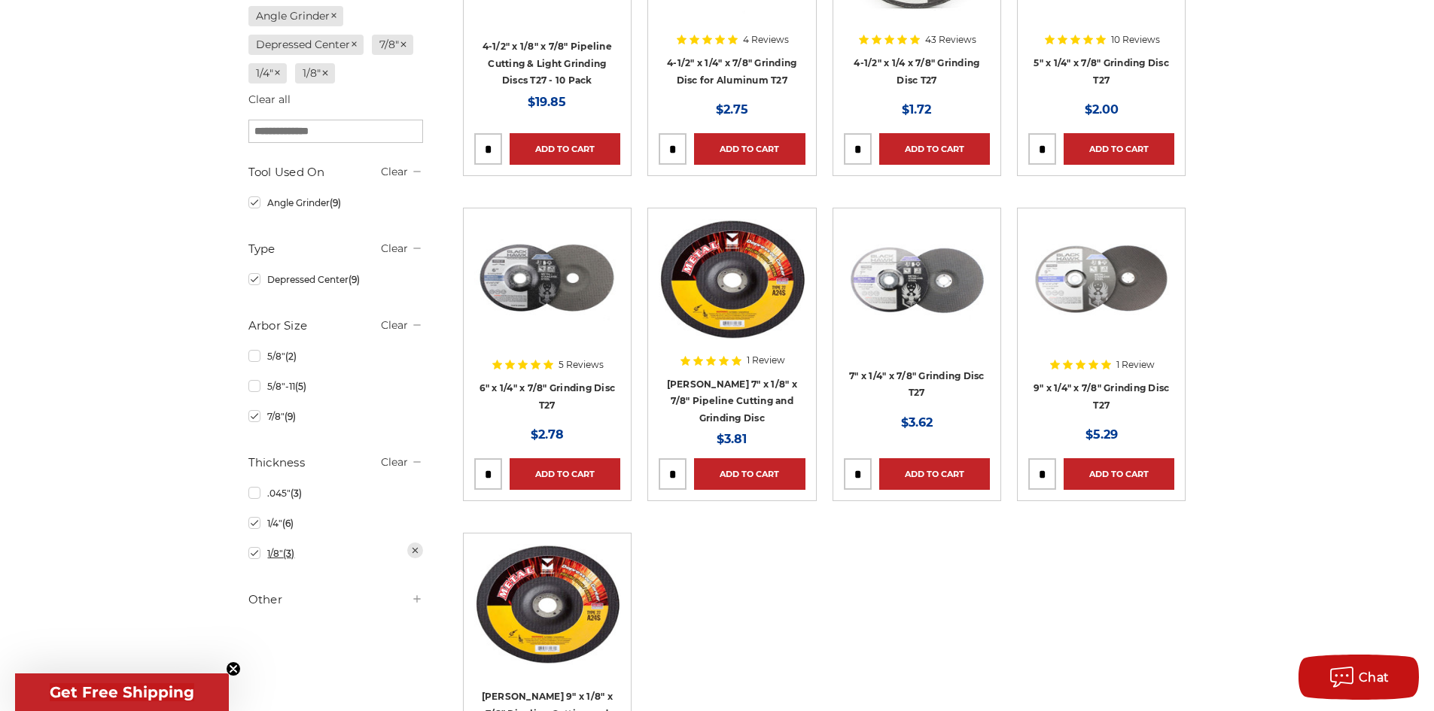
click at [256, 557] on link "1/8" (3)" at bounding box center [335, 554] width 175 height 26
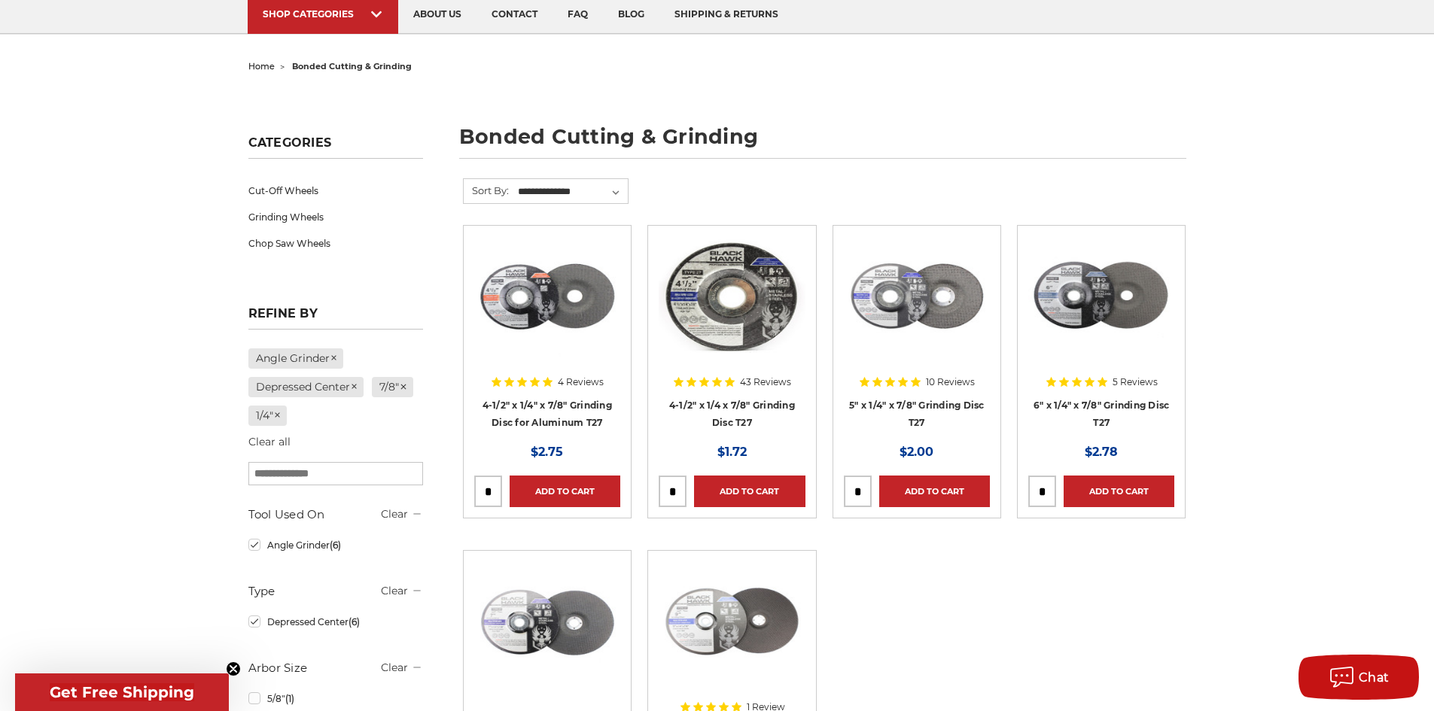
scroll to position [75, 0]
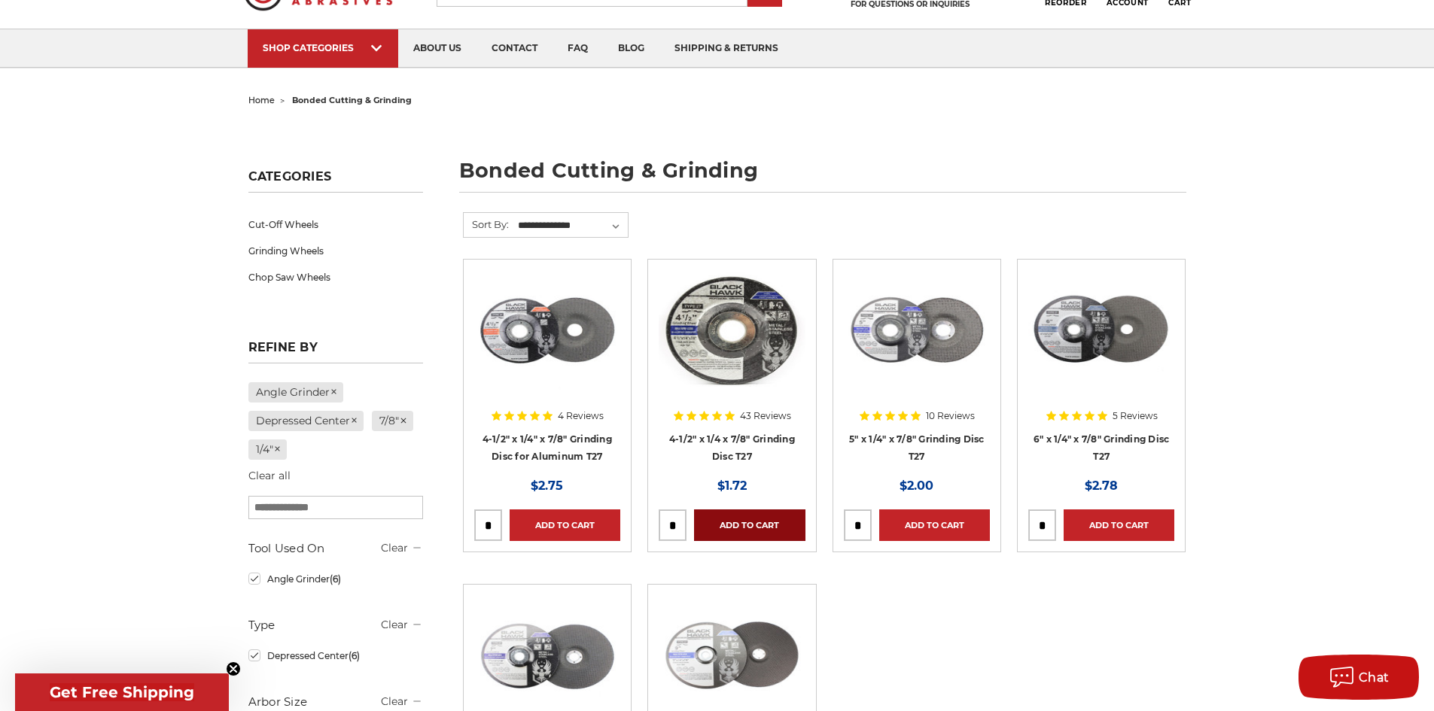
click at [722, 527] on link "Add to Cart" at bounding box center [749, 526] width 111 height 32
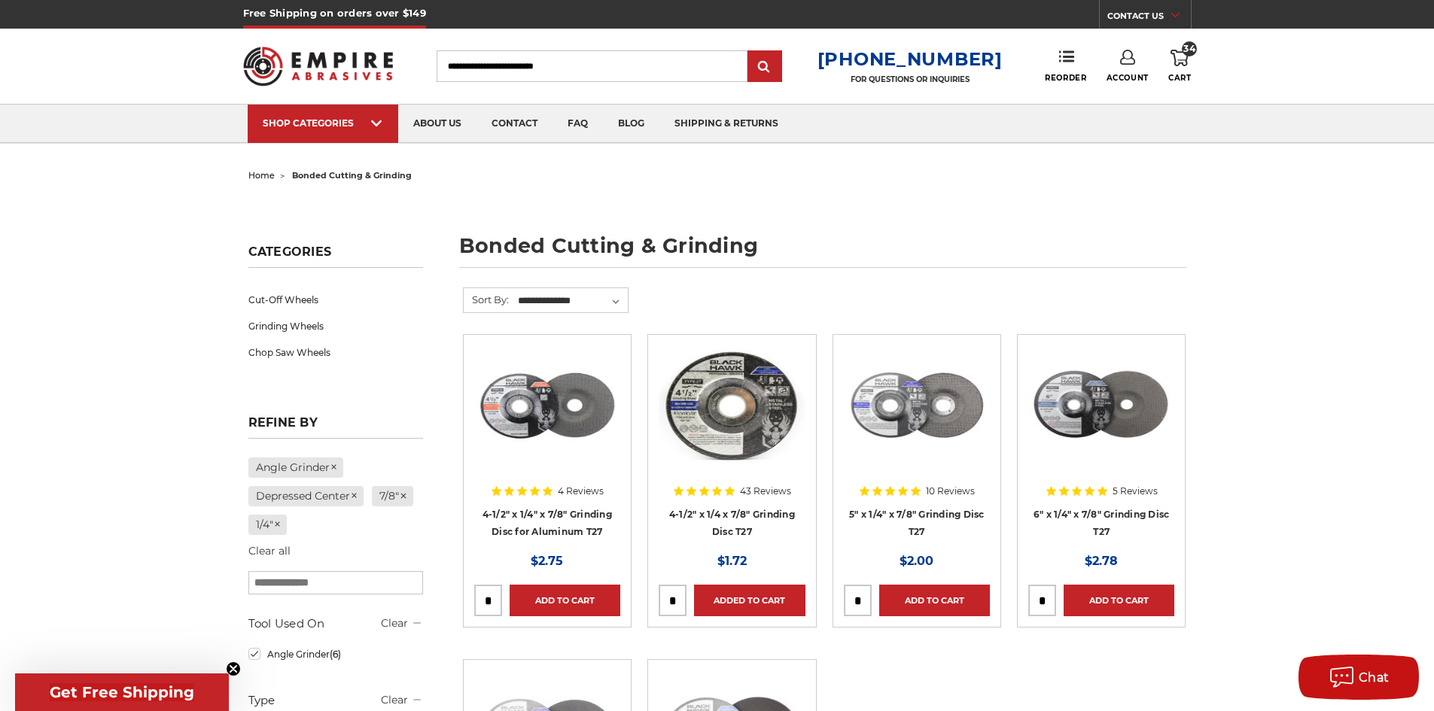
click at [1177, 68] on link "34 Cart" at bounding box center [1179, 66] width 23 height 33
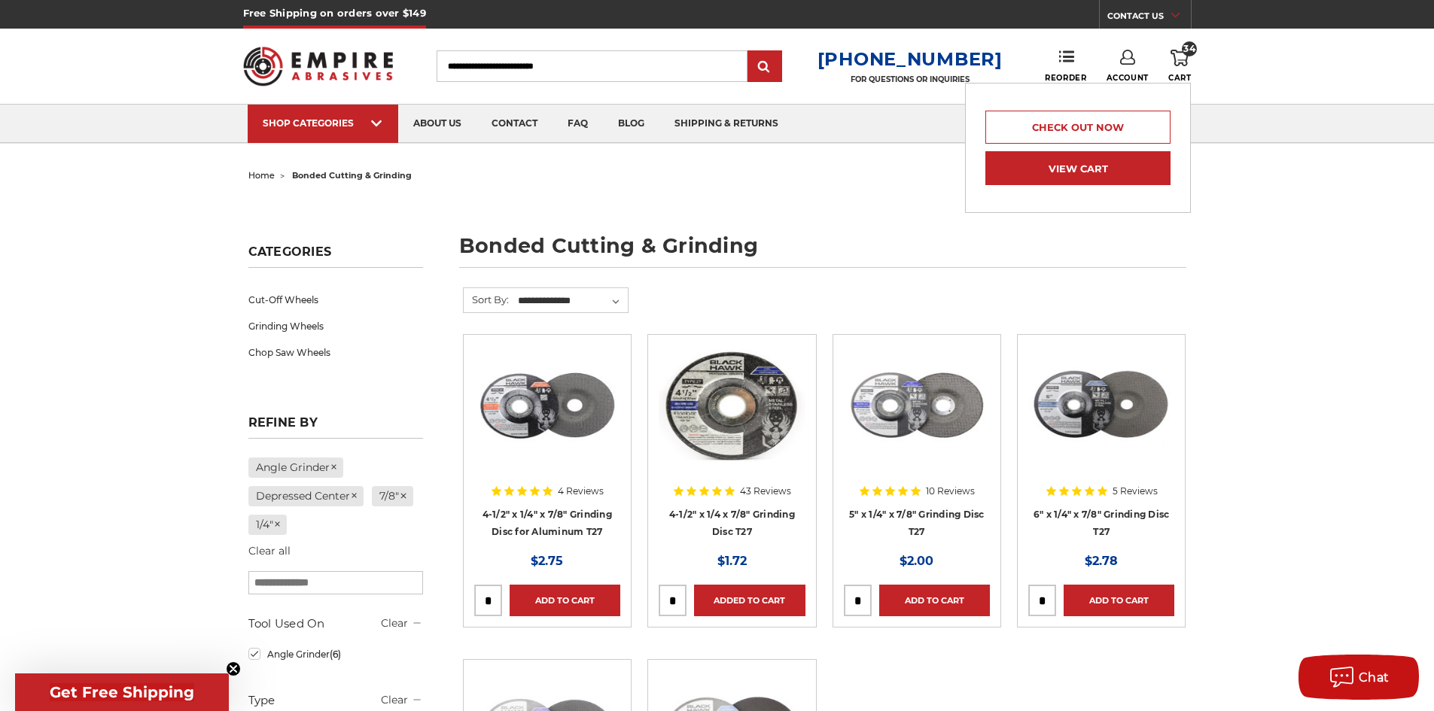
click at [1061, 172] on link "View Cart" at bounding box center [1077, 168] width 185 height 34
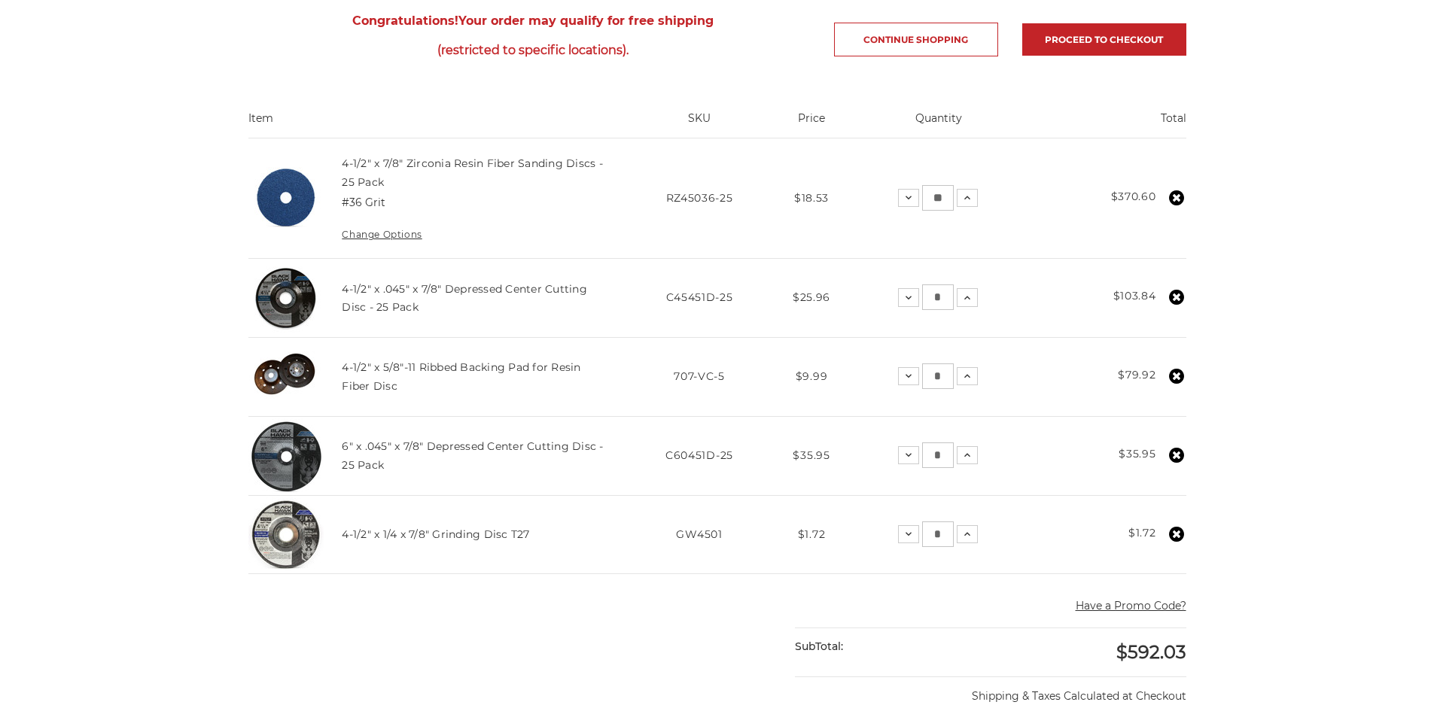
scroll to position [376, 0]
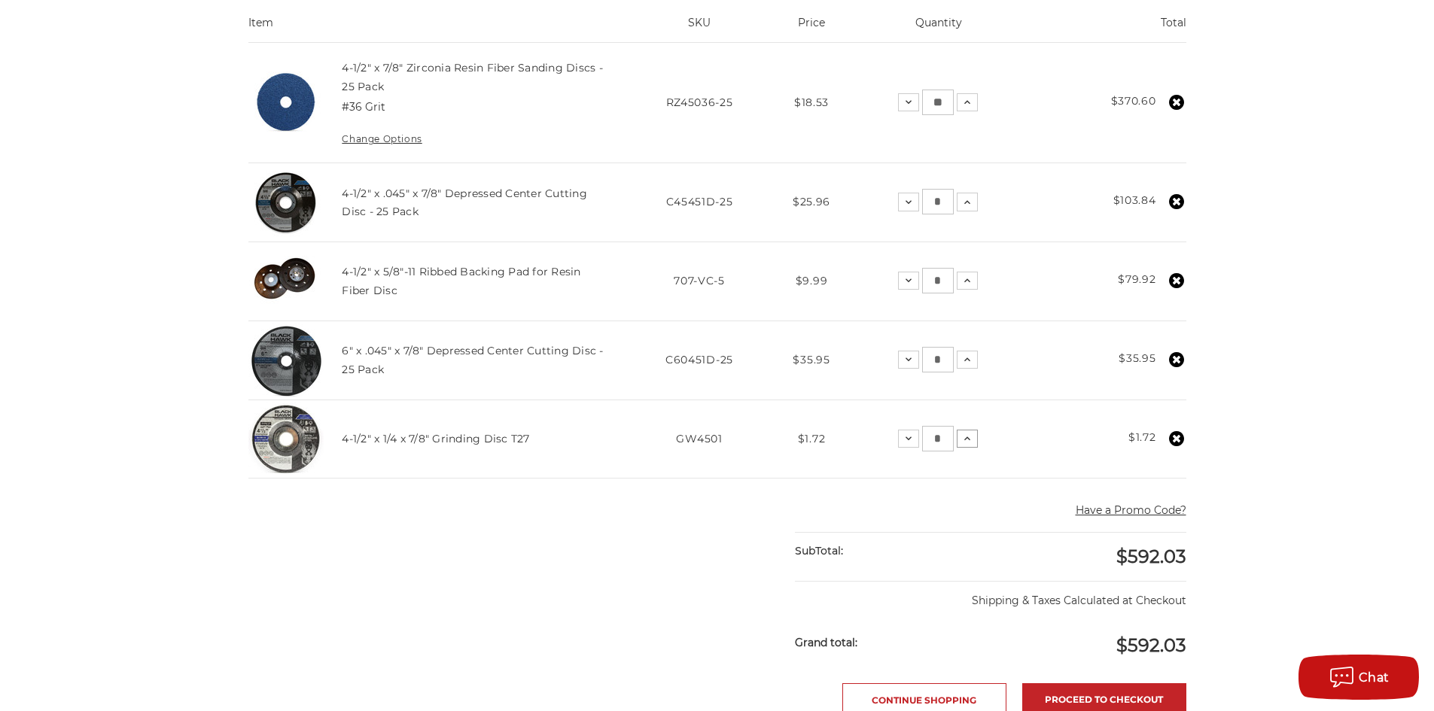
click at [976, 440] on button "Increase Quantity:" at bounding box center [967, 439] width 21 height 18
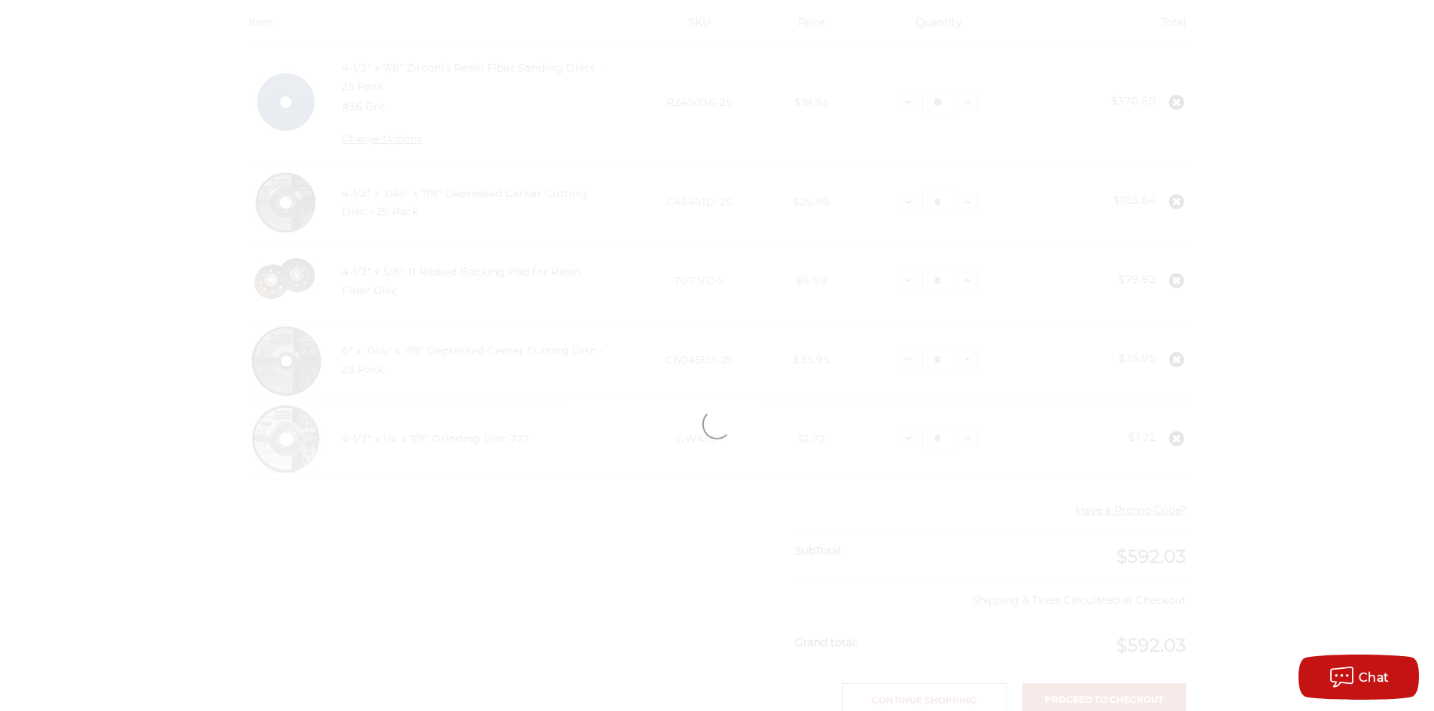
click at [963, 440] on div at bounding box center [717, 424] width 1064 height 1272
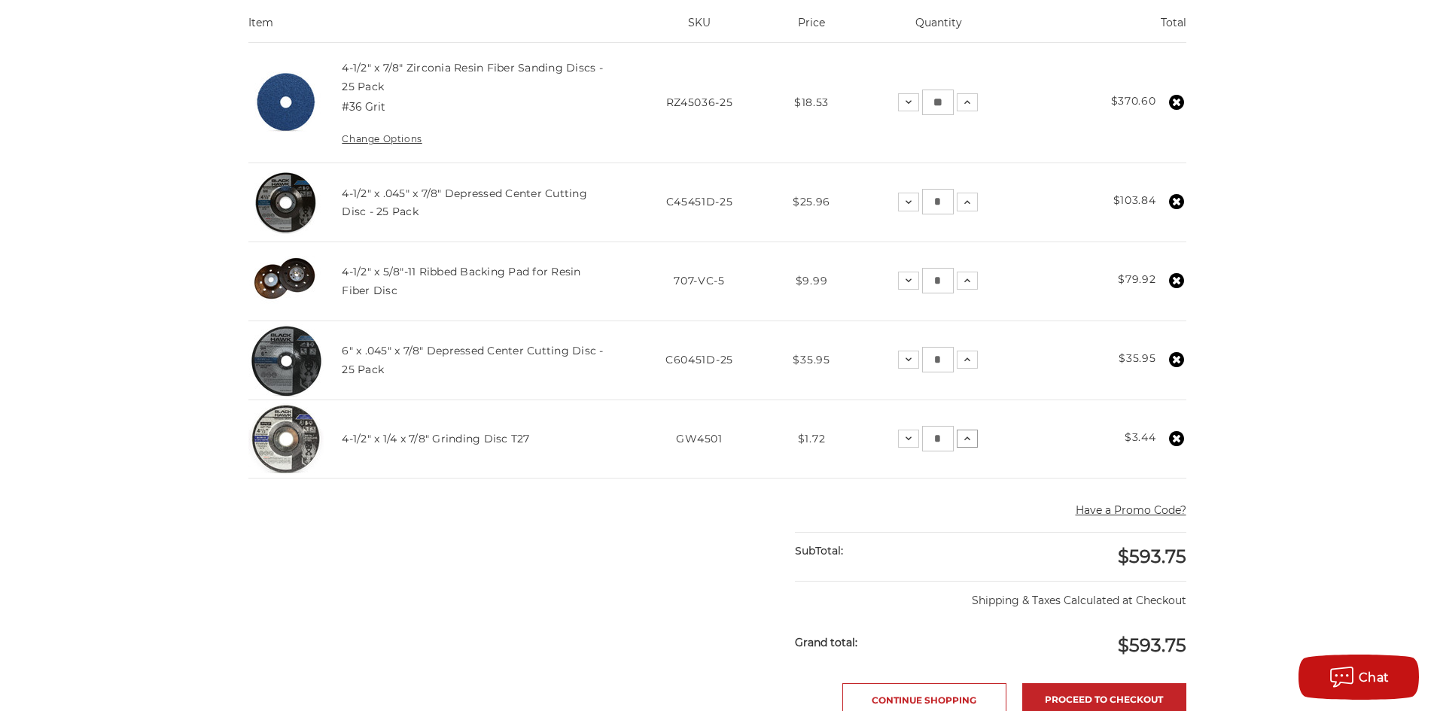
click at [963, 440] on icon at bounding box center [967, 439] width 12 height 12
click at [948, 440] on input "*" at bounding box center [938, 439] width 32 height 26
type input "**"
click at [464, 446] on h4 "4-1/2" x 1/4 x 7/8" Grinding Disc T27" at bounding box center [435, 439] width 187 height 18
click at [464, 443] on link "4-1/2" x 1/4 x 7/8" Grinding Disc T27" at bounding box center [435, 439] width 187 height 14
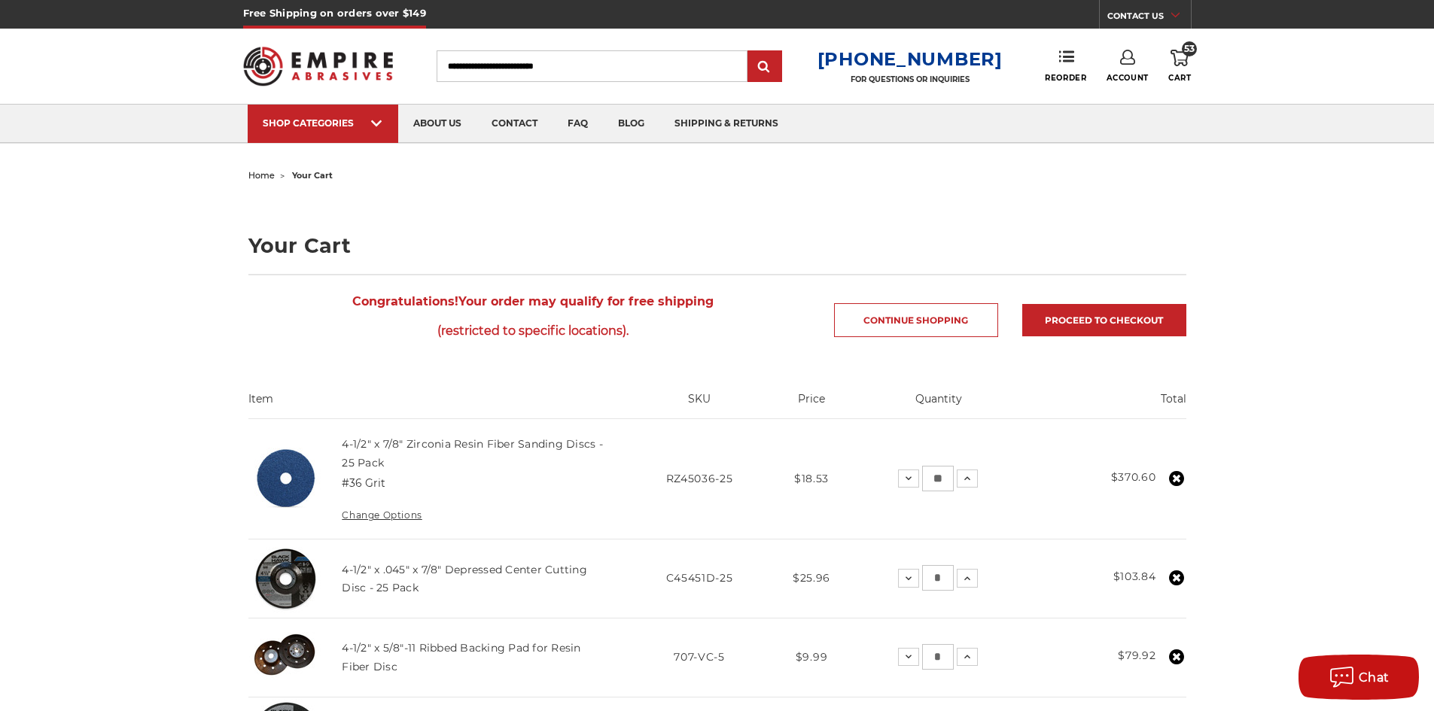
click at [325, 69] on img at bounding box center [318, 66] width 151 height 59
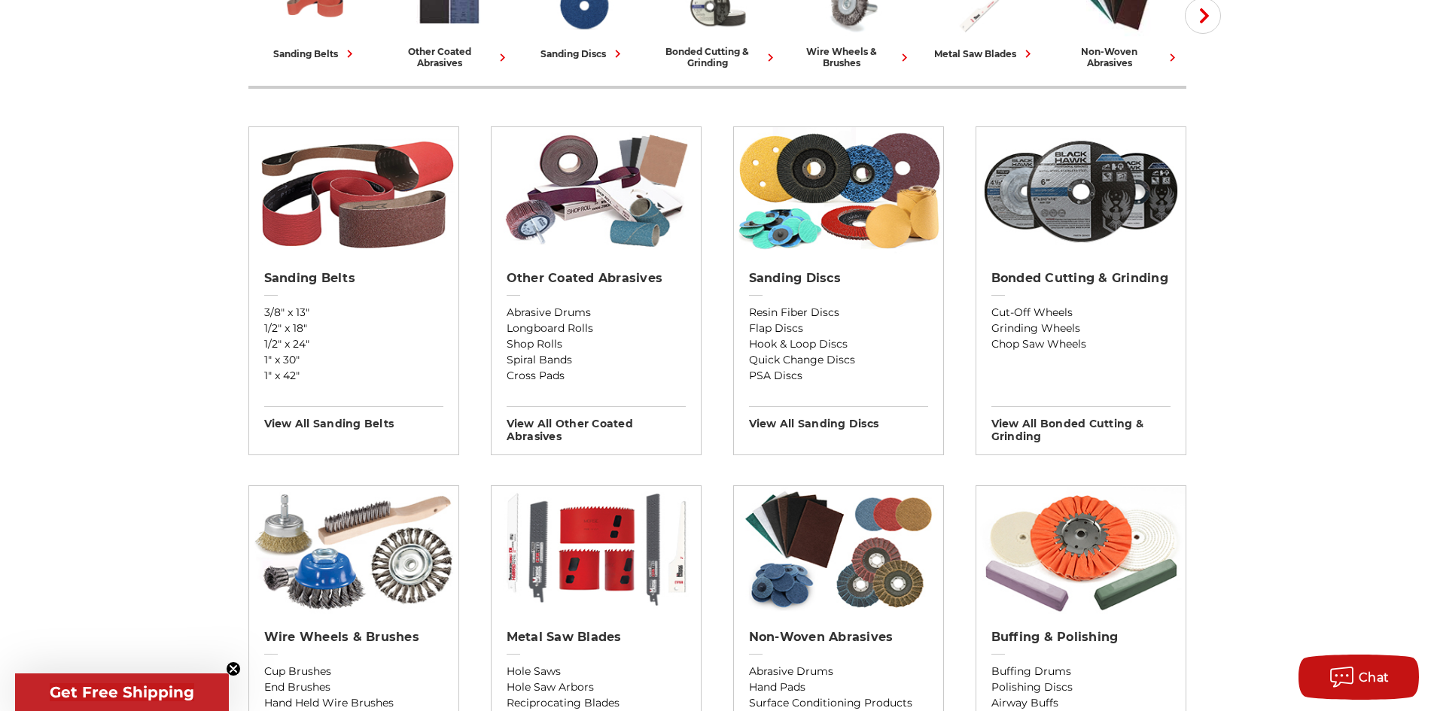
scroll to position [452, 0]
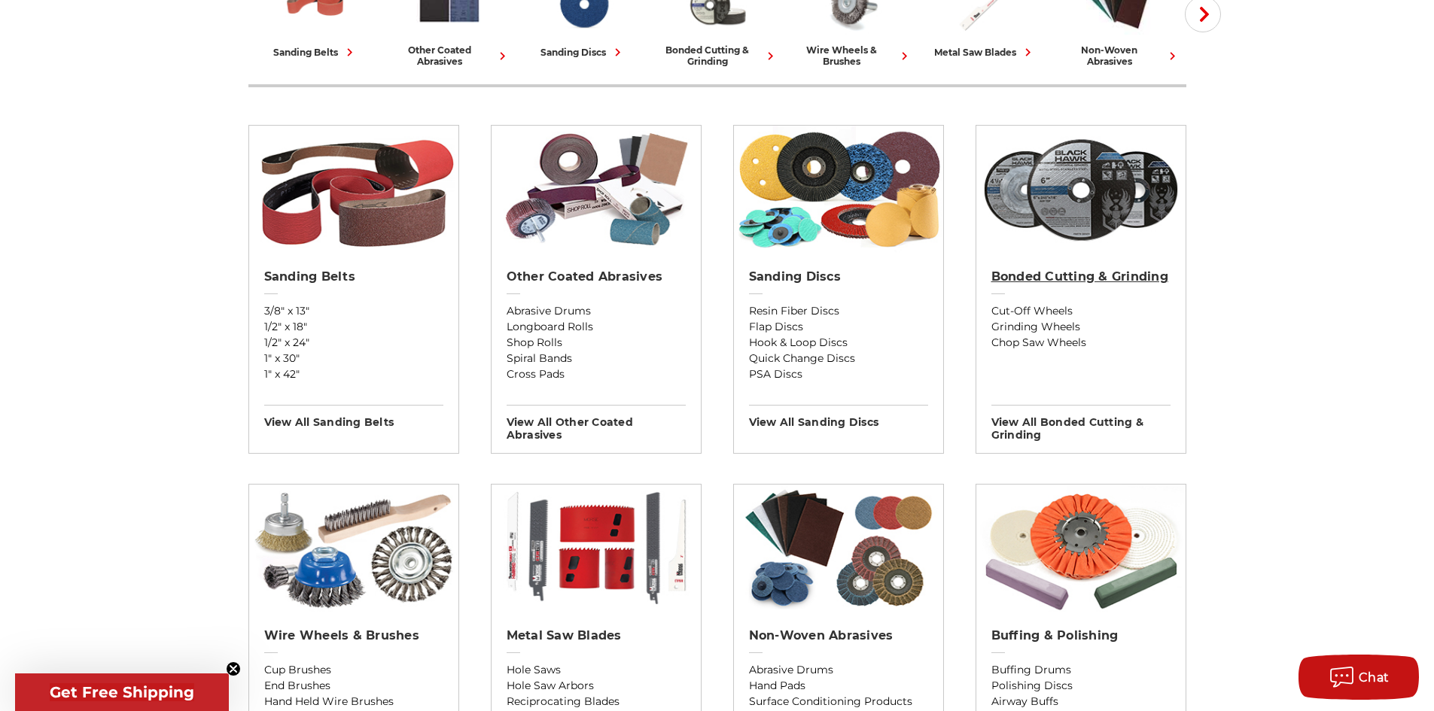
click at [1025, 283] on h2 "Bonded Cutting & Grinding" at bounding box center [1080, 277] width 179 height 15
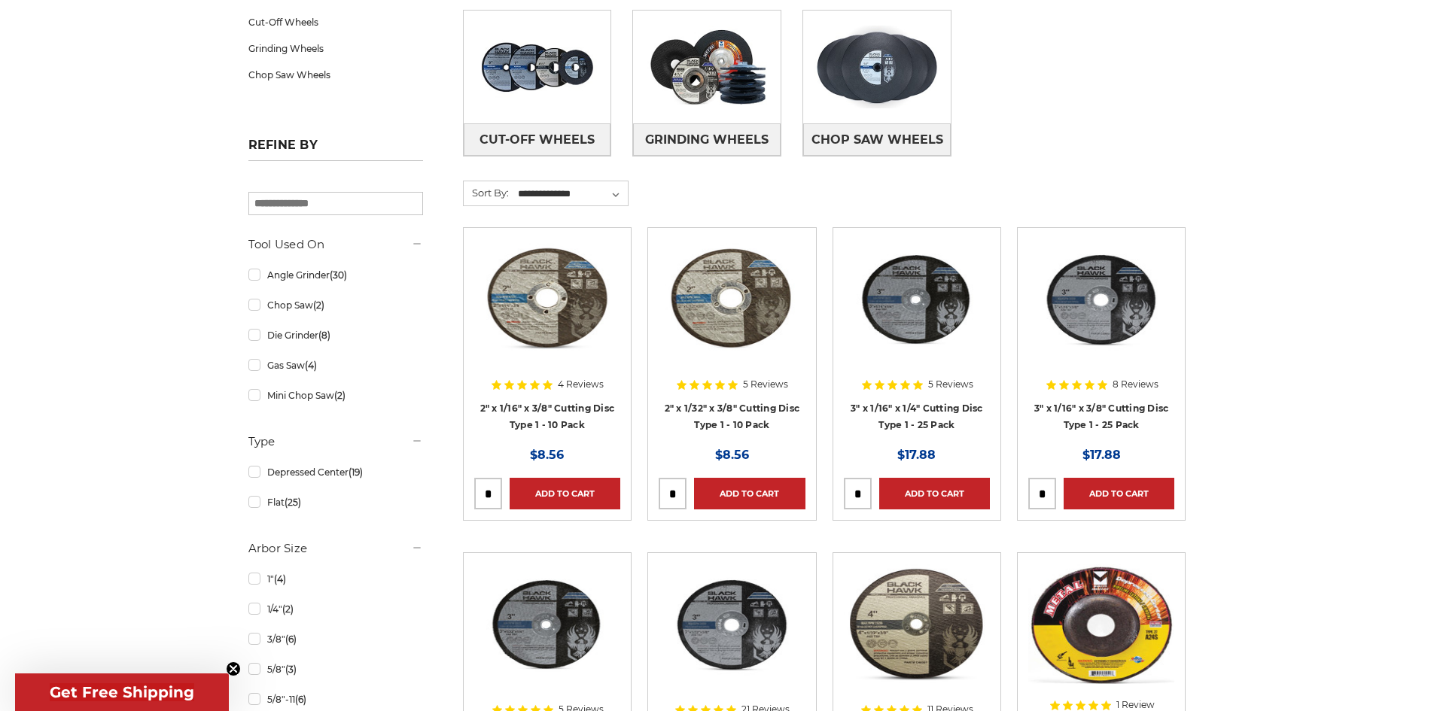
scroll to position [301, 0]
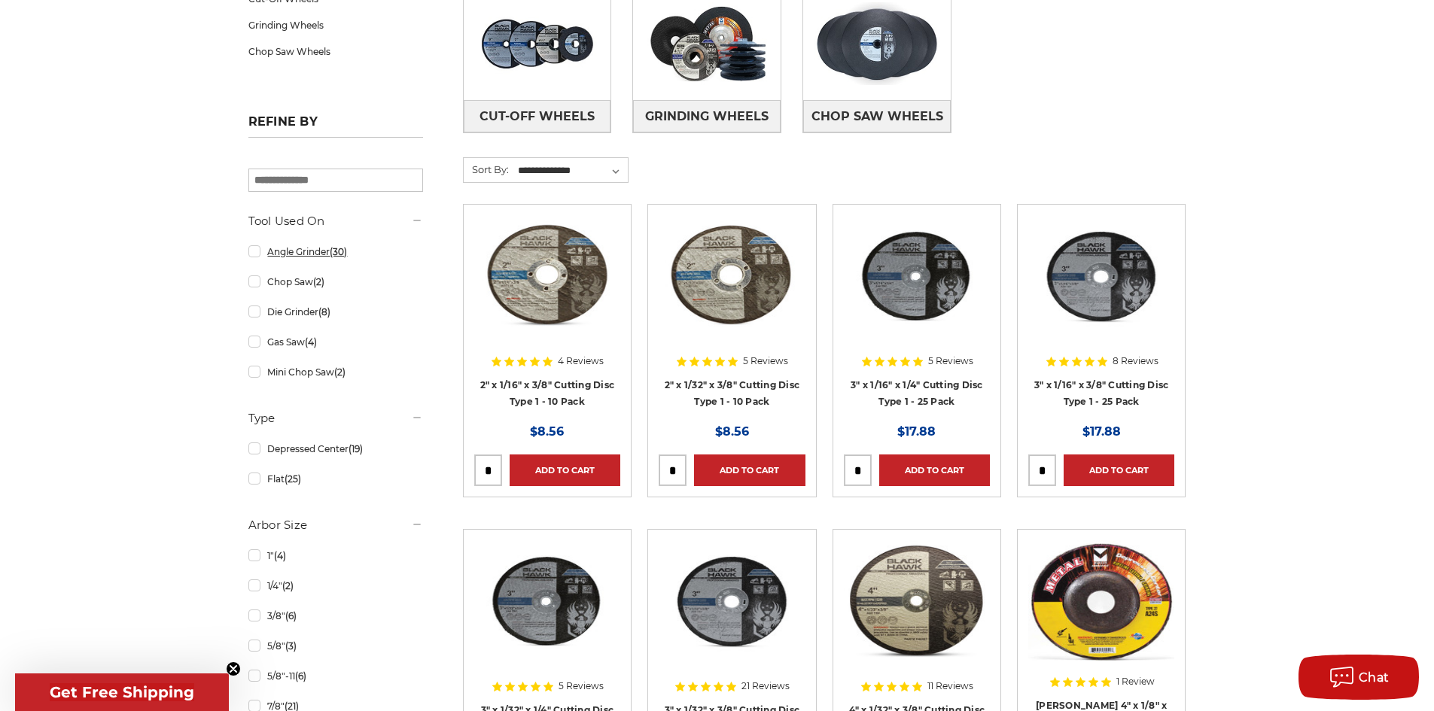
click at [260, 257] on link "Angle Grinder (30)" at bounding box center [335, 252] width 175 height 26
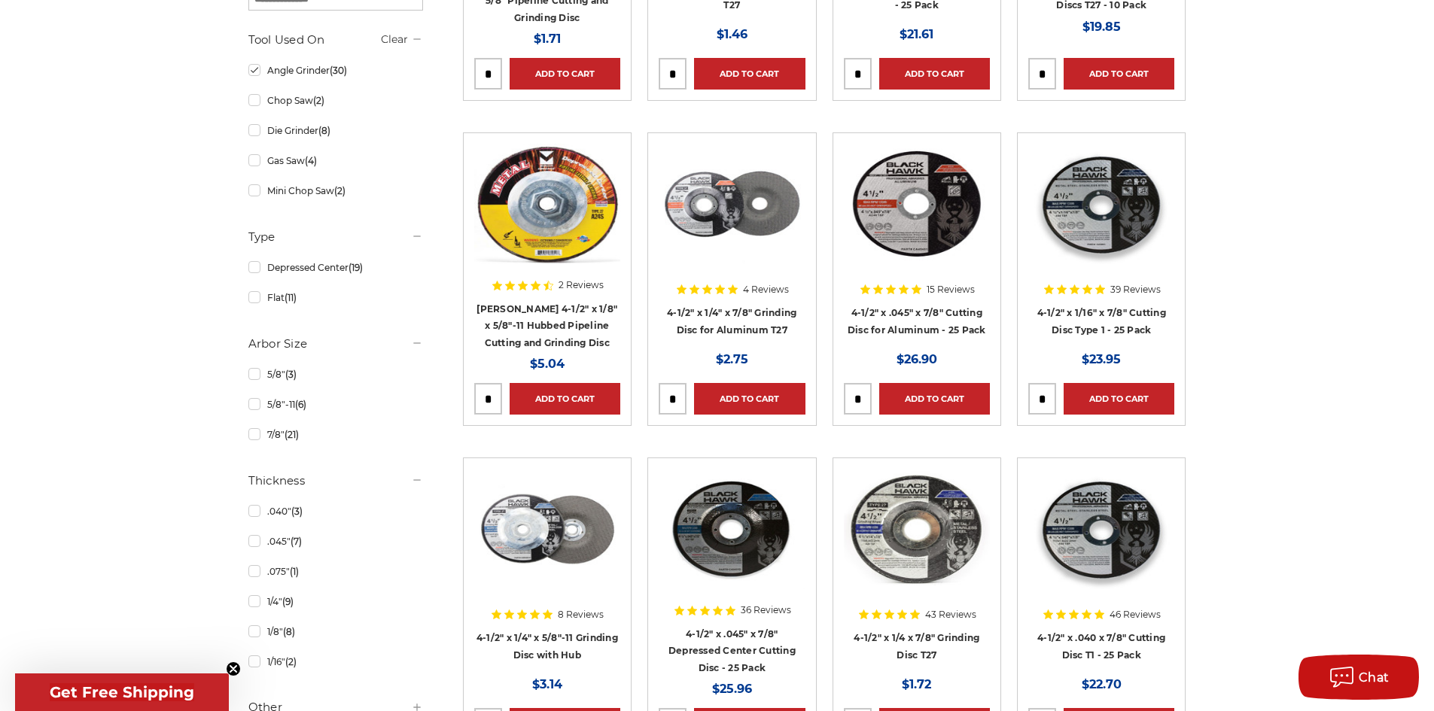
scroll to position [602, 0]
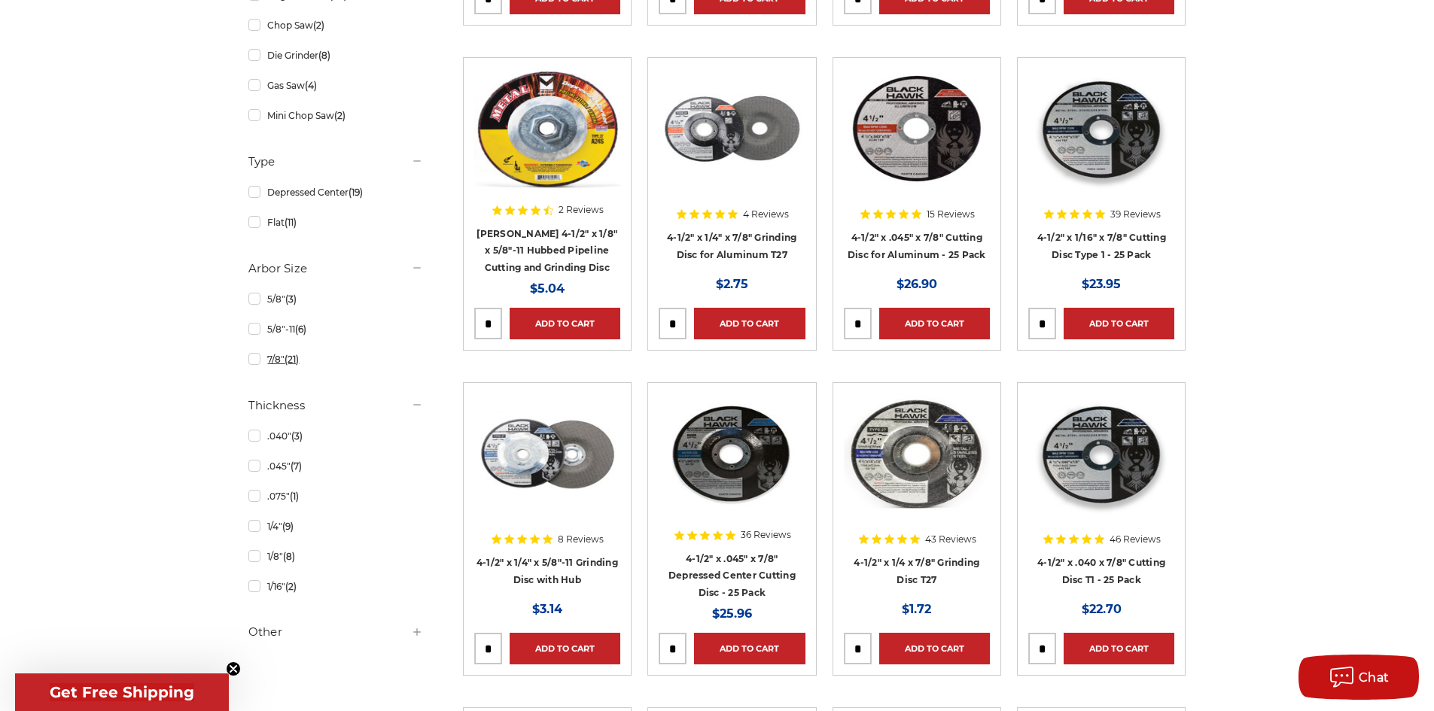
click at [257, 360] on link "7/8" (21)" at bounding box center [335, 359] width 175 height 26
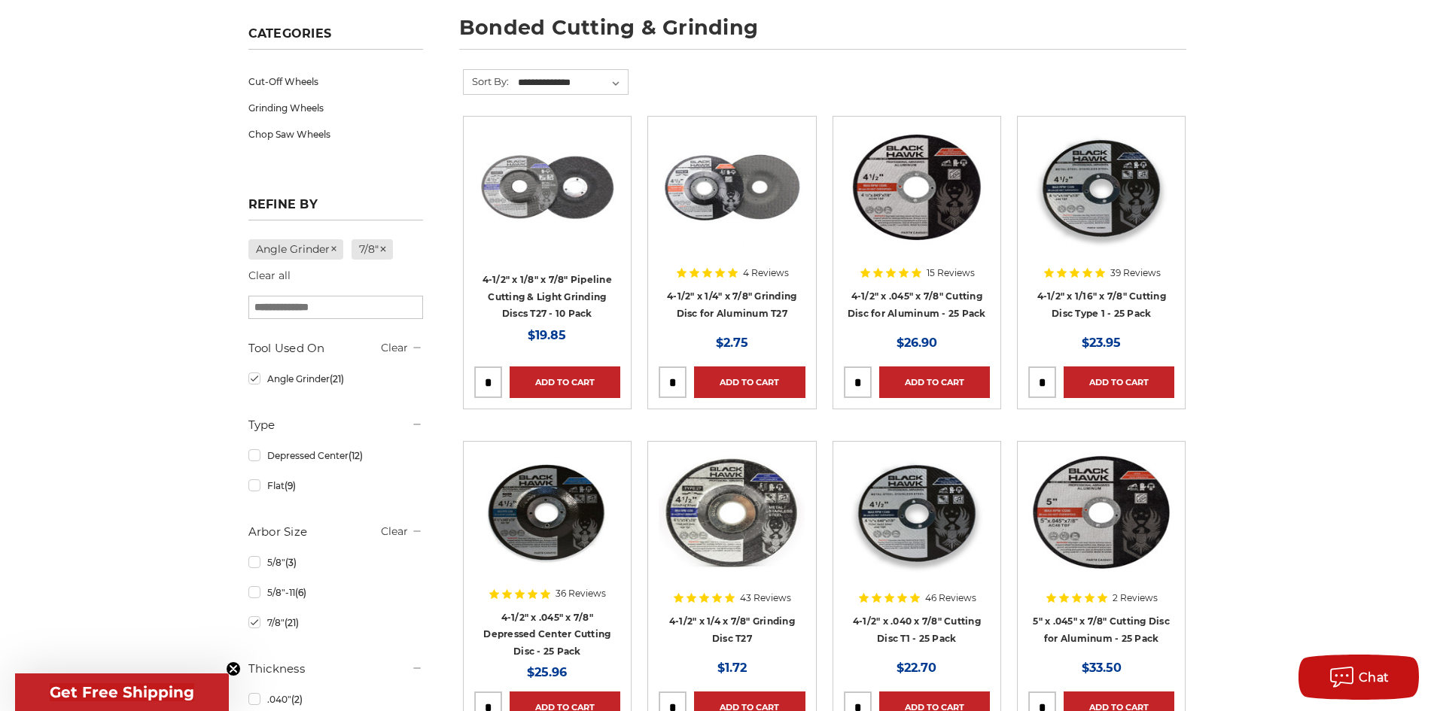
scroll to position [301, 0]
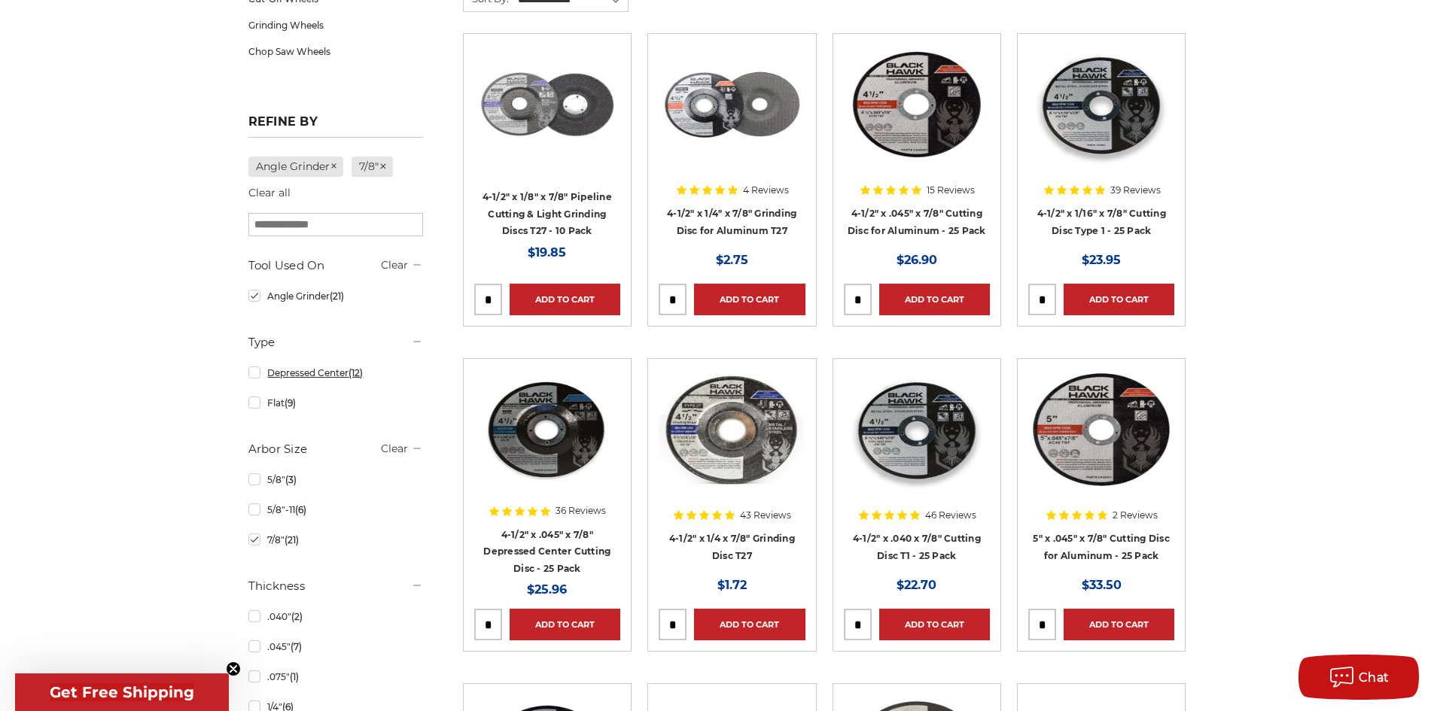
click at [254, 373] on link "Depressed Center (12)" at bounding box center [335, 373] width 175 height 26
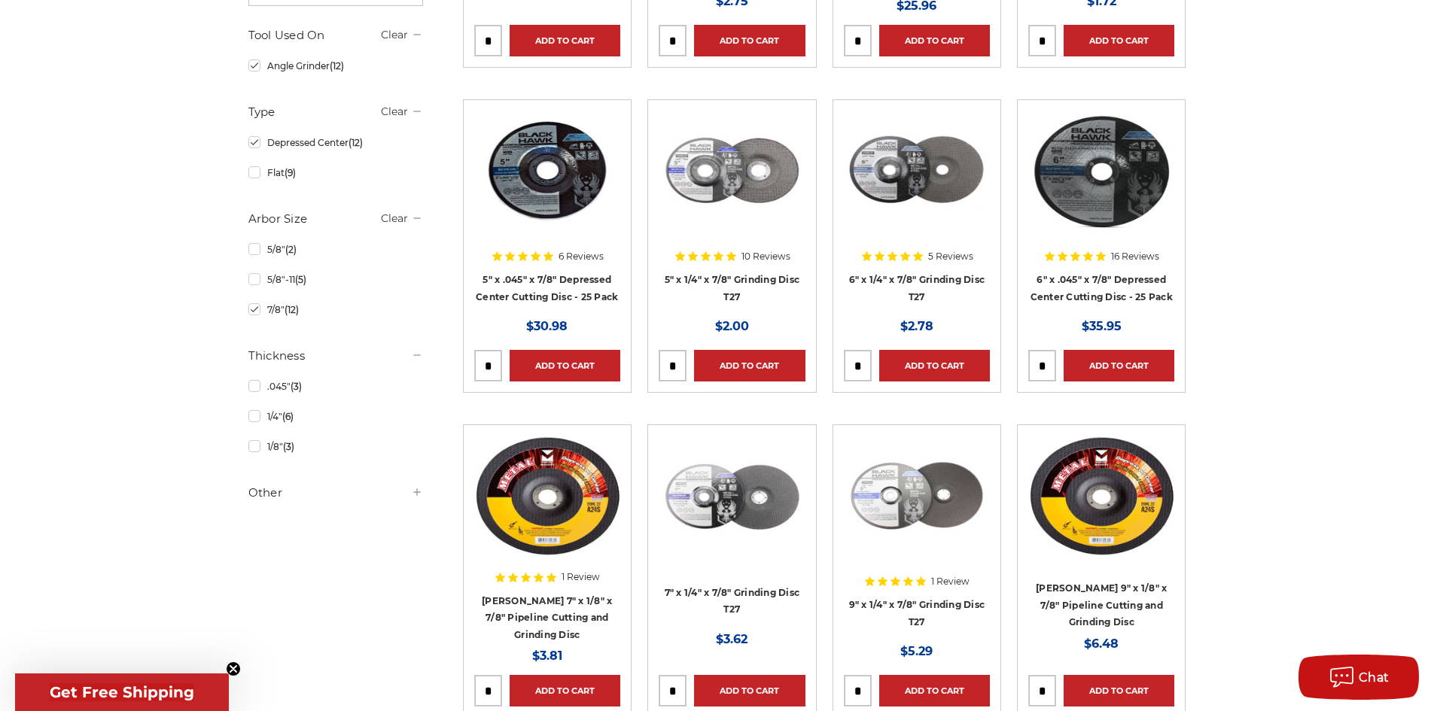
scroll to position [602, 0]
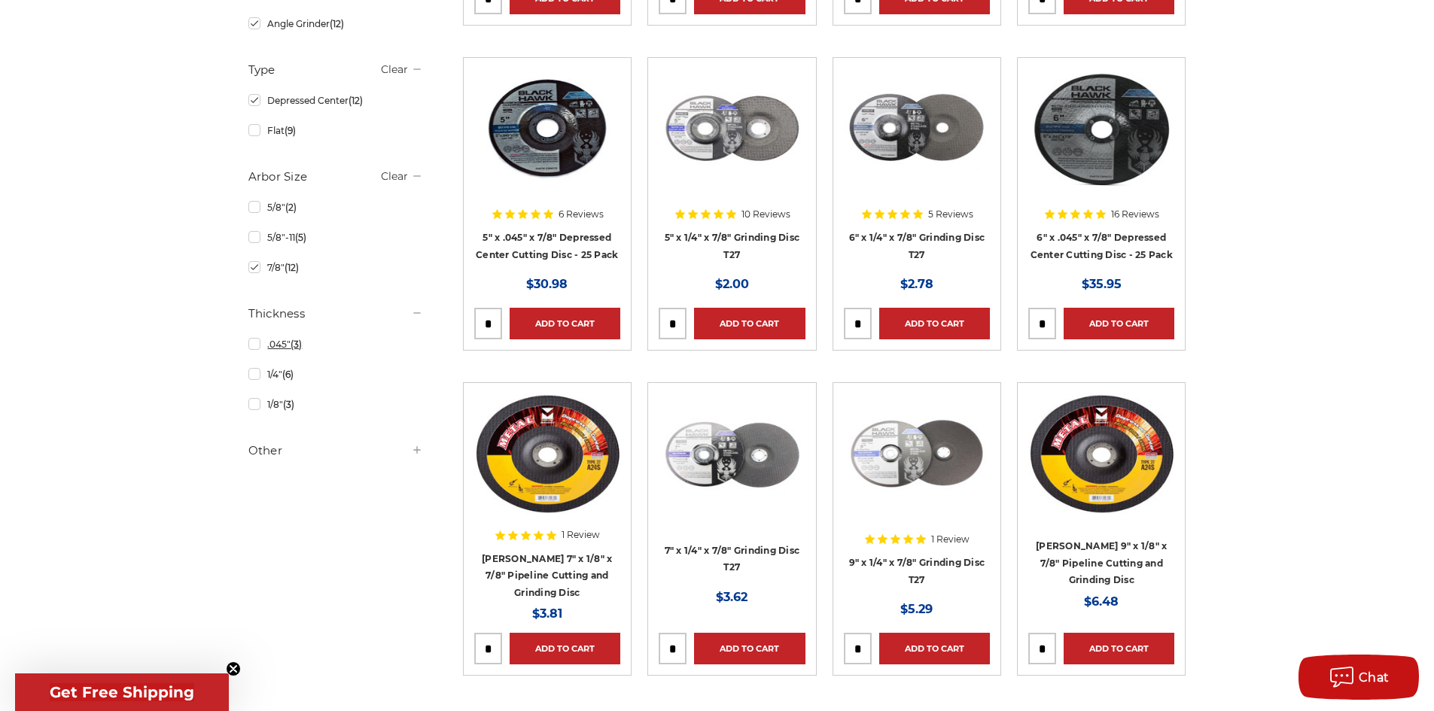
click at [259, 352] on link ".045" (3)" at bounding box center [335, 344] width 175 height 26
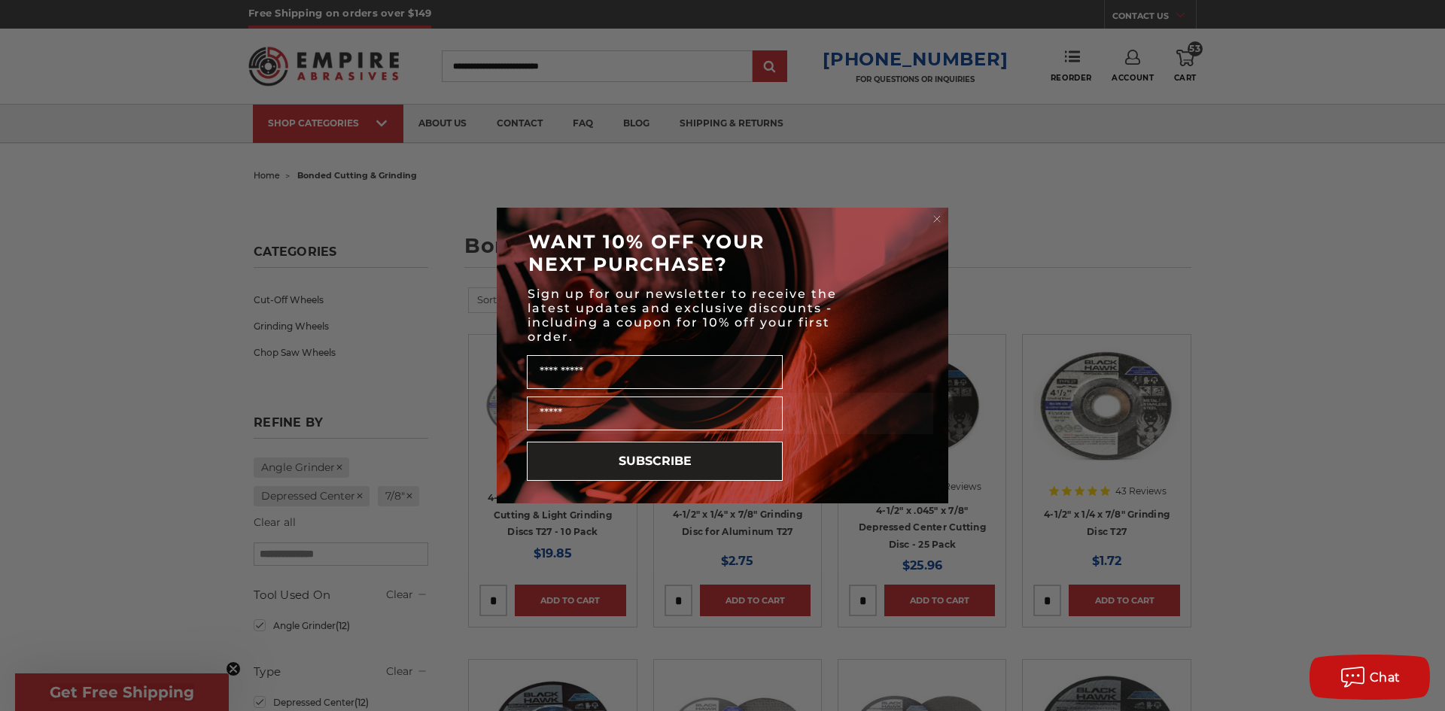
click at [935, 221] on circle "Close dialog" at bounding box center [937, 219] width 14 height 14
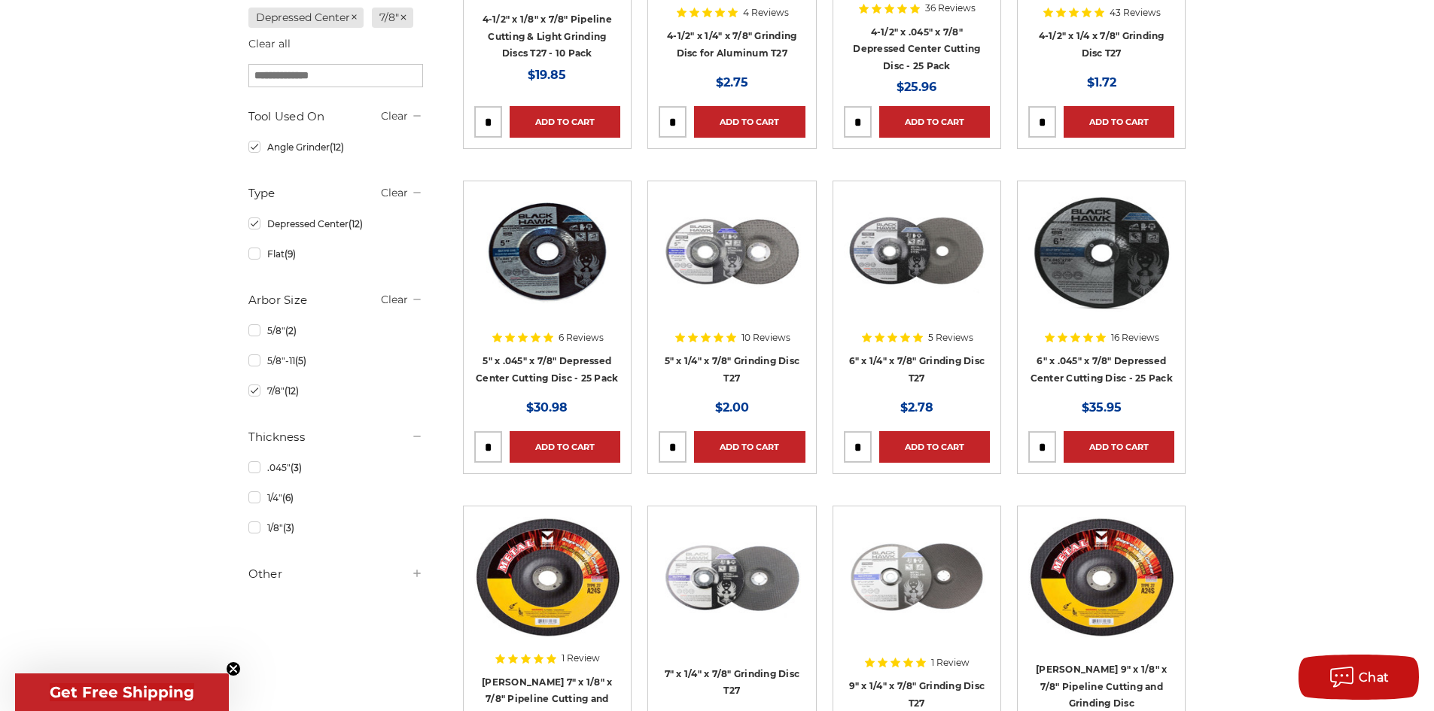
scroll to position [452, 0]
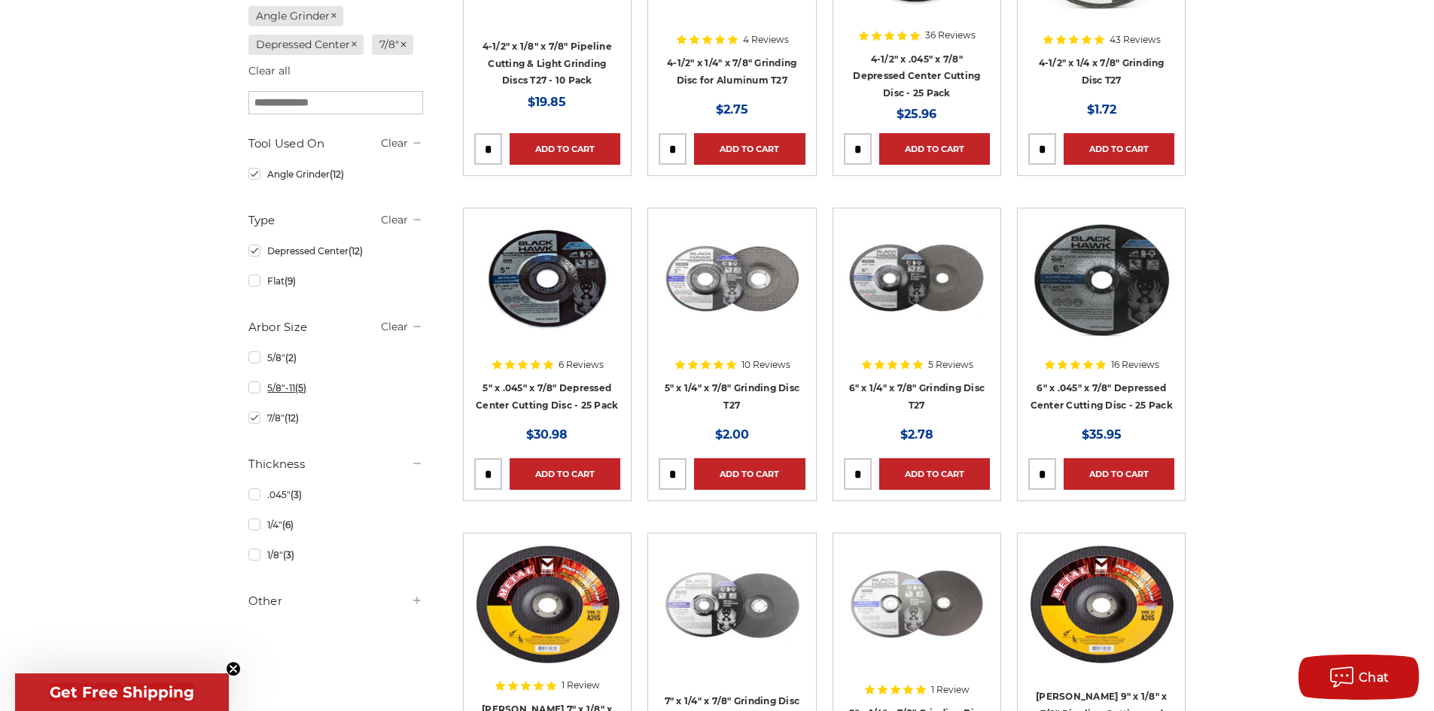
click at [257, 389] on link "5/8"-11 (5)" at bounding box center [335, 388] width 175 height 26
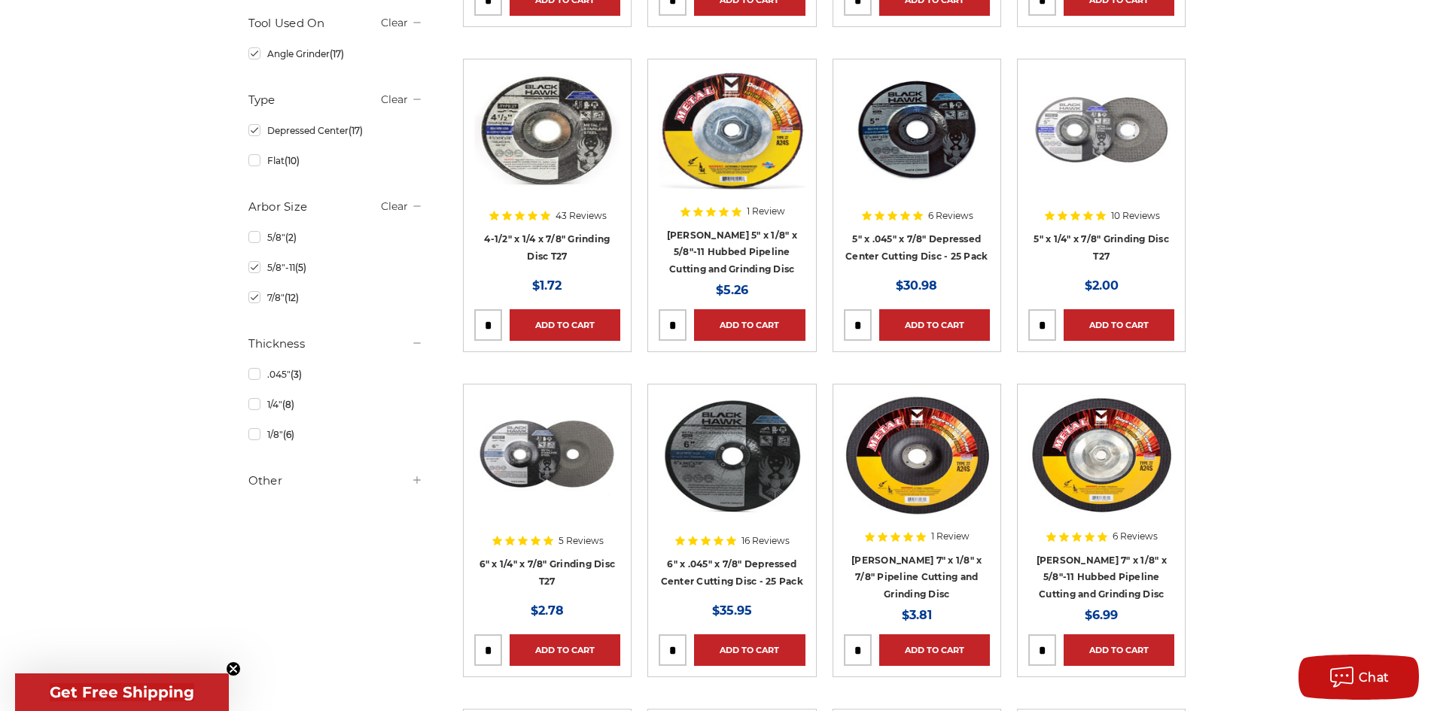
scroll to position [602, 0]
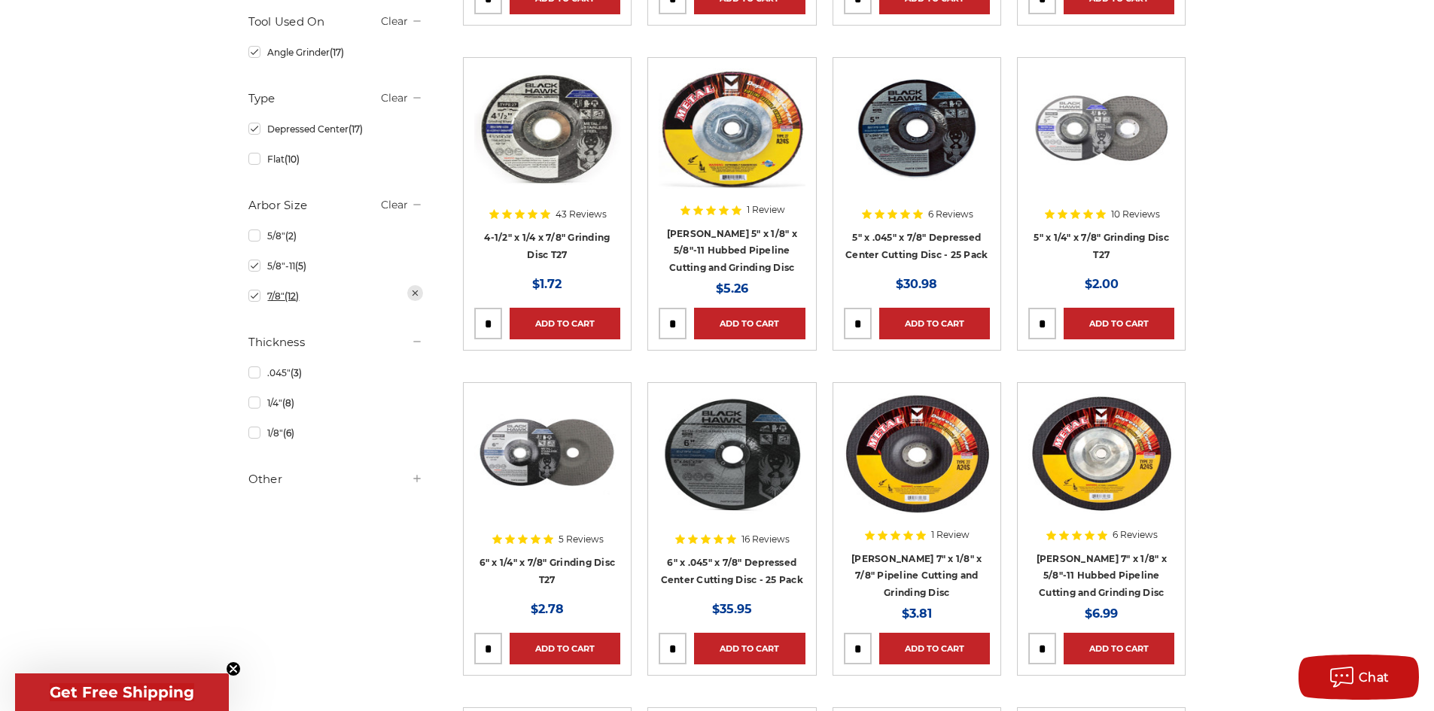
click at [254, 300] on link "7/8" (12)" at bounding box center [335, 296] width 175 height 26
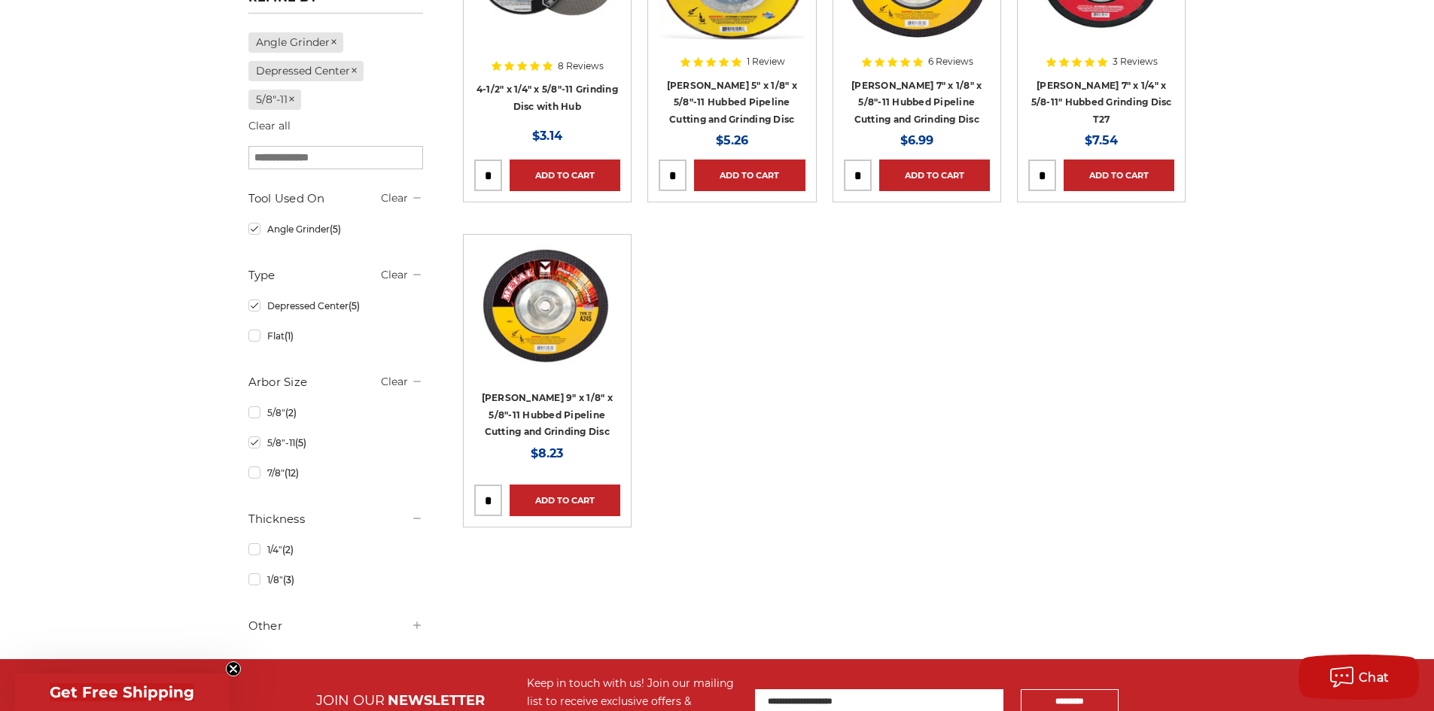
scroll to position [452, 0]
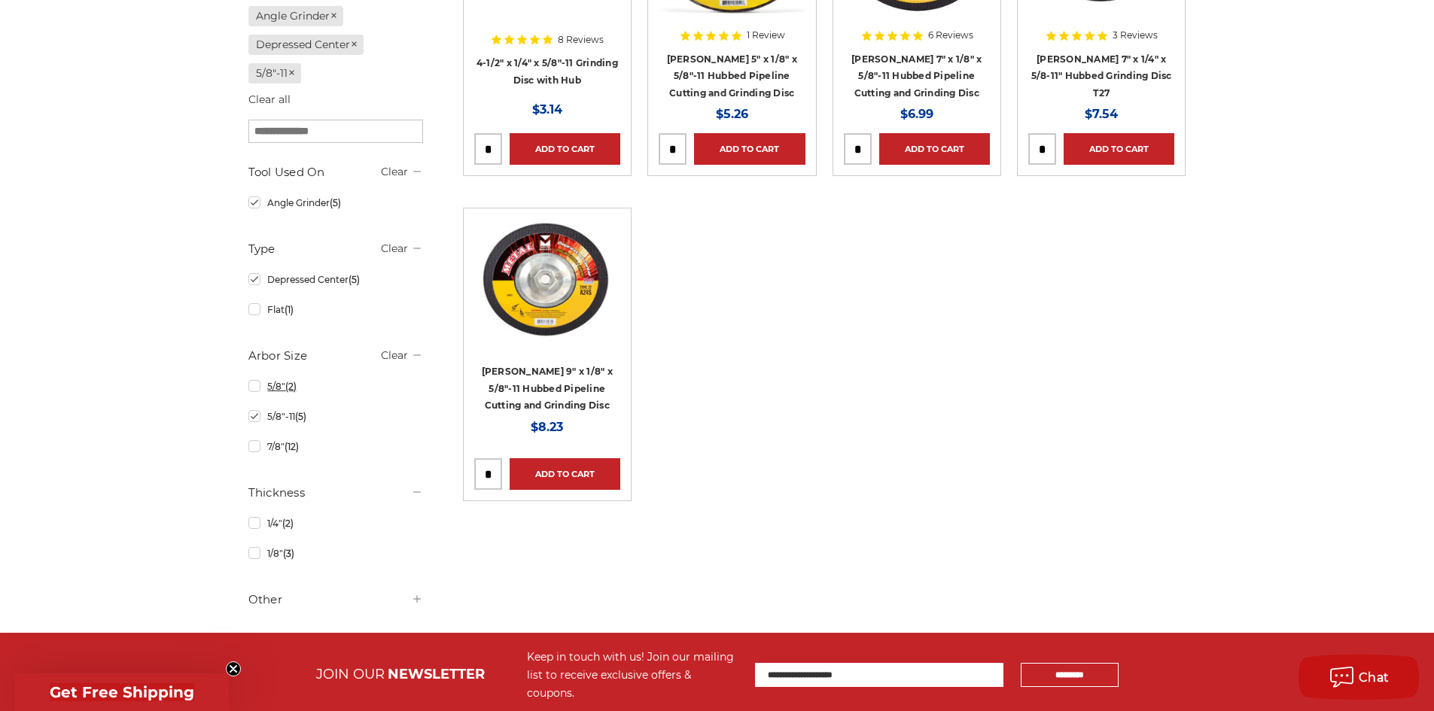
click at [255, 393] on link "5/8" (2)" at bounding box center [335, 386] width 175 height 26
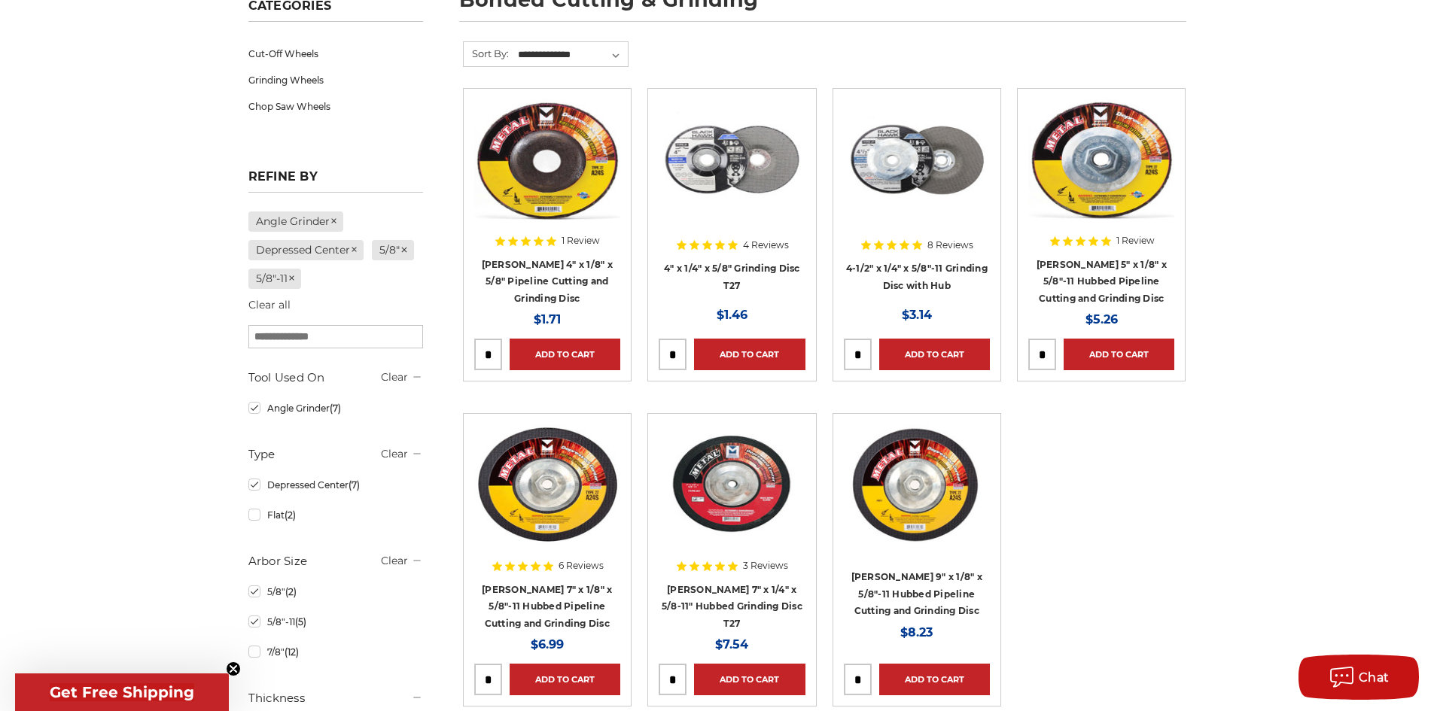
scroll to position [301, 0]
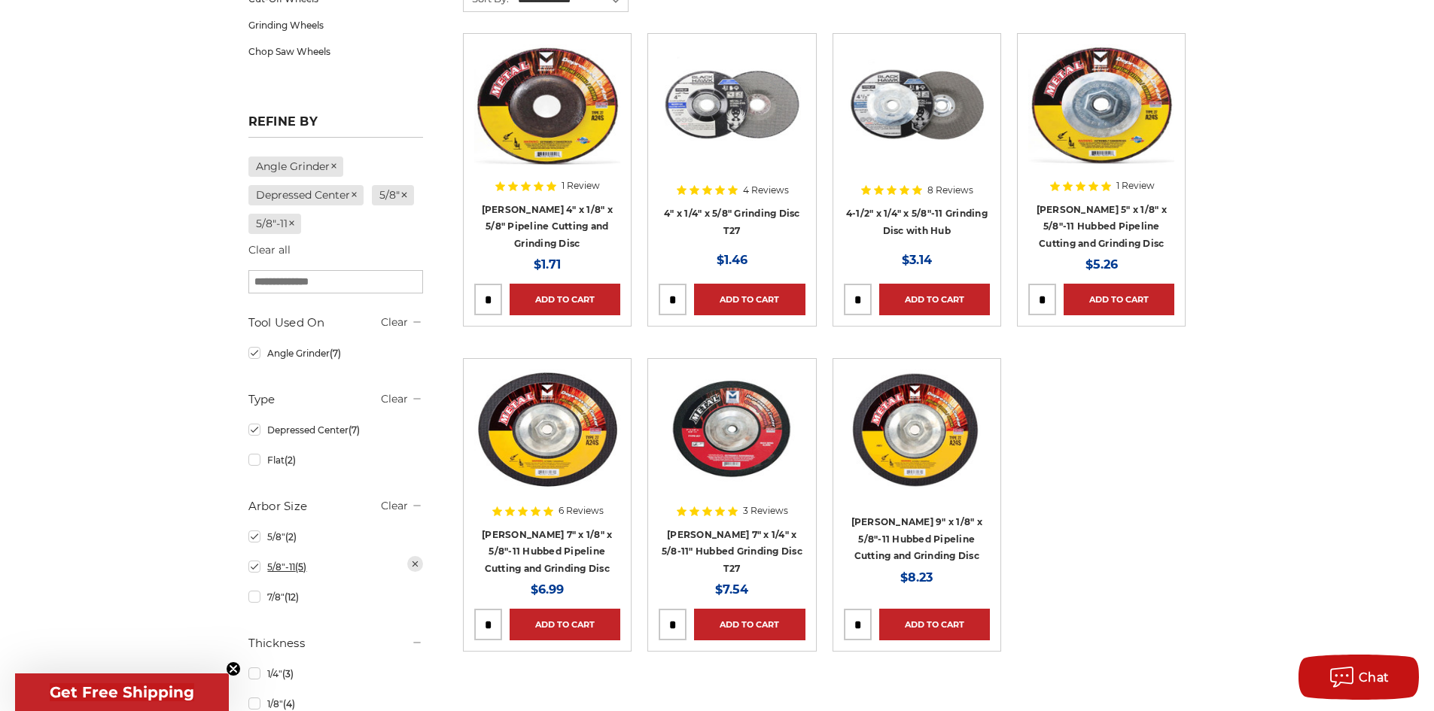
click at [258, 572] on link "5/8"-11 (5)" at bounding box center [335, 567] width 175 height 26
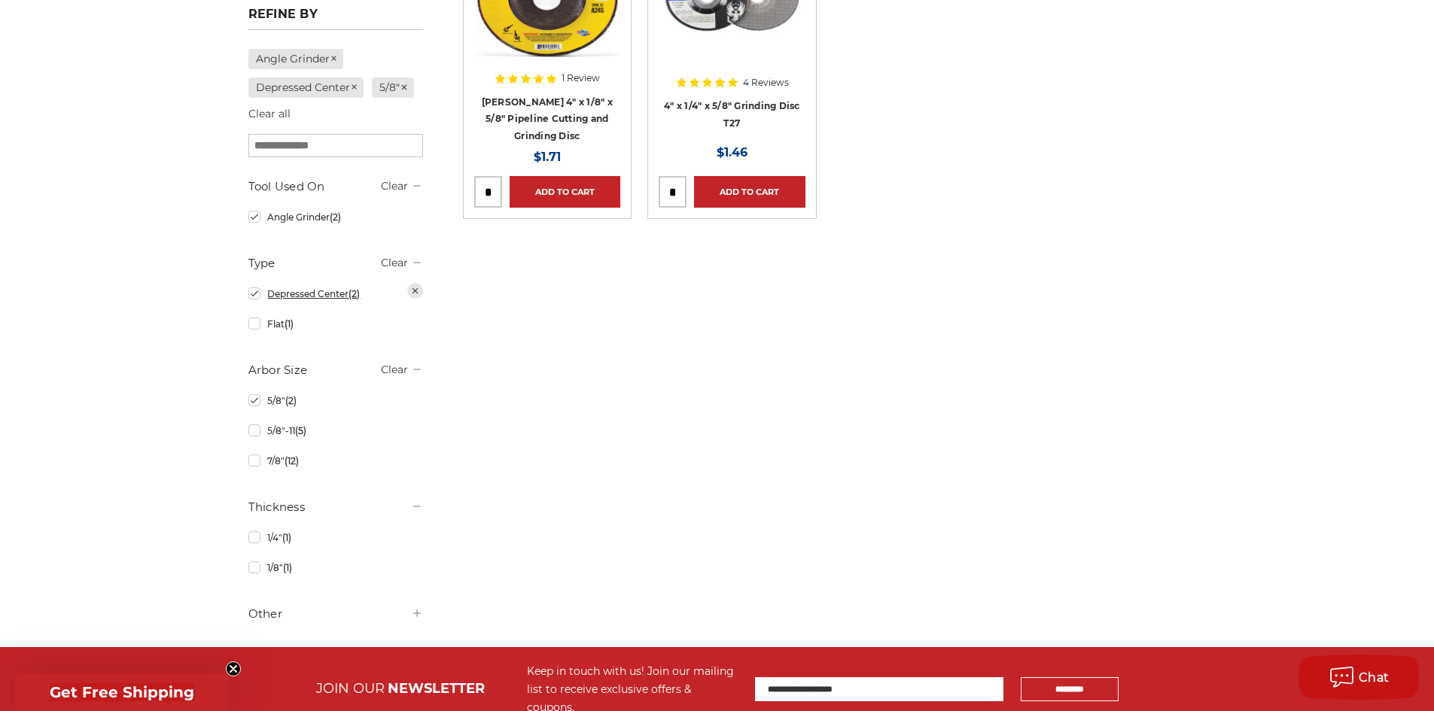
scroll to position [452, 0]
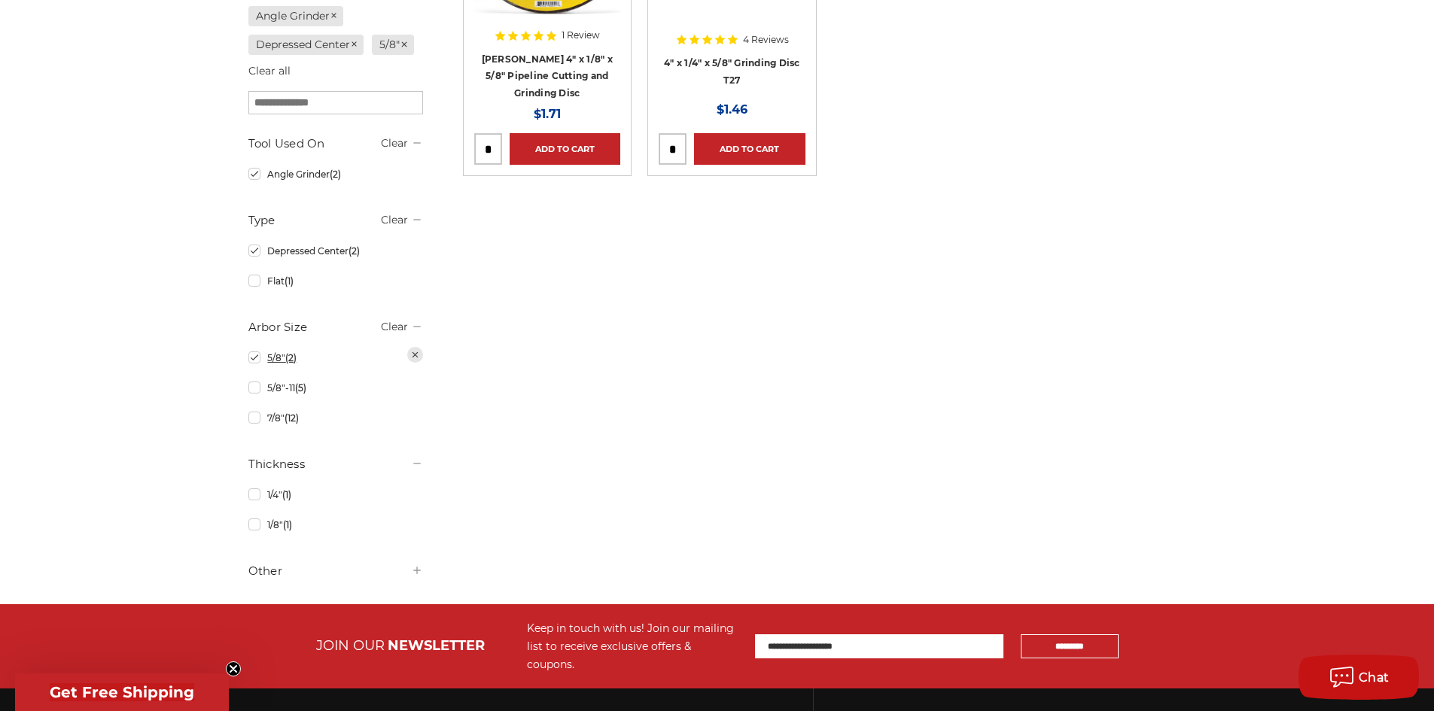
click at [256, 363] on link "5/8" (2)" at bounding box center [335, 358] width 175 height 26
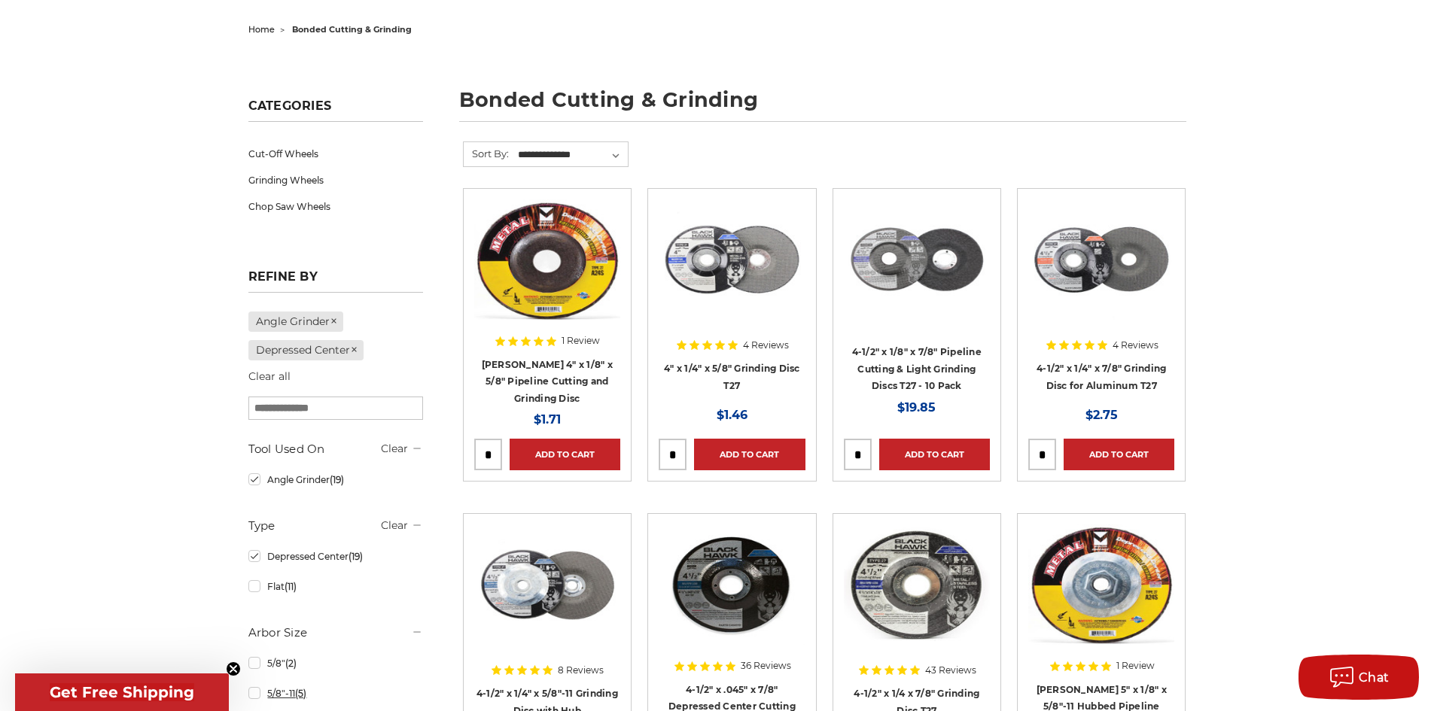
scroll to position [376, 0]
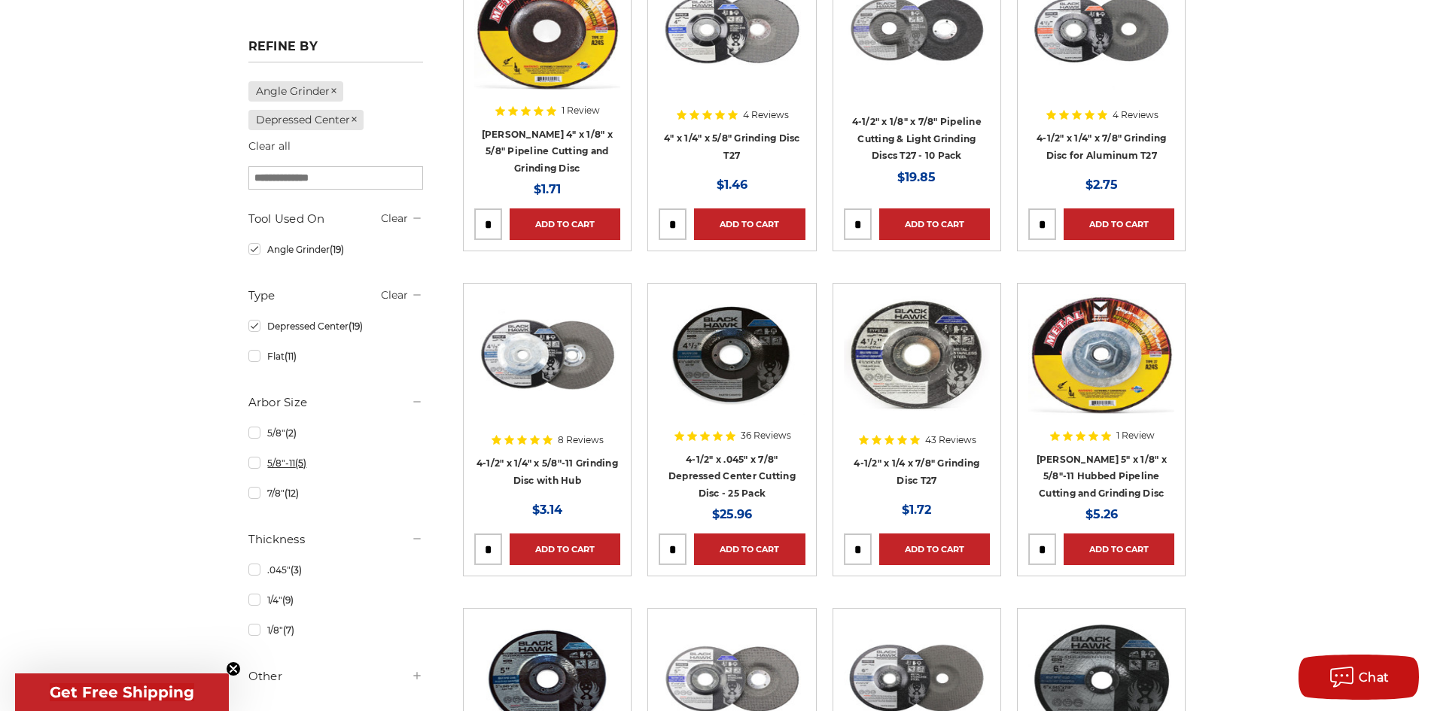
click at [251, 462] on link "5/8"-11 (5)" at bounding box center [335, 463] width 175 height 26
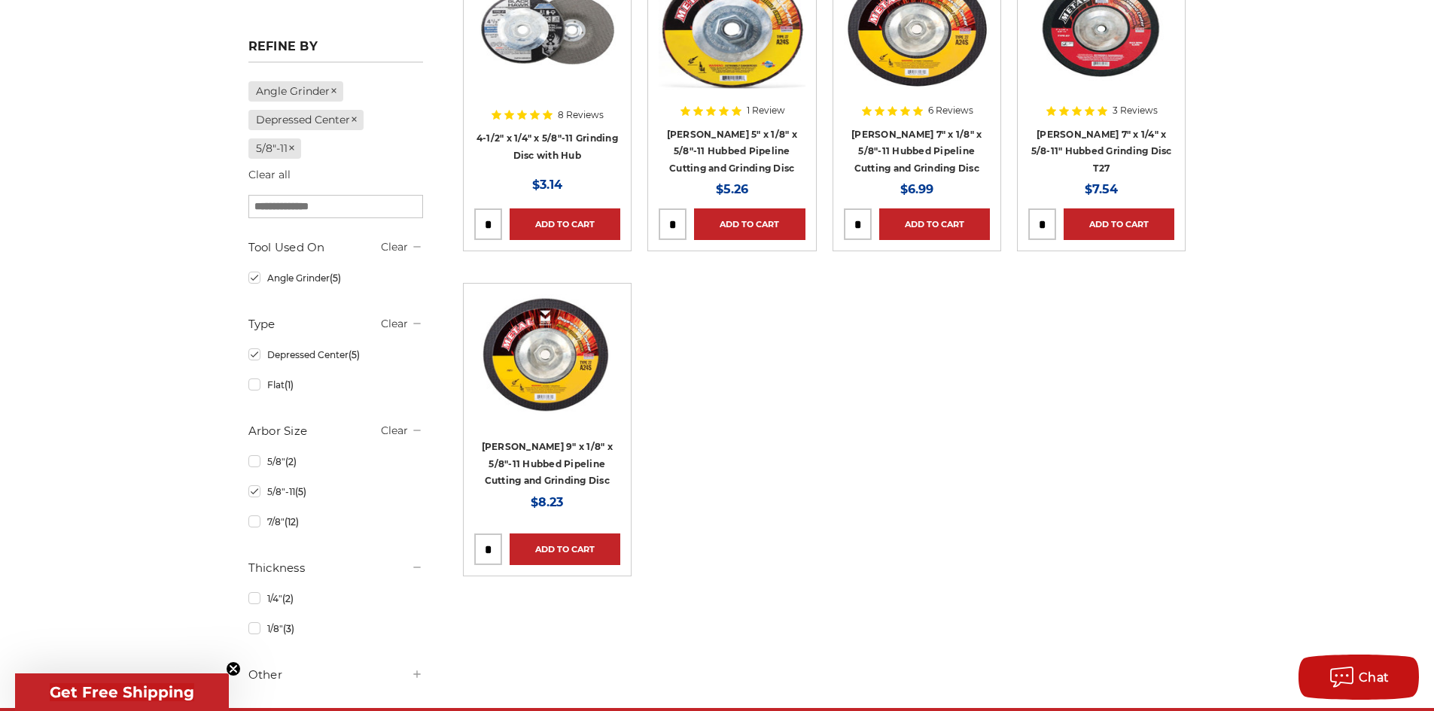
scroll to position [301, 0]
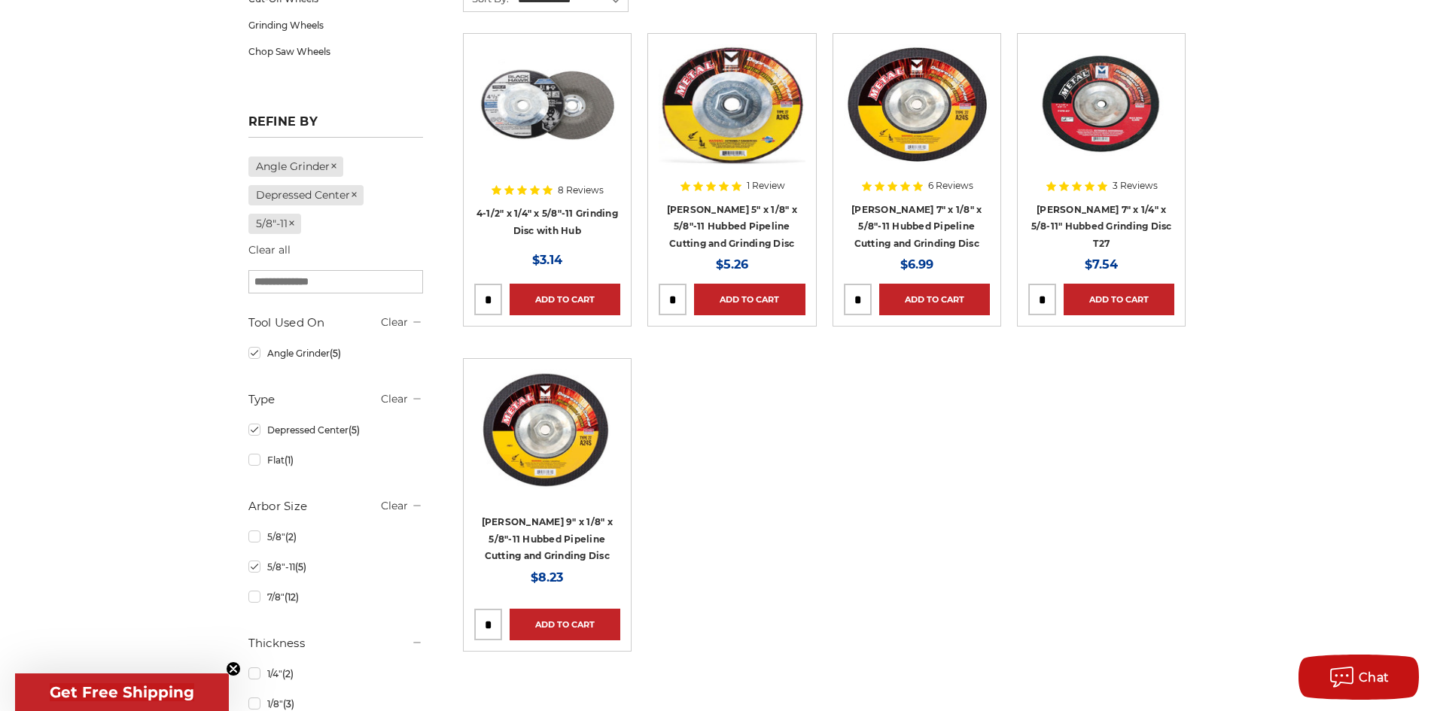
click at [1122, 152] on img at bounding box center [1101, 104] width 146 height 120
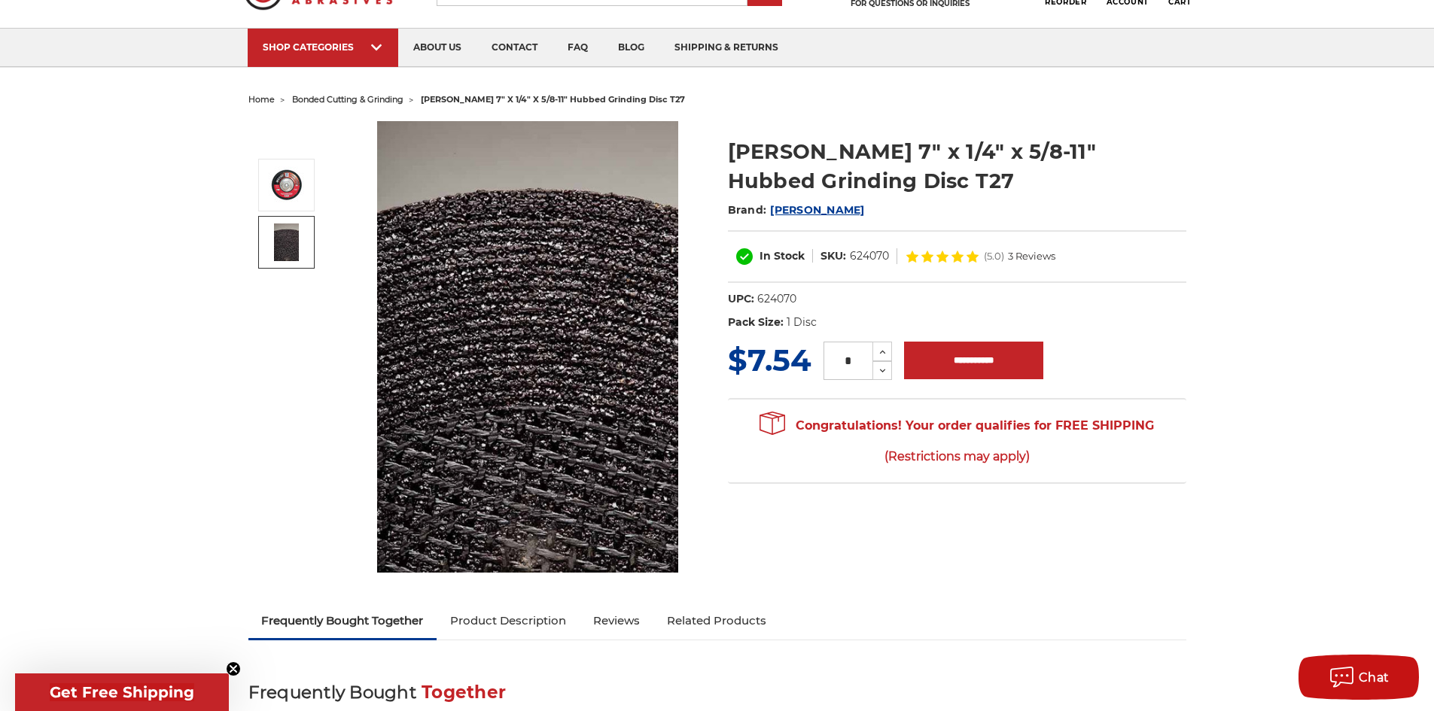
scroll to position [75, 0]
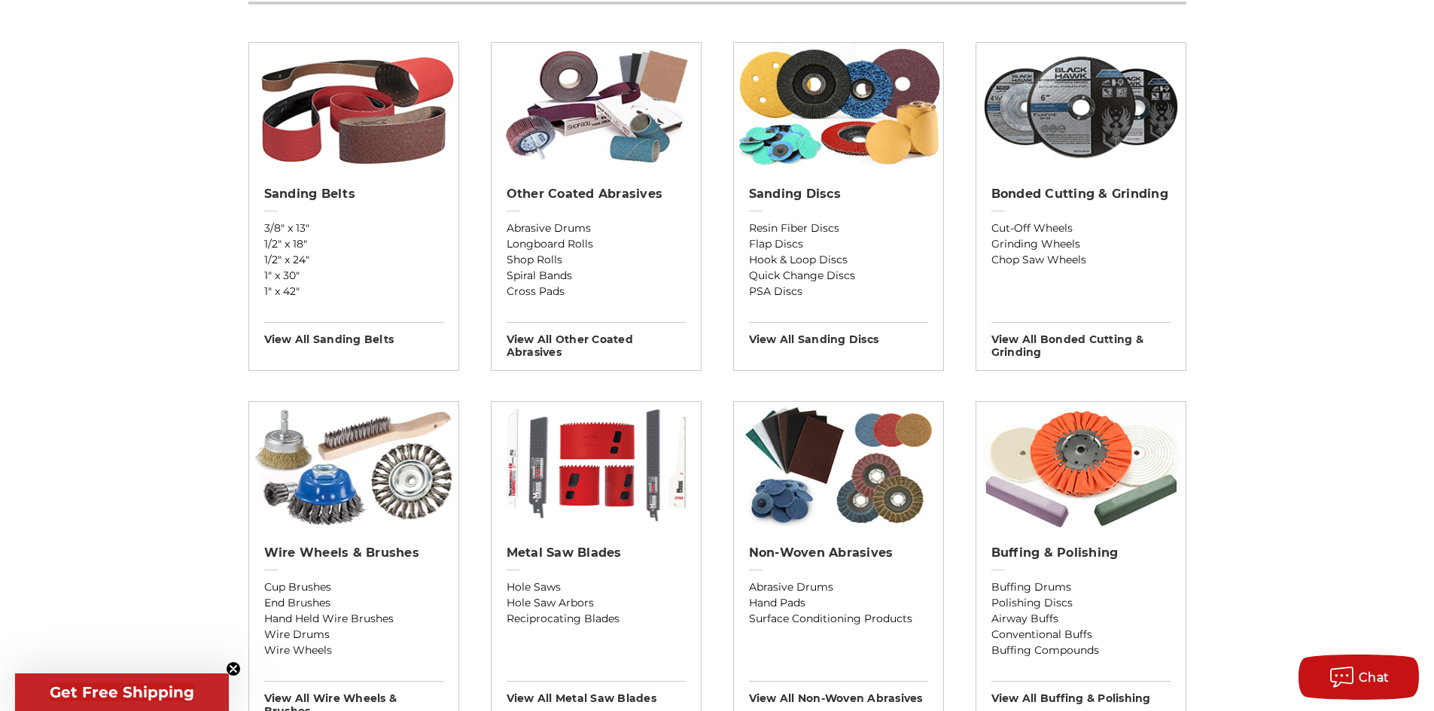
scroll to position [602, 0]
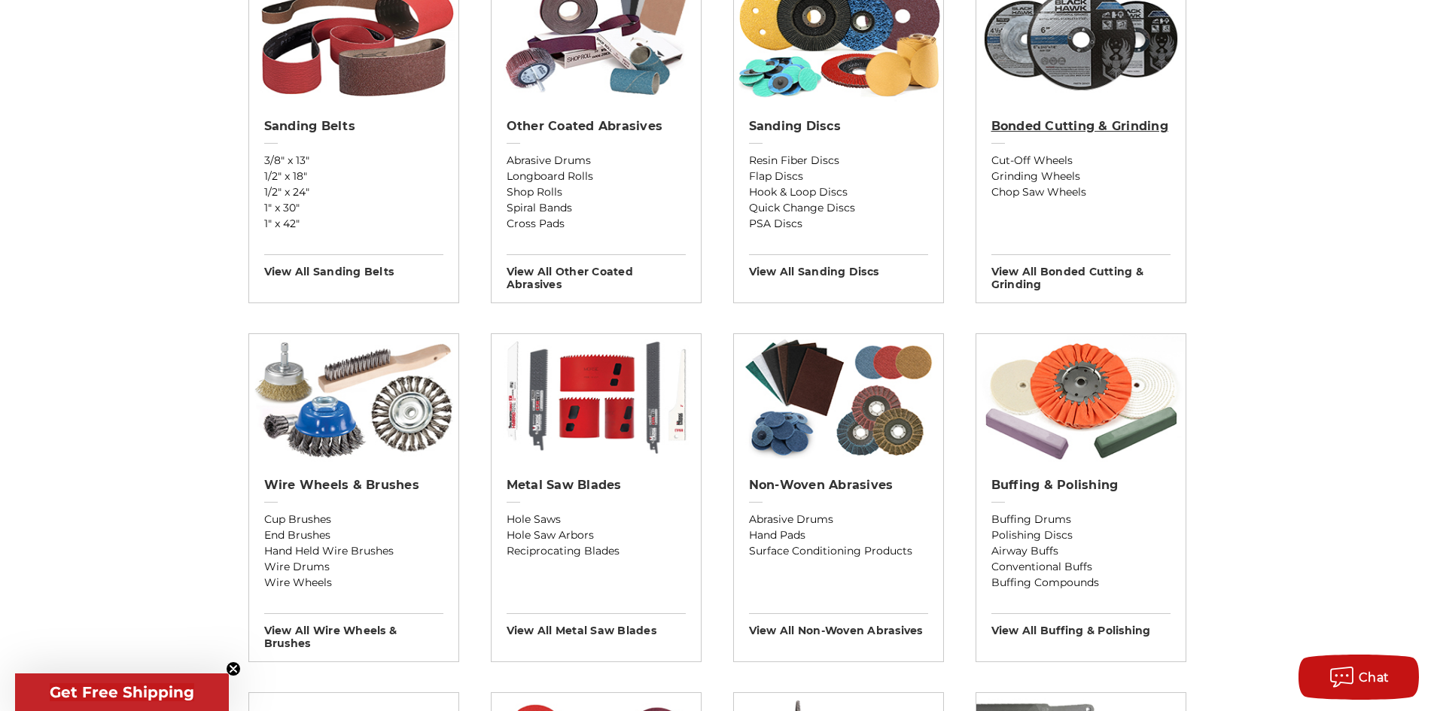
click at [1128, 134] on link "Bonded Cutting & Grinding" at bounding box center [1080, 136] width 179 height 34
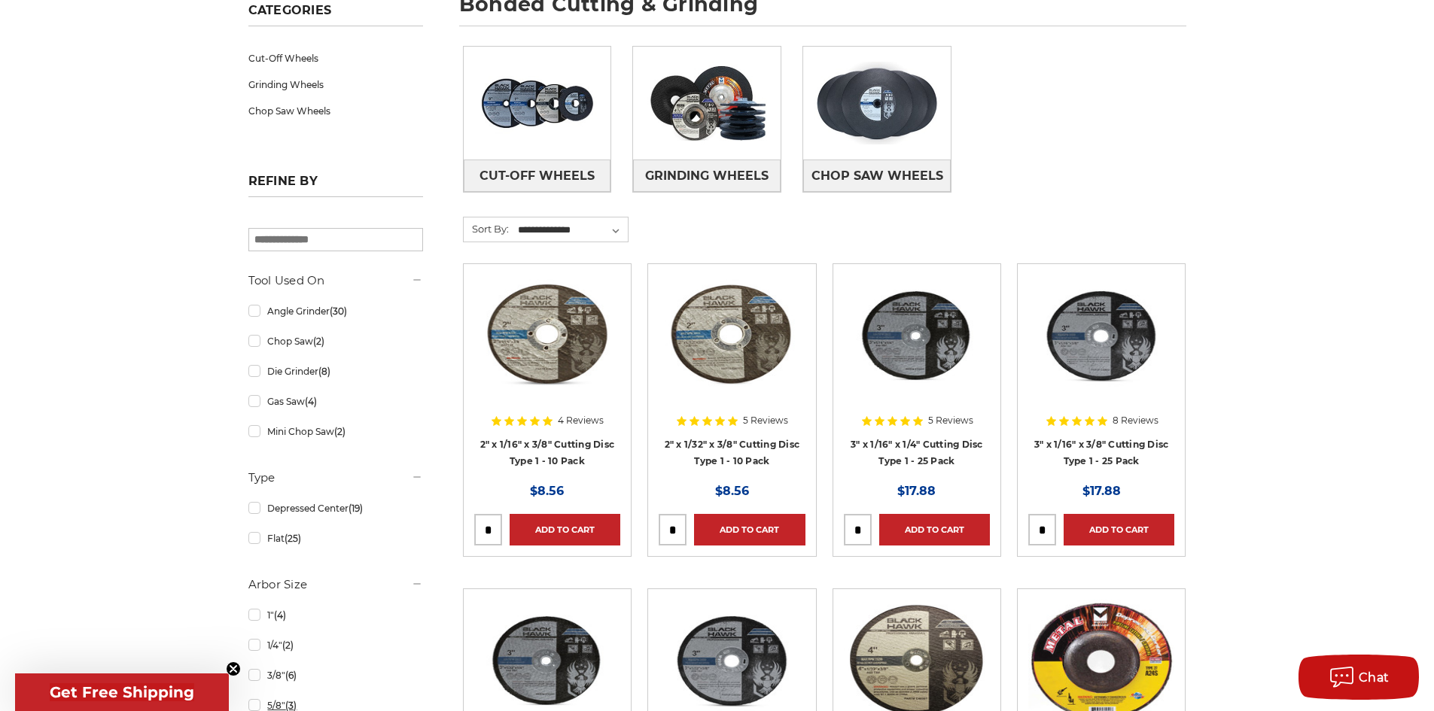
scroll to position [226, 0]
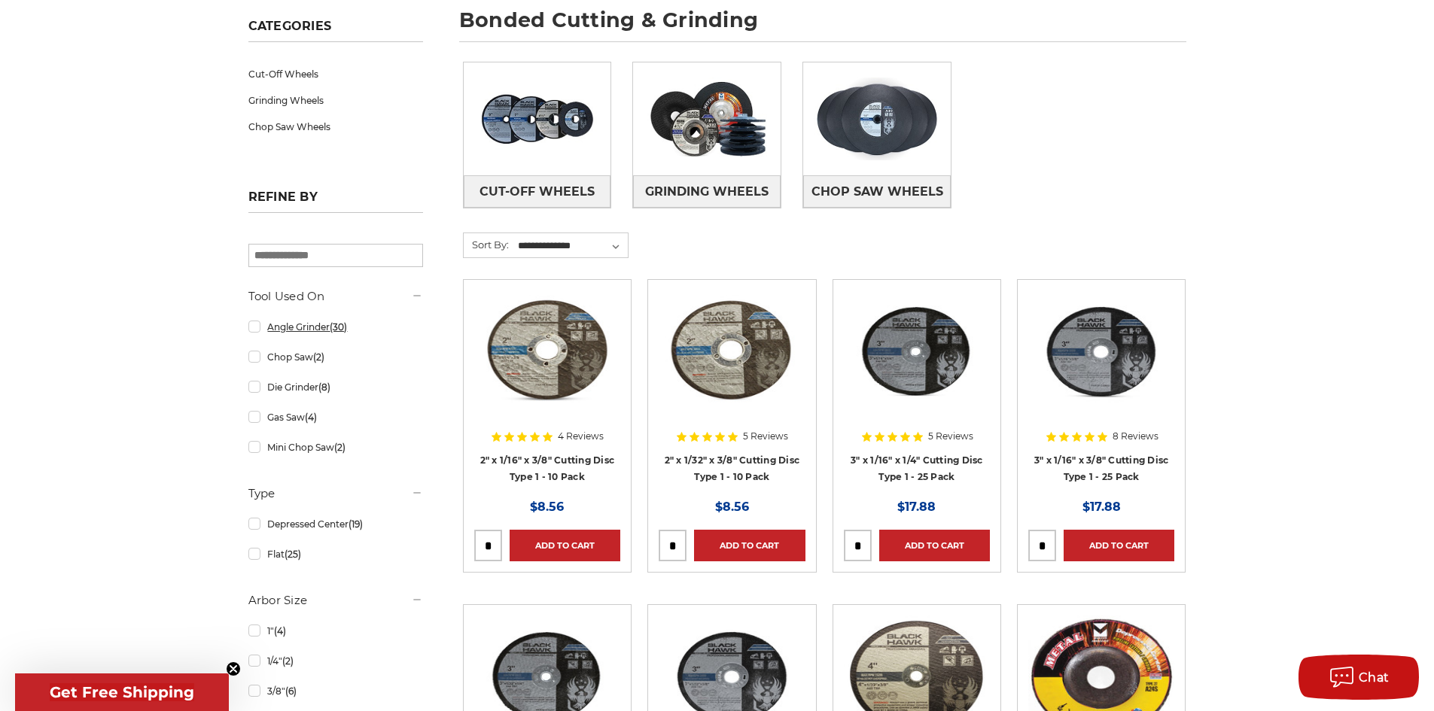
click at [257, 329] on link "Angle Grinder (30)" at bounding box center [335, 327] width 175 height 26
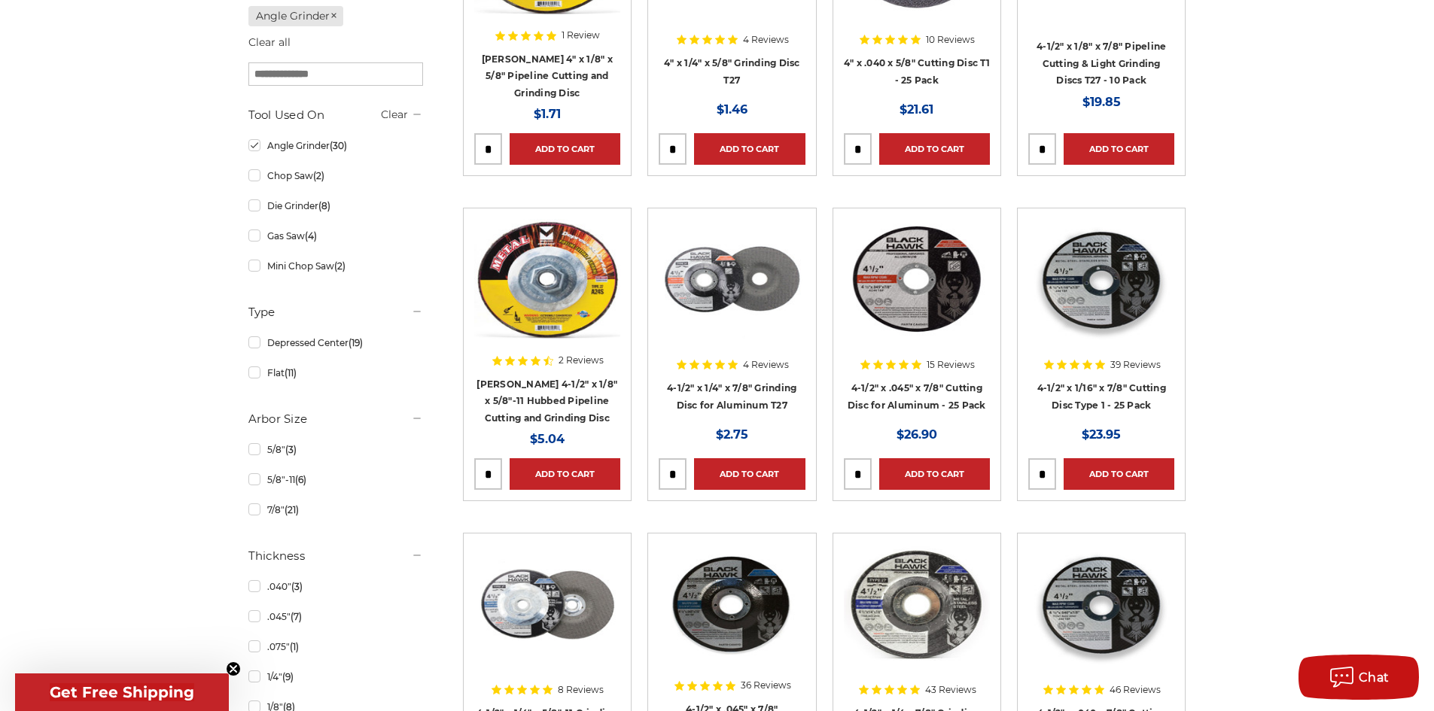
scroll to position [527, 0]
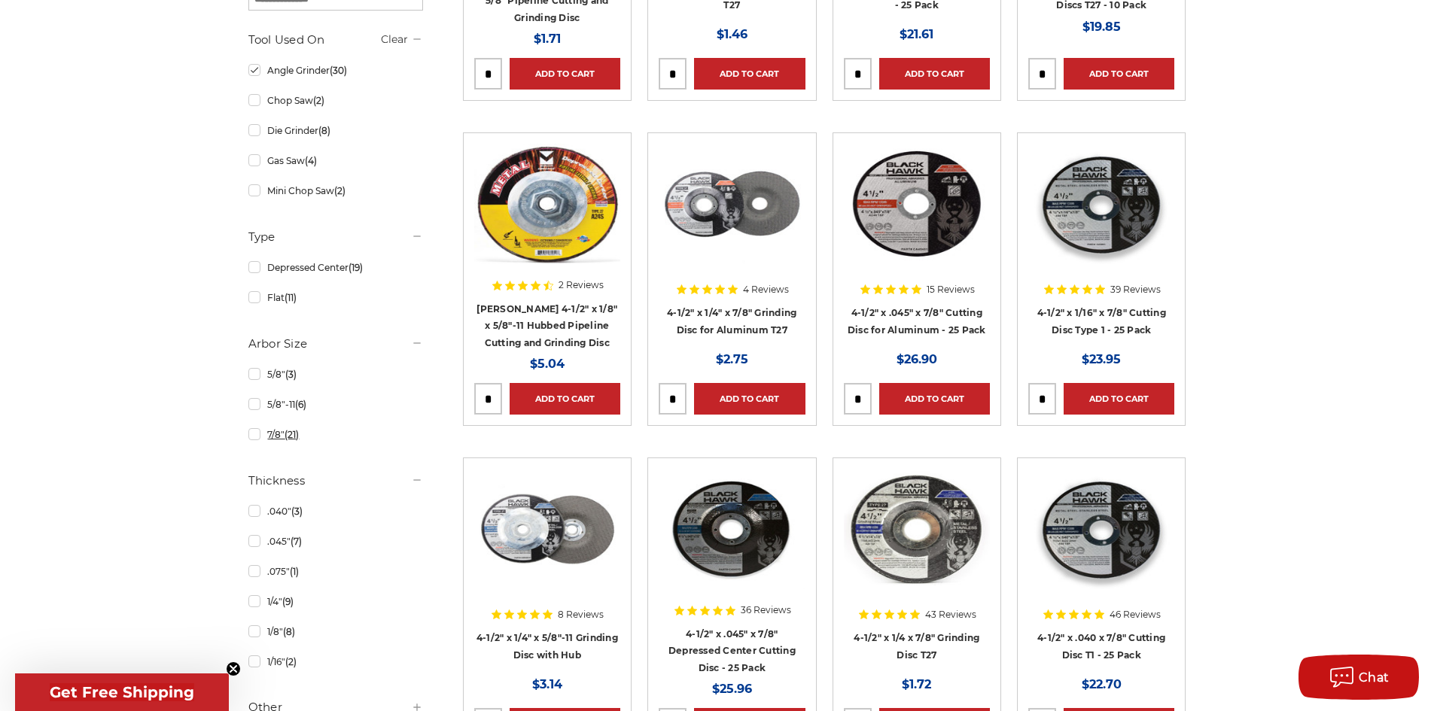
click at [248, 434] on link "7/8" (21)" at bounding box center [335, 435] width 175 height 26
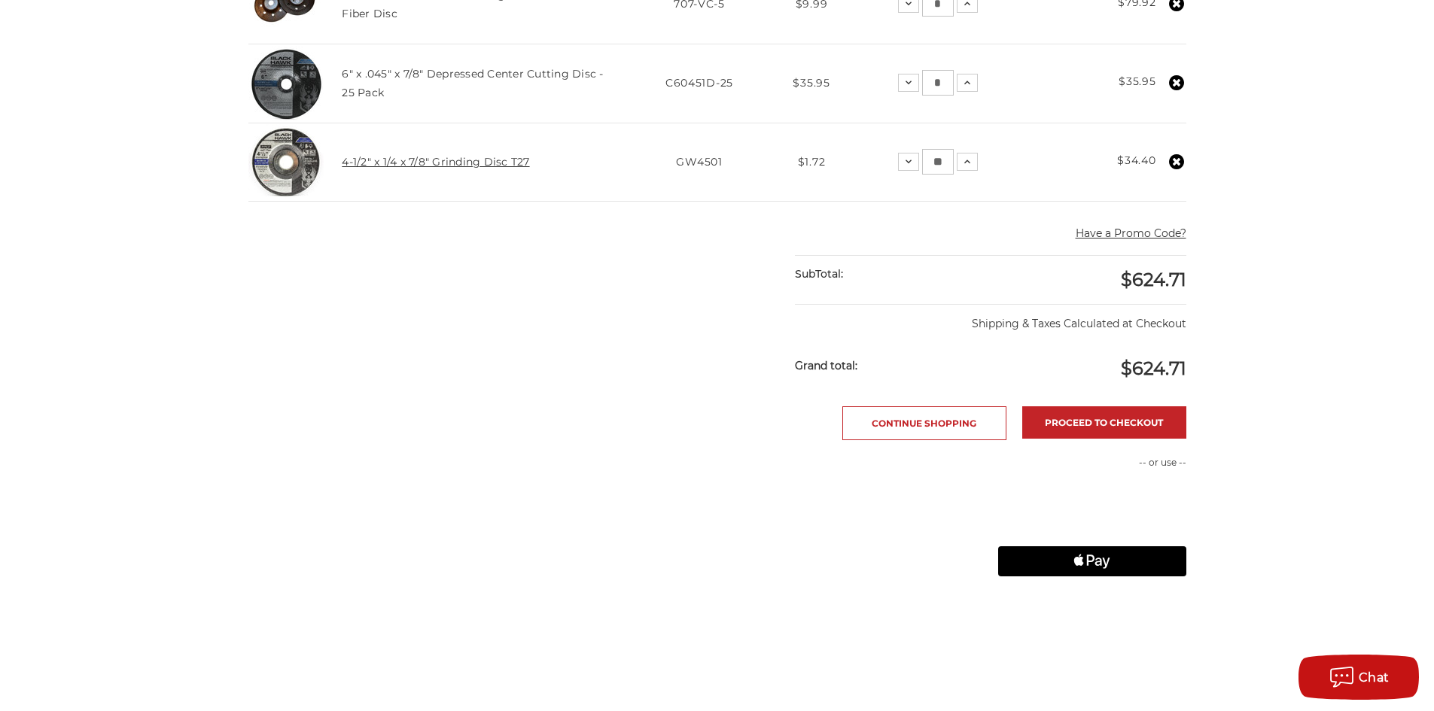
scroll to position [678, 0]
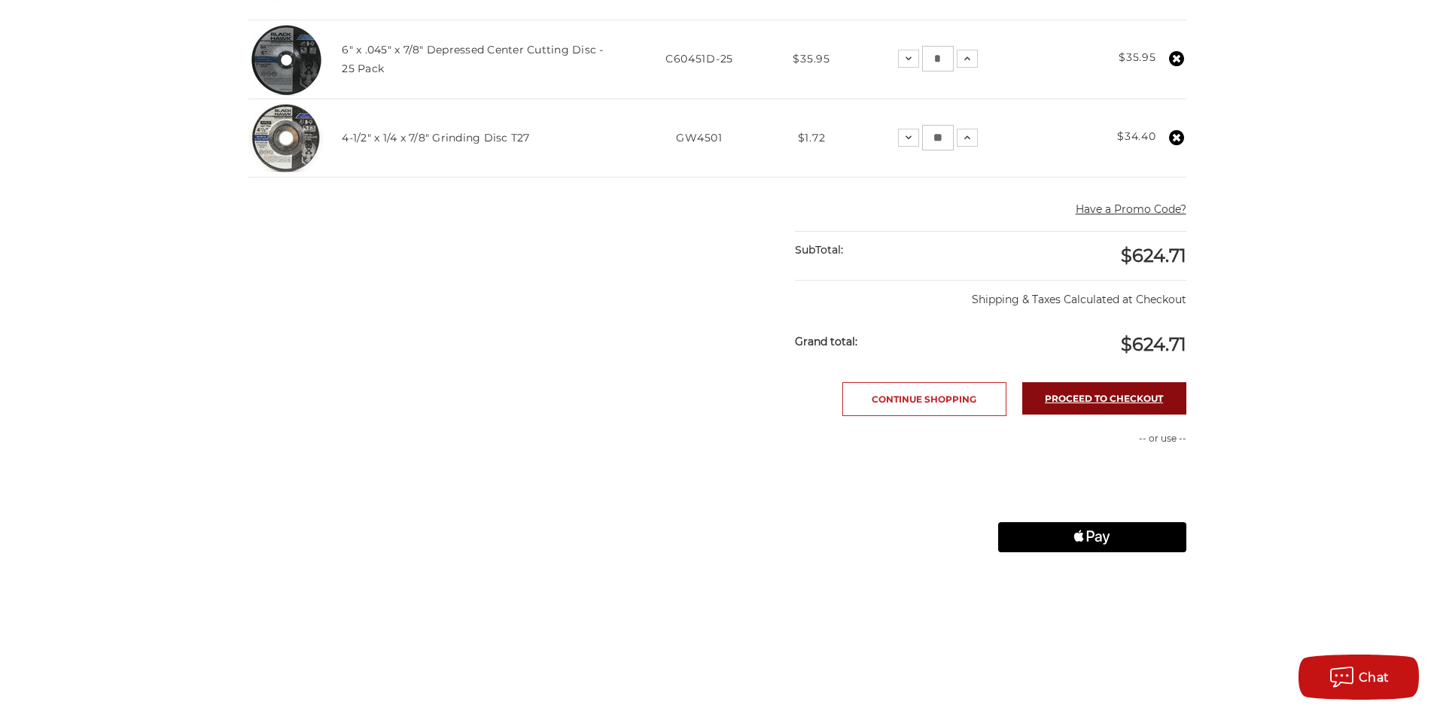
click at [1096, 400] on link "Proceed to checkout" at bounding box center [1104, 398] width 164 height 32
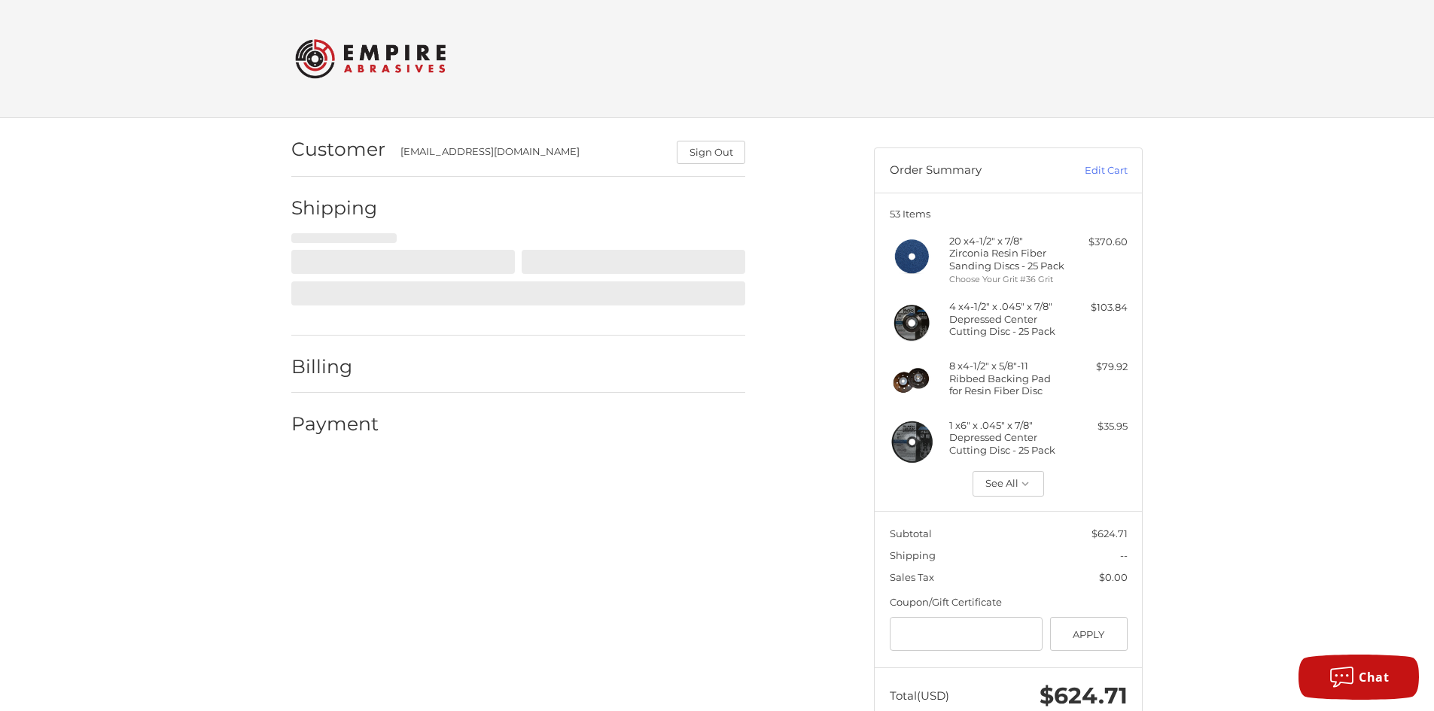
scroll to position [35, 0]
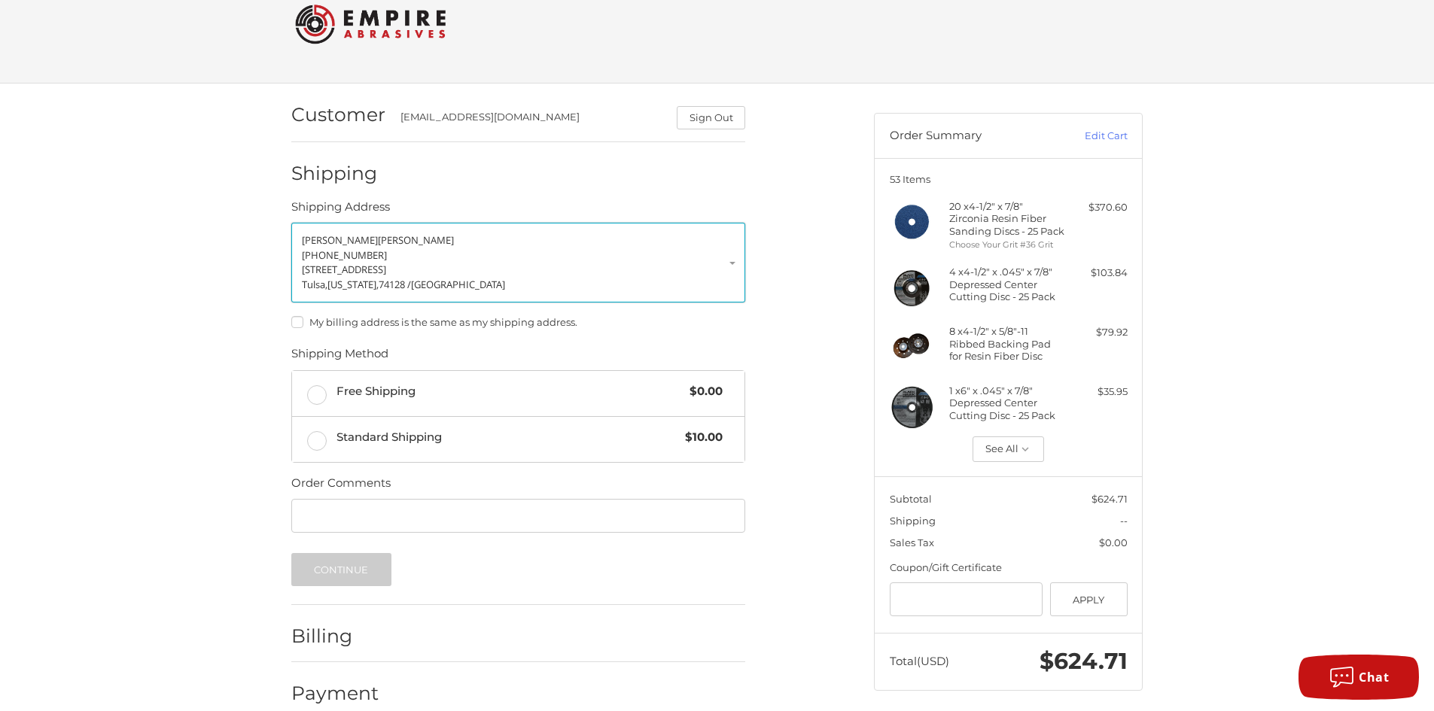
click at [732, 266] on link "[PERSON_NAME] [PHONE_NUMBER] [STREET_ADDRESS][US_STATE]" at bounding box center [518, 263] width 454 height 80
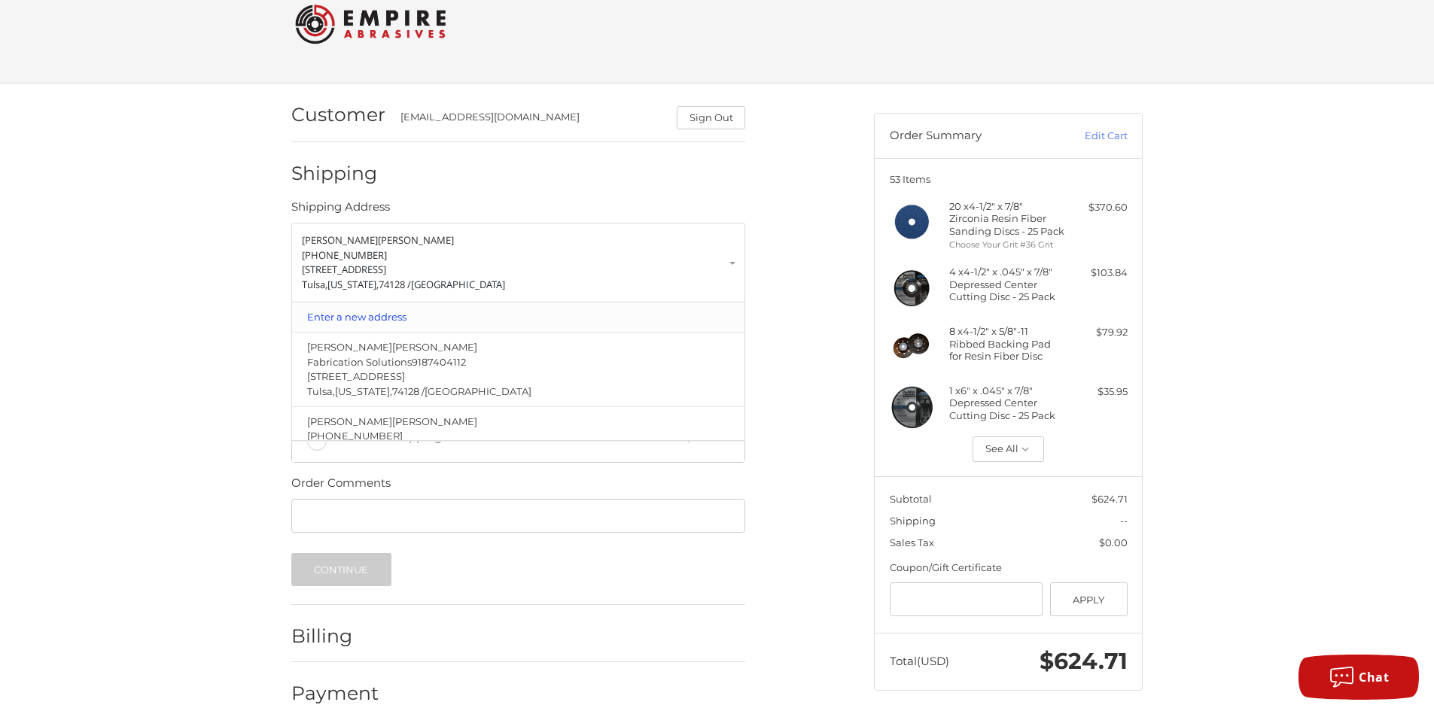
click at [333, 318] on link "Enter a new address" at bounding box center [519, 317] width 438 height 29
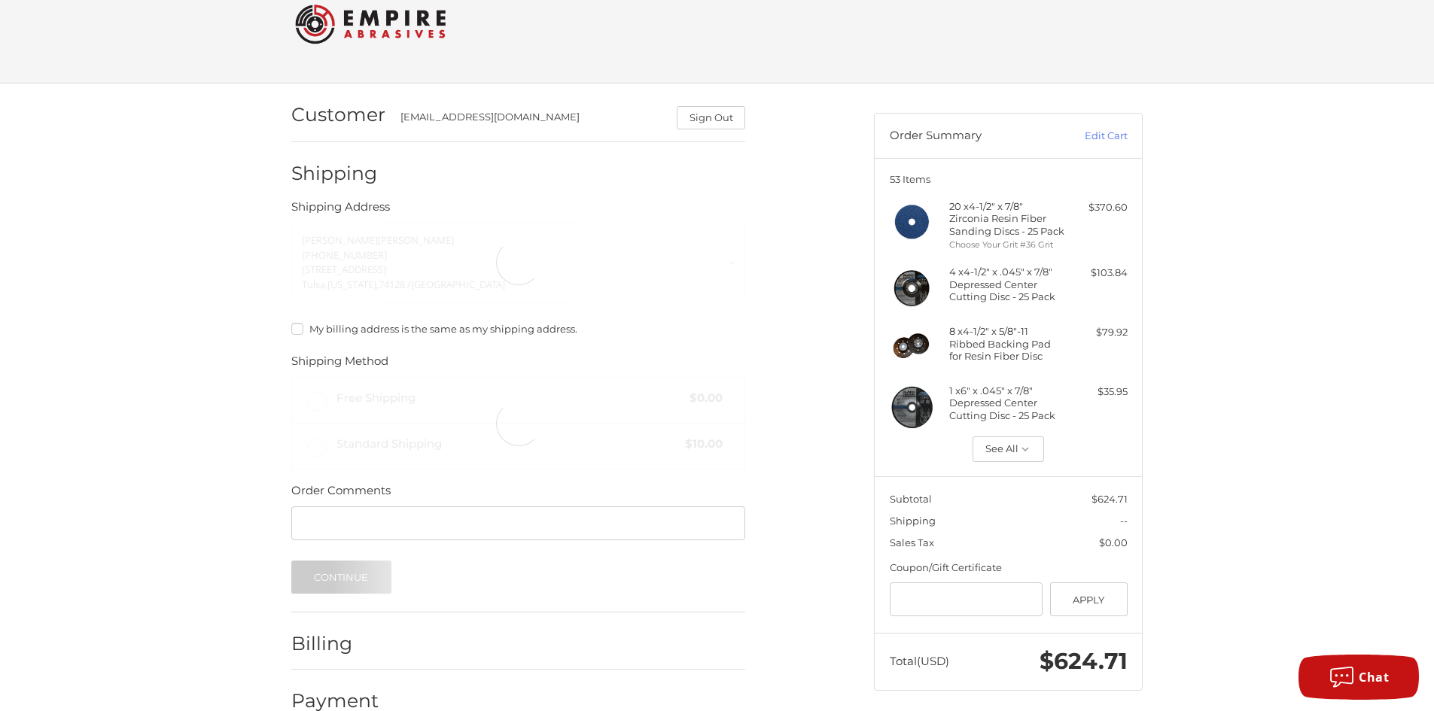
select select "**"
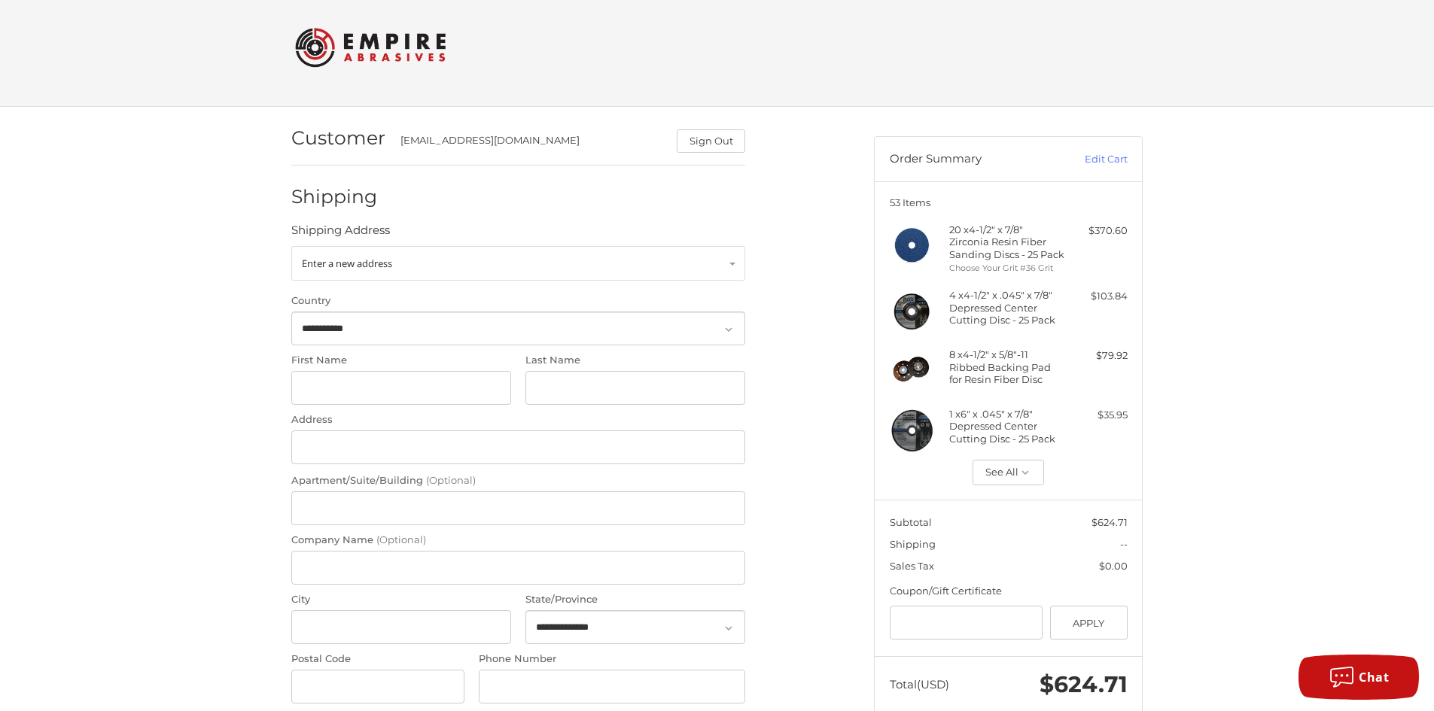
scroll to position [0, 0]
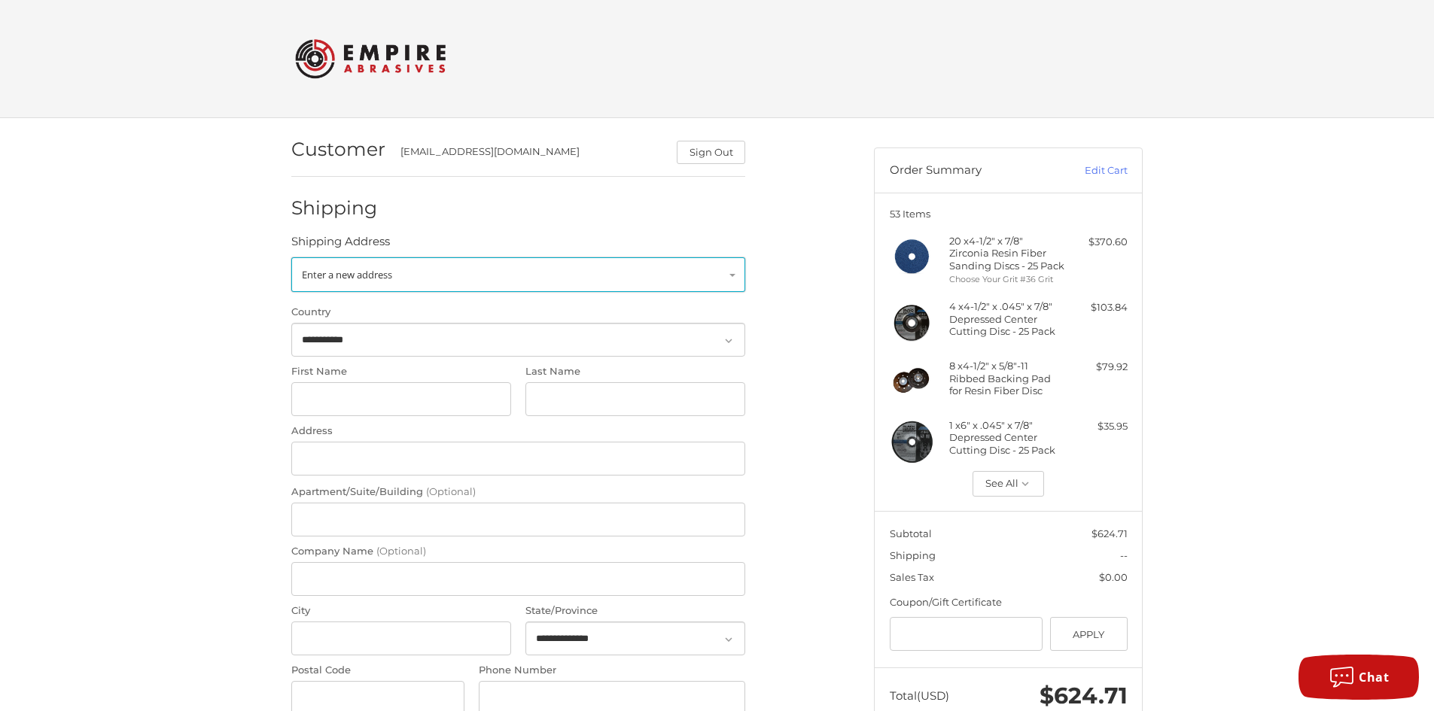
click at [337, 277] on span "Enter a new address" at bounding box center [347, 275] width 90 height 14
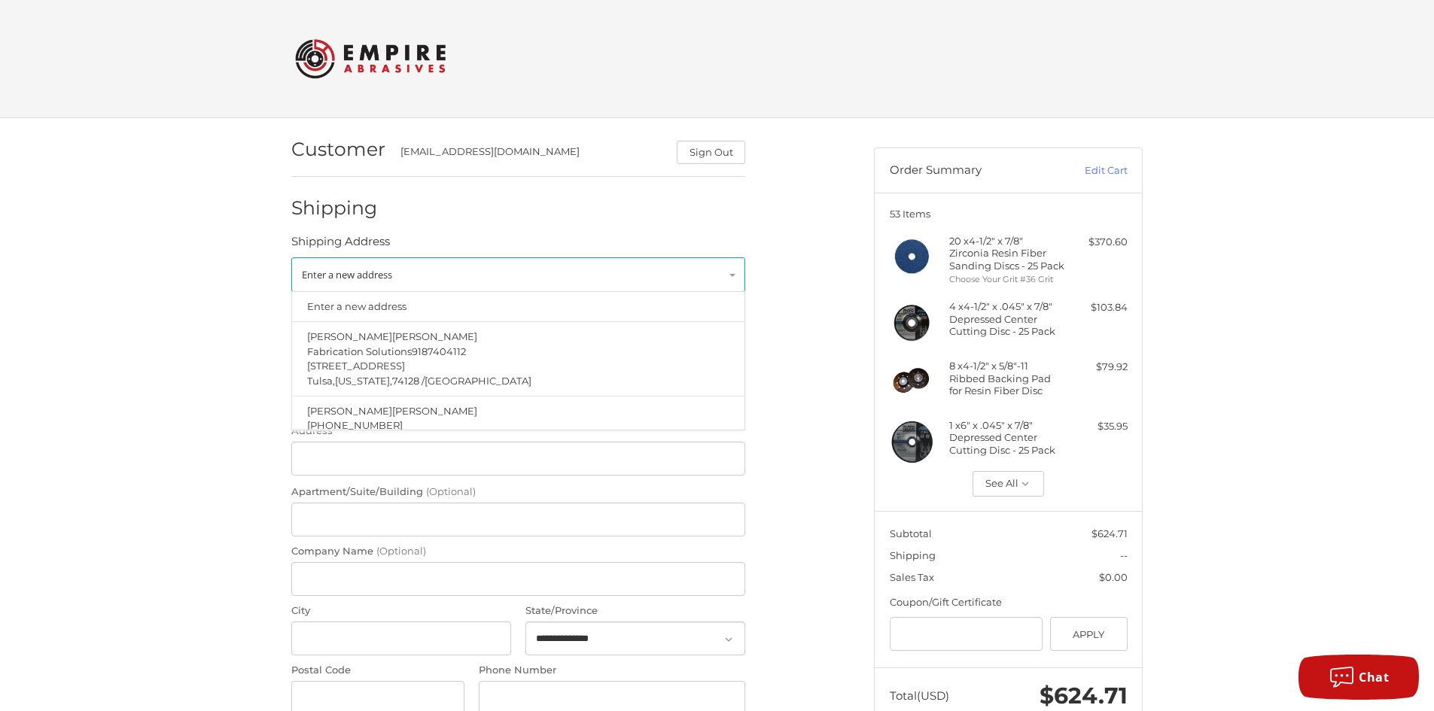
click at [145, 342] on div "**********" at bounding box center [717, 650] width 1434 height 1065
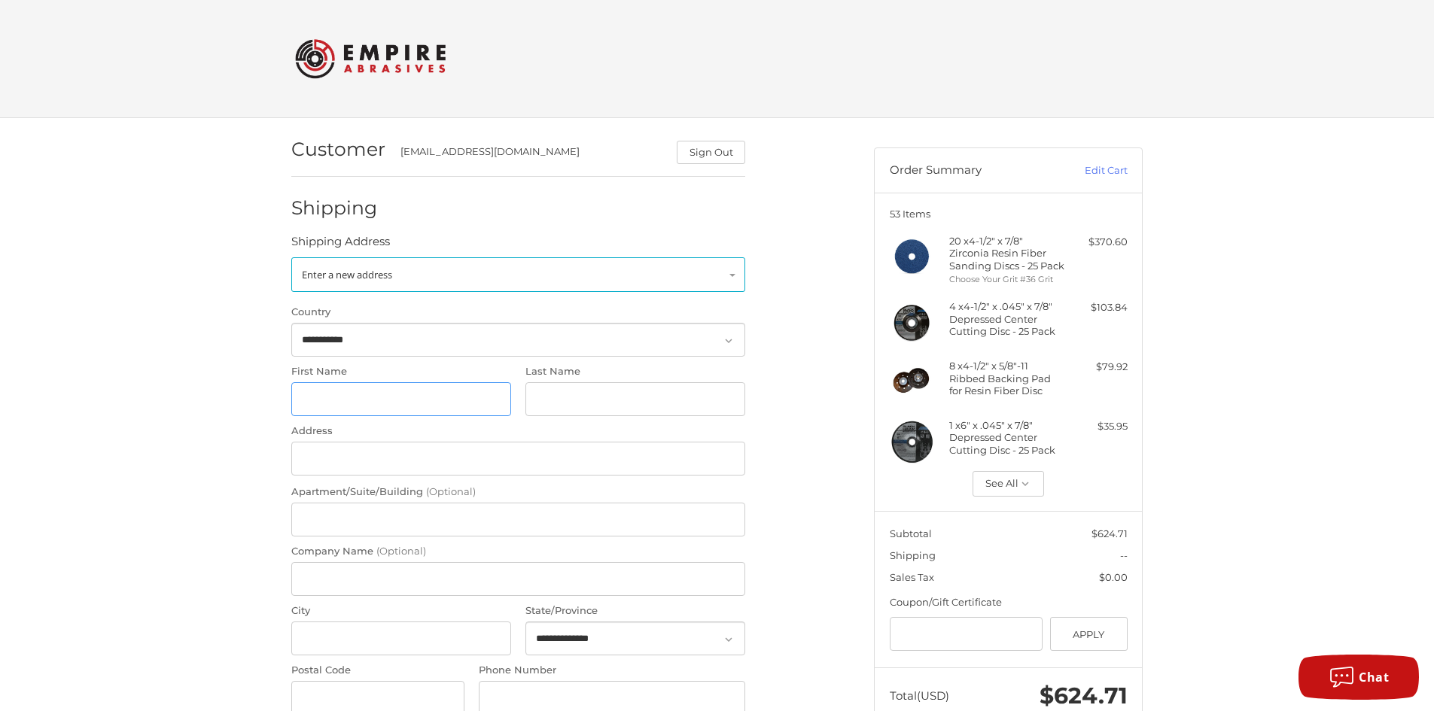
click at [320, 396] on input "First Name" at bounding box center [401, 399] width 220 height 34
type input "****"
click at [535, 394] on input "Last Name" at bounding box center [635, 399] width 220 height 34
type input "******"
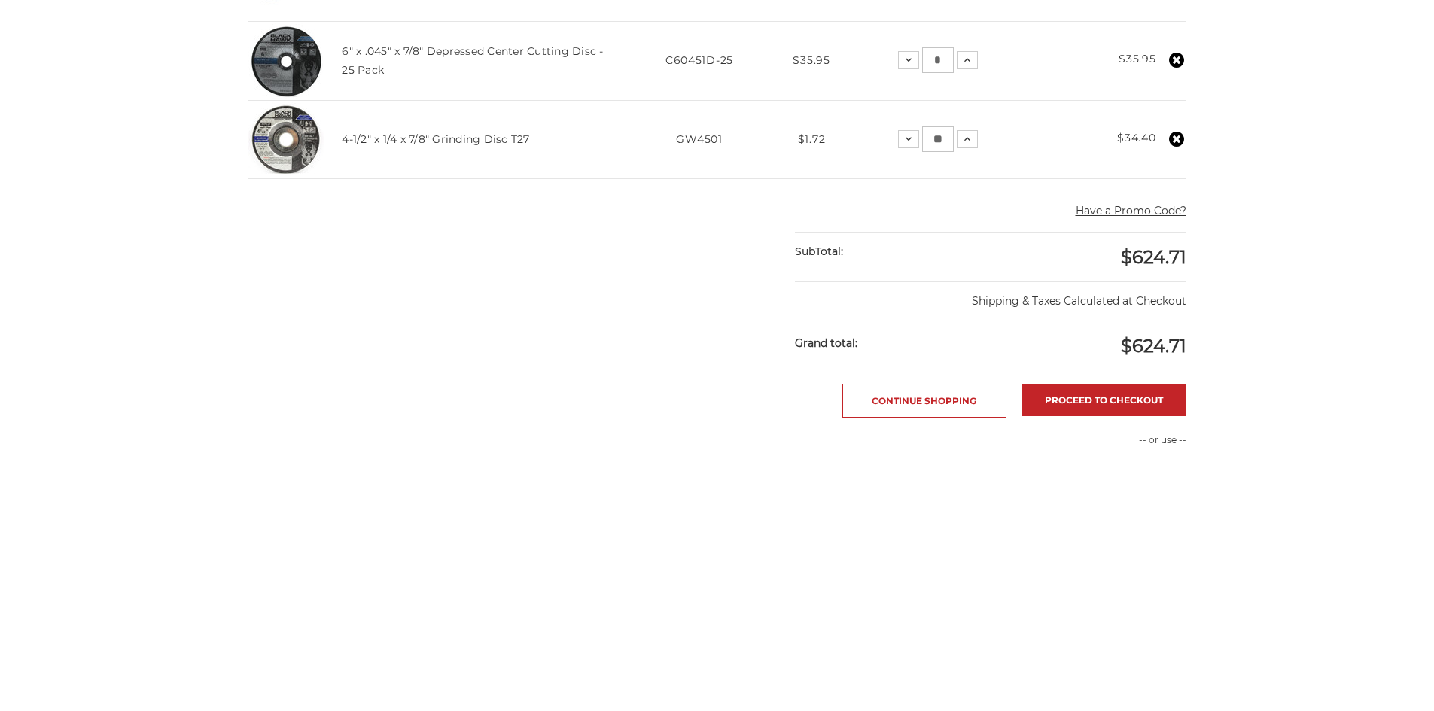
scroll to position [678, 0]
